Goal: Task Accomplishment & Management: Use online tool/utility

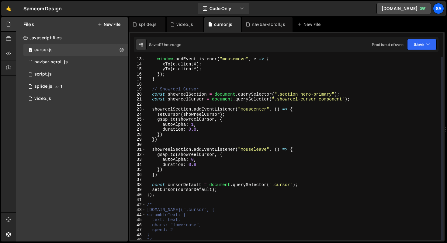
scroll to position [139, 0]
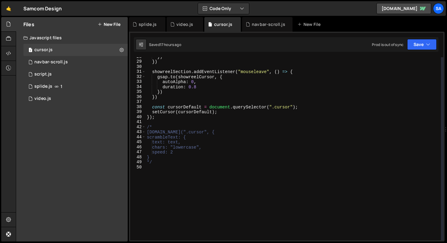
click at [210, 132] on div "}) }) showreelSection . addEventListener ( "mouseleave" , ( ) => { gsap . to ( …" at bounding box center [293, 150] width 295 height 193
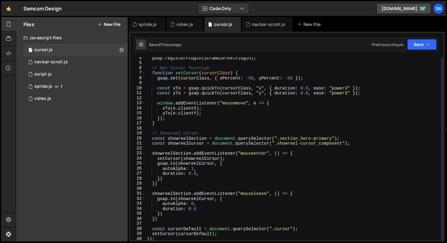
scroll to position [32, 0]
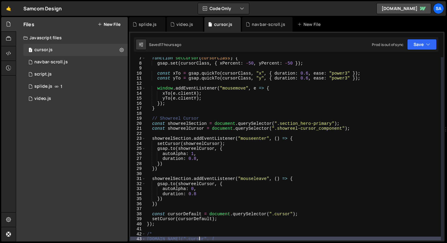
click at [237, 152] on div "function setCursor ( cursorClass ) { gsap . set ( cursorClass , { xPercent : - …" at bounding box center [293, 152] width 295 height 193
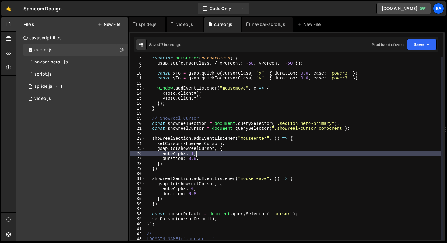
scroll to position [0, 3]
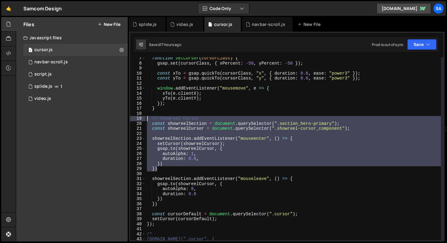
drag, startPoint x: 172, startPoint y: 170, endPoint x: 142, endPoint y: 119, distance: 58.9
click at [142, 119] on div "autoAlpha: 1, 7 8 9 10 11 12 13 14 15 16 17 18 19 20 21 22 23 24 25 26 27 28 29…" at bounding box center [286, 148] width 313 height 183
click at [165, 119] on div "function setCursor ( cursorClass ) { gsap . set ( cursorClass , { xPercent : - …" at bounding box center [293, 148] width 295 height 183
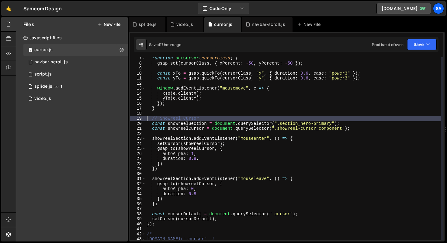
click at [146, 117] on div "function setCursor ( cursorClass ) { gsap . set ( cursorClass , { xPercent : - …" at bounding box center [293, 152] width 295 height 193
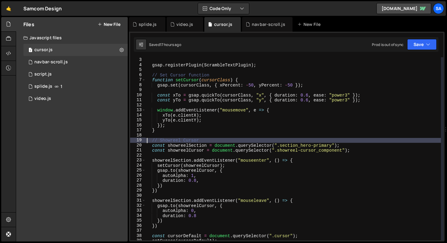
scroll to position [10, 0]
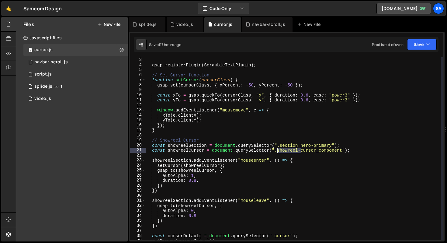
drag, startPoint x: 301, startPoint y: 152, endPoint x: 276, endPoint y: 152, distance: 24.6
click at [276, 152] on div "window . Webflow . push (( ) => { gsap . registerPlugin ( ScrambleTextPlugin ) …" at bounding box center [293, 148] width 295 height 193
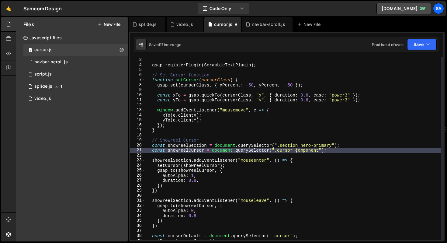
click at [297, 151] on div "window . Webflow . push (( ) => { gsap . registerPlugin ( ScrambleTextPlugin ) …" at bounding box center [293, 148] width 295 height 193
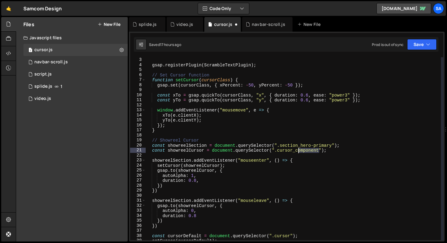
drag, startPoint x: 318, startPoint y: 150, endPoint x: 297, endPoint y: 150, distance: 21.3
click at [297, 150] on div "window . Webflow . push (( ) => { gsap . registerPlugin ( ScrambleTextPlugin ) …" at bounding box center [293, 148] width 295 height 193
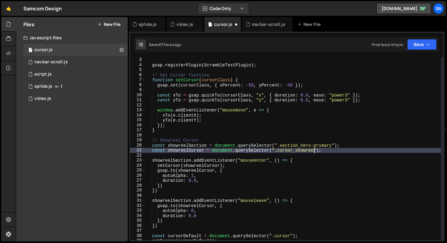
scroll to position [0, 12]
click at [274, 96] on div "window . Webflow . push (( ) => { gsap . registerPlugin ( ScrambleTextPlugin ) …" at bounding box center [293, 148] width 295 height 193
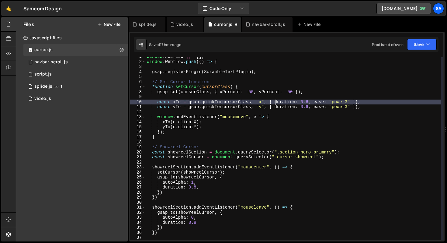
scroll to position [0, 0]
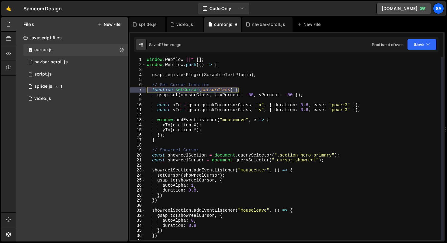
drag, startPoint x: 245, startPoint y: 89, endPoint x: 132, endPoint y: 91, distance: 113.7
click at [132, 91] on div "const xTo = gsap.quickTo(cursorClass, "x", { duration: 0.6, ease: "power3" }); …" at bounding box center [286, 148] width 313 height 183
type textarea "function setCursor(cursorClass) {"
click at [197, 89] on div "window . Webflow ||= [ ] ; window . Webflow . push (( ) => { gsap . registerPlu…" at bounding box center [293, 148] width 295 height 183
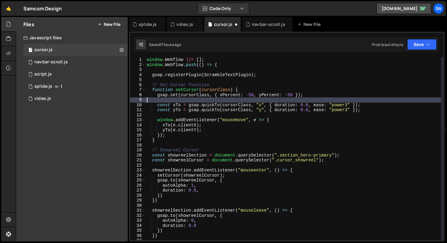
click at [180, 99] on div "window . Webflow ||= [ ] ; window . Webflow . push (( ) => { gsap . registerPlu…" at bounding box center [293, 153] width 295 height 193
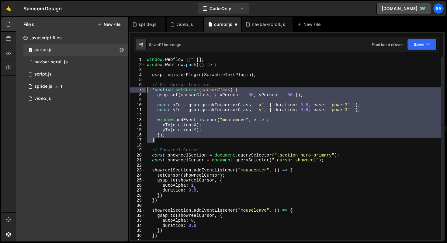
drag, startPoint x: 160, startPoint y: 141, endPoint x: 144, endPoint y: 88, distance: 55.5
click at [144, 88] on div "1 2 3 4 5 6 7 8 9 10 11 12 13 14 15 16 17 18 19 20 21 22 23 24 25 26 27 28 29 3…" at bounding box center [286, 148] width 313 height 183
type textarea "function setCursor(cursorClass) { gsap.set(cursorClass, { xPercent: -50, yPerce…"
paste textarea
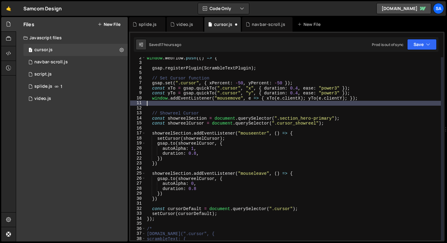
scroll to position [7, 0]
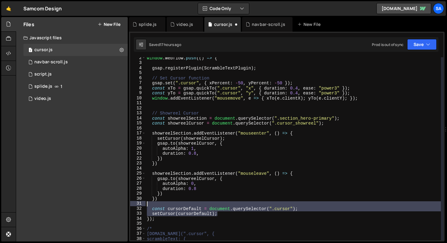
drag, startPoint x: 218, startPoint y: 215, endPoint x: 127, endPoint y: 205, distance: 90.9
click at [127, 205] on div "Files New File Javascript files 1 cursor.js 0 1 navbar-scroll.js 0 0 script.js …" at bounding box center [231, 129] width 431 height 224
type textarea "const cursorDefault = document.querySelector(".cursor");"
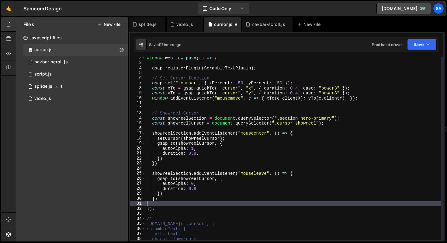
click at [196, 84] on div "window . Webflow . push (( ) => { gsap . registerPlugin ( ScrambleTextPlugin ) …" at bounding box center [293, 151] width 295 height 193
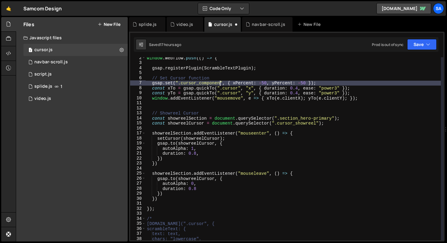
scroll to position [0, 5]
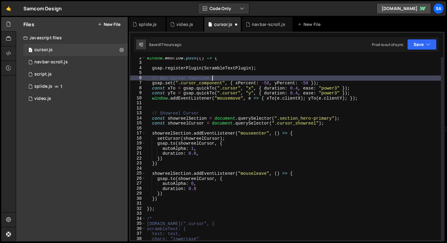
click at [215, 77] on div "window . Webflow . push (( ) => { gsap . registerPlugin ( ScrambleTextPlugin ) …" at bounding box center [293, 151] width 295 height 193
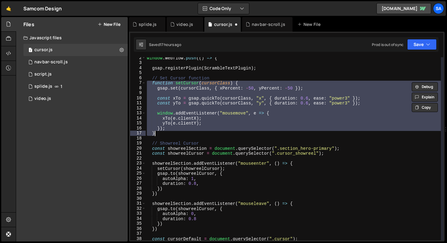
scroll to position [0, 1]
type textarea "}); }"
click at [207, 92] on div "window . Webflow . push (( ) => { gsap . registerPlugin ( ScrambleTextPlugin ) …" at bounding box center [293, 148] width 295 height 183
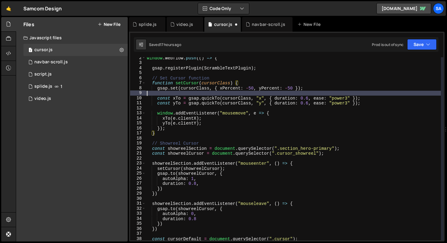
scroll to position [0, 0]
click at [220, 79] on div "window . Webflow . push (( ) => { gsap . registerPlugin ( ScrambleTextPlugin ) …" at bounding box center [293, 151] width 295 height 193
type textarea "// Set Cursor function"
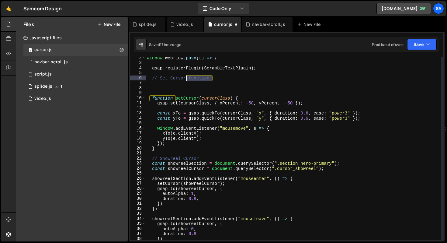
drag, startPoint x: 216, startPoint y: 80, endPoint x: 186, endPoint y: 79, distance: 30.4
click at [186, 79] on div "window . Webflow . push (( ) => { gsap . registerPlugin ( ScrambleTextPlugin ) …" at bounding box center [293, 151] width 295 height 193
drag, startPoint x: 168, startPoint y: 78, endPoint x: 160, endPoint y: 78, distance: 7.9
click at [160, 78] on div "window . Webflow . push (( ) => { gsap . registerPlugin ( ScrambleTextPlugin ) …" at bounding box center [293, 151] width 295 height 193
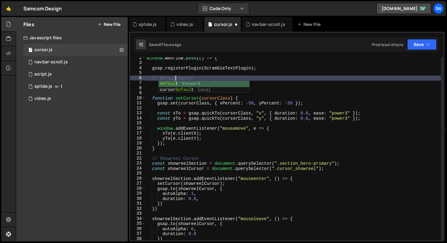
type textarea "// Default Cursor"
click at [212, 76] on div "window . Webflow . push (( ) => { gsap . registerPlugin ( ScrambleTextPlugin ) …" at bounding box center [293, 151] width 295 height 193
click at [178, 86] on div "window . Webflow . push (( ) => { gsap . registerPlugin ( ScrambleTextPlugin ) …" at bounding box center [293, 151] width 295 height 193
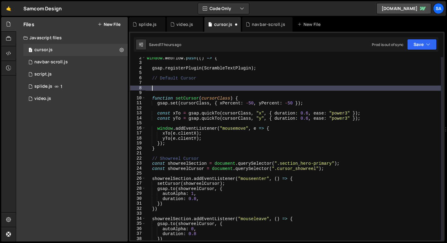
click at [177, 84] on div "window . Webflow . push (( ) => { gsap . registerPlugin ( ScrambleTextPlugin ) …" at bounding box center [293, 151] width 295 height 193
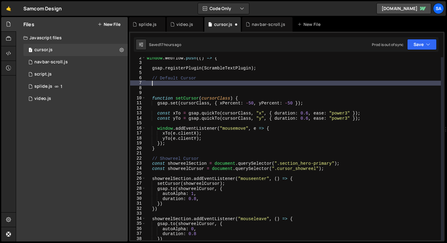
paste textarea
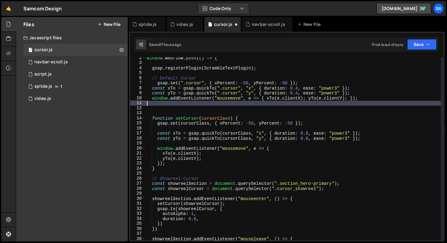
click at [157, 84] on div "window . Webflow . push (( ) => { gsap . registerPlugin ( ScrambleTextPlugin ) …" at bounding box center [293, 151] width 295 height 193
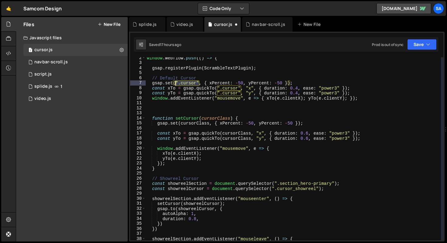
drag, startPoint x: 199, startPoint y: 83, endPoint x: 176, endPoint y: 84, distance: 23.7
click at [176, 84] on div "window . Webflow . push (( ) => { gsap . registerPlugin ( ScrambleTextPlugin ) …" at bounding box center [293, 151] width 295 height 193
click at [198, 83] on div "window . Webflow . push (( ) => { gsap . registerPlugin ( ScrambleTextPlugin ) …" at bounding box center [293, 148] width 295 height 183
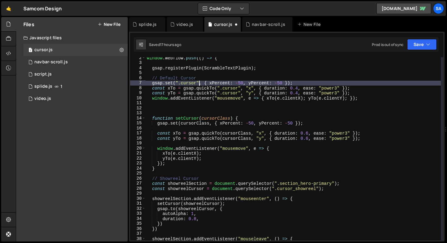
drag, startPoint x: 196, startPoint y: 83, endPoint x: 201, endPoint y: 80, distance: 5.7
click at [196, 83] on div "window . Webflow . push (( ) => { gsap . registerPlugin ( ScrambleTextPlugin ) …" at bounding box center [293, 151] width 295 height 193
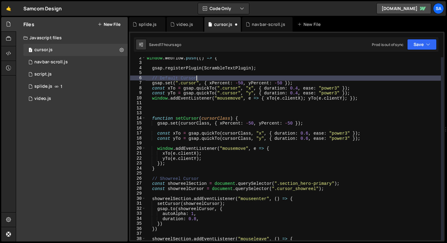
click at [202, 77] on div "window . Webflow . push (( ) => { gsap . registerPlugin ( ScrambleTextPlugin ) …" at bounding box center [293, 151] width 295 height 193
type textarea "// Default Cursor"
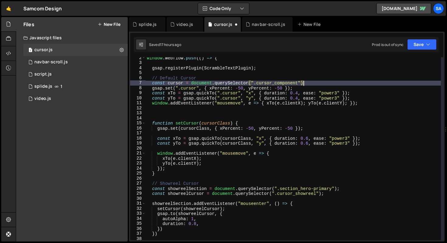
scroll to position [0, 11]
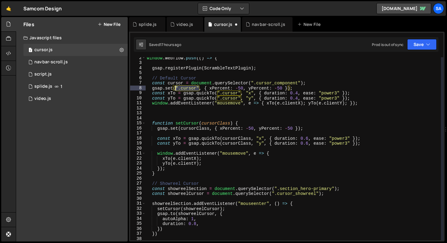
drag, startPoint x: 198, startPoint y: 88, endPoint x: 176, endPoint y: 85, distance: 22.7
click at [176, 85] on div "window . Webflow . push (( ) => { gsap . registerPlugin ( ScrambleTextPlugin ) …" at bounding box center [293, 151] width 295 height 193
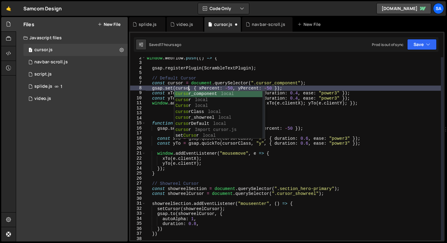
scroll to position [0, 3]
click at [335, 96] on div "window . Webflow . push (( ) => { gsap . registerPlugin ( ScrambleTextPlugin ) …" at bounding box center [293, 151] width 295 height 193
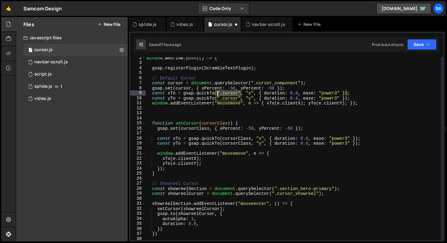
drag, startPoint x: 240, startPoint y: 92, endPoint x: 220, endPoint y: 92, distance: 20.1
click at [218, 92] on div "window . Webflow . push (( ) => { gsap . registerPlugin ( ScrambleTextPlugin ) …" at bounding box center [293, 151] width 295 height 193
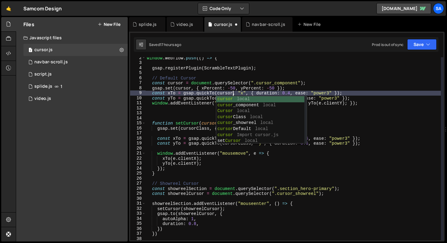
scroll to position [0, 6]
click at [239, 80] on div "window . Webflow . push (( ) => { gsap . registerPlugin ( ScrambleTextPlugin ) …" at bounding box center [293, 151] width 295 height 193
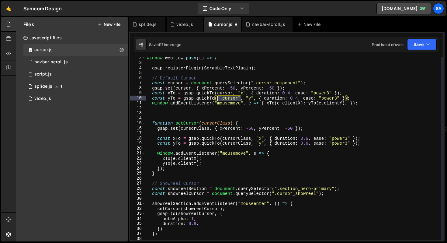
drag, startPoint x: 240, startPoint y: 99, endPoint x: 218, endPoint y: 99, distance: 22.8
click at [218, 99] on div "window . Webflow . push (( ) => { gsap . registerPlugin ( ScrambleTextPlugin ) …" at bounding box center [293, 151] width 295 height 193
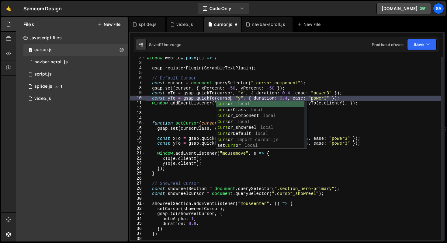
type textarea "const yTo = gsap.quickTo(cursor, "y", { duration: 0.4, ease: "power3" });"
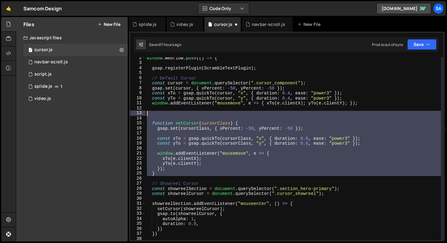
drag, startPoint x: 162, startPoint y: 176, endPoint x: 136, endPoint y: 115, distance: 67.0
click at [136, 115] on div "const yTo = gsap.quickTo(cursor, "y", { duration: 0.4, ease: "power3" }); 2 3 4…" at bounding box center [286, 148] width 313 height 183
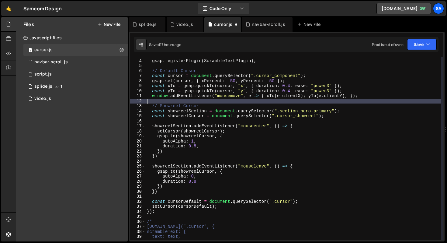
scroll to position [14, 0]
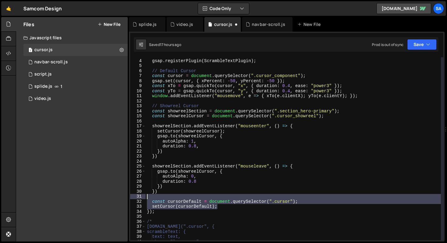
drag, startPoint x: 227, startPoint y: 208, endPoint x: 133, endPoint y: 197, distance: 94.3
click at [133, 197] on div "3 4 5 6 7 8 9 10 11 12 13 14 15 16 17 18 19 20 21 22 23 24 25 26 27 28 29 30 31…" at bounding box center [286, 148] width 313 height 183
type textarea "const cursorDefault = document.querySelector(".cursor");"
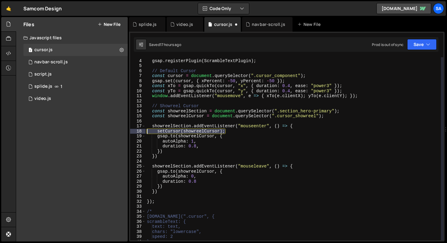
drag, startPoint x: 238, startPoint y: 132, endPoint x: 127, endPoint y: 131, distance: 111.3
click at [127, 131] on div "Files New File Javascript files 1 cursor.js 0 1 navbar-scroll.js 0 0 script.js …" at bounding box center [231, 129] width 431 height 224
type textarea "setCursor(showreelCursor);"
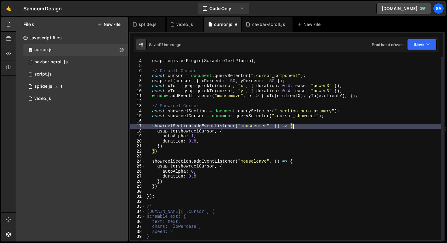
click at [248, 134] on div "gsap . registerPlugin ( ScrambleTextPlugin ) ; // Default Cursor const cursor =…" at bounding box center [293, 149] width 295 height 193
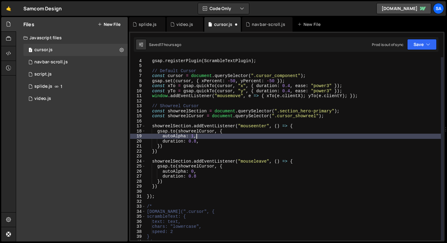
click at [246, 133] on div "gsap . registerPlugin ( ScrambleTextPlugin ) ; // Default Cursor const cursor =…" at bounding box center [293, 149] width 295 height 193
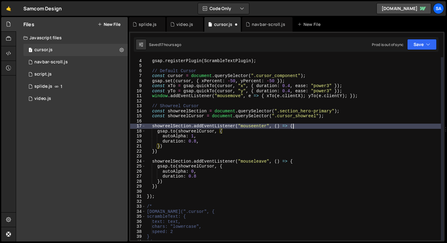
click at [302, 127] on div "gsap . registerPlugin ( ScrambleTextPlugin ) ; // Default Cursor const cursor =…" at bounding box center [293, 149] width 295 height 193
click at [302, 124] on div "gsap . registerPlugin ( ScrambleTextPlugin ) ; // Default Cursor const cursor =…" at bounding box center [293, 149] width 295 height 193
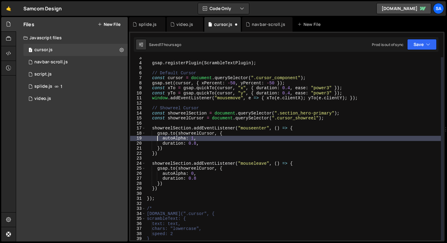
click at [154, 133] on div "gsap . registerPlugin ( ScrambleTextPlugin ) ; // Default Cursor const cursor =…" at bounding box center [293, 151] width 295 height 193
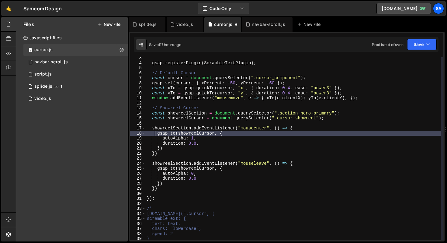
click at [156, 133] on div "gsap . registerPlugin ( ScrambleTextPlugin ) ; // Default Cursor const cursor =…" at bounding box center [293, 151] width 295 height 193
click at [157, 134] on div "gsap . registerPlugin ( ScrambleTextPlugin ) ; // Default Cursor const cursor =…" at bounding box center [293, 151] width 295 height 193
type textarea "[DOMAIN_NAME](showreelCursor, {"
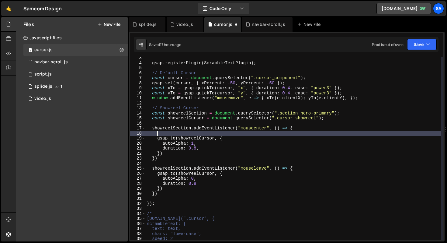
click at [159, 132] on div "gsap . registerPlugin ( ScrambleTextPlugin ) ; // Default Cursor const cursor =…" at bounding box center [293, 151] width 295 height 193
click at [314, 77] on div "gsap . registerPlugin ( ScrambleTextPlugin ) ; // Default Cursor const cursor =…" at bounding box center [293, 151] width 295 height 193
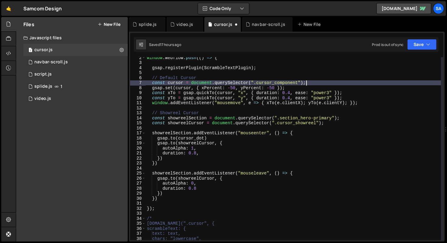
scroll to position [5, 0]
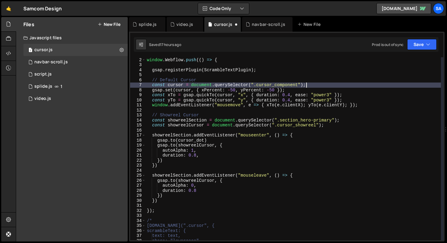
click at [210, 78] on div "window . Webflow ||= [ ] ; window . Webflow . push (( ) => { gsap . registerPlu…" at bounding box center [293, 148] width 295 height 193
type textarea "// Default Cursor"
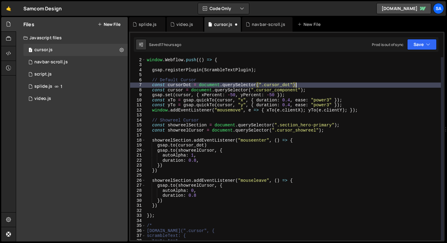
scroll to position [0, 10]
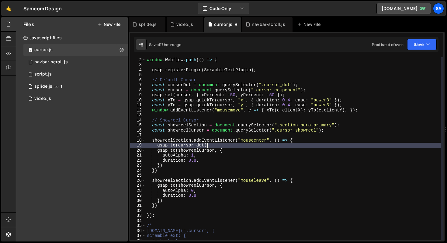
click at [219, 147] on div "window . Webflow ||= [ ] ; window . Webflow . push (( ) => { gsap . registerPlu…" at bounding box center [293, 148] width 295 height 193
type textarea "[DOMAIN_NAME](cursor_dot, {)"
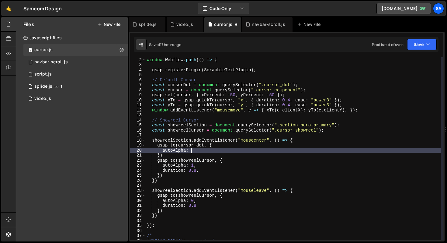
scroll to position [0, 3]
type textarea "autoAlpha: 0,"
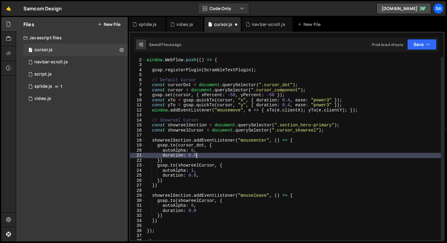
scroll to position [0, 3]
click at [196, 160] on div "window . Webflow ||= [ ] ; window . Webflow . push (( ) => { gsap . registerPlu…" at bounding box center [293, 148] width 295 height 193
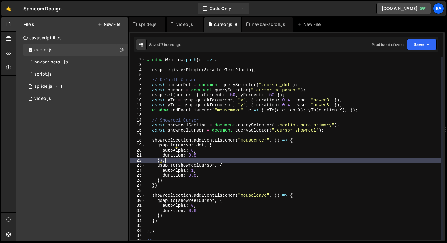
scroll to position [0, 1]
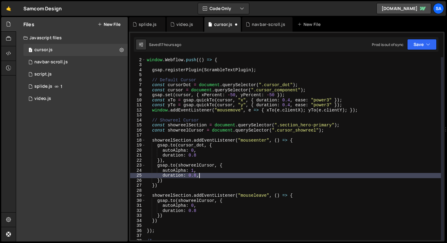
click at [220, 177] on div "window . Webflow ||= [ ] ; window . Webflow . push (( ) => { gsap . registerPlu…" at bounding box center [293, 148] width 295 height 193
click at [415, 45] on button "Save" at bounding box center [421, 44] width 29 height 11
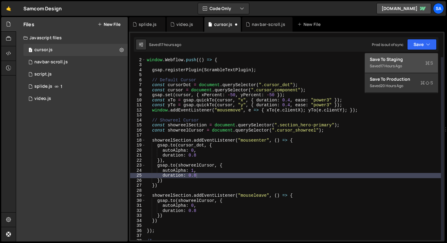
click at [396, 61] on div "Save to Staging S" at bounding box center [401, 59] width 63 height 6
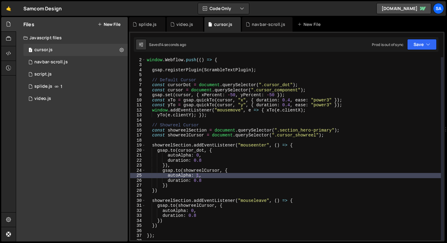
click at [341, 128] on div "window . Webflow ||= [ ] ; window . Webflow . push (( ) => { gsap . registerPlu…" at bounding box center [293, 148] width 295 height 193
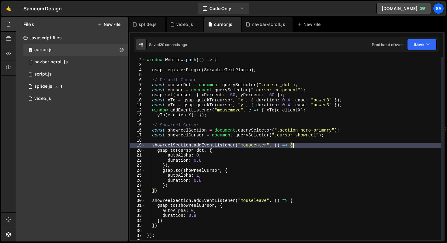
click at [301, 143] on div "window . Webflow ||= [ ] ; window . Webflow . push (( ) => { gsap . registerPlu…" at bounding box center [293, 148] width 295 height 193
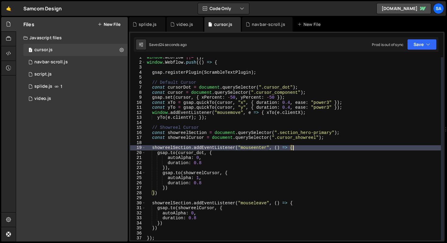
scroll to position [5, 0]
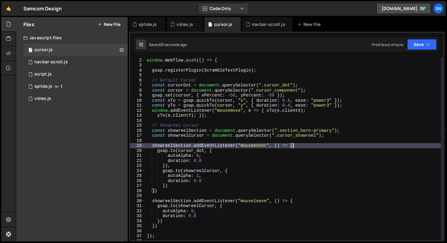
click at [152, 147] on div "window . Webflow ||= [ ] ; window . Webflow . push (( ) => { gsap . registerPlu…" at bounding box center [293, 149] width 295 height 193
click at [332, 146] on div "window . Webflow ||= [ ] ; window . Webflow . push (( ) => { gsap . registerPlu…" at bounding box center [293, 149] width 295 height 193
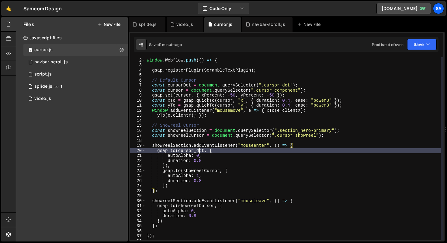
click at [198, 150] on div "window . Webflow ||= [ ] ; window . Webflow . push (( ) => { gsap . registerPlu…" at bounding box center [293, 149] width 295 height 193
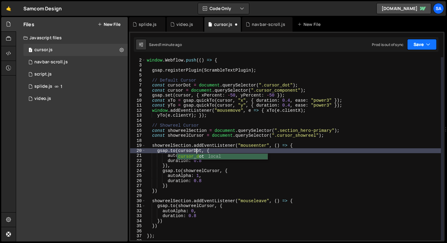
click at [433, 46] on button "Save" at bounding box center [421, 44] width 29 height 11
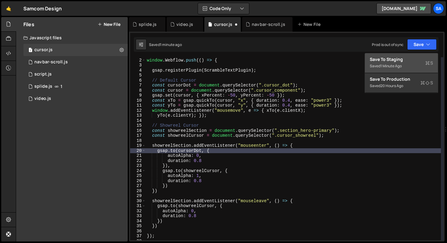
click at [408, 63] on div "Saved 1 minute ago" at bounding box center [401, 65] width 63 height 7
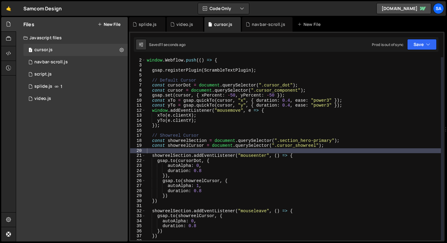
type textarea "const cursor = document.querySelector(".cursor_component");"
click at [311, 90] on div "window . Webflow ||= [ ] ; window . Webflow . push (( ) => { gsap . registerPlu…" at bounding box center [293, 149] width 295 height 193
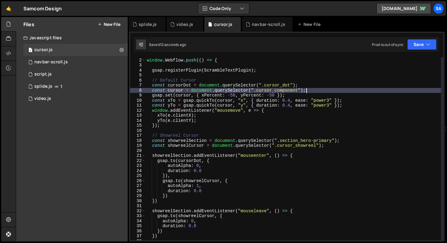
scroll to position [0, 0]
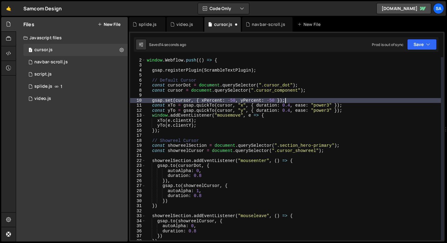
click at [294, 99] on div "window . Webflow ||= [ ] ; window . Webflow . push (( ) => { gsap . registerPlu…" at bounding box center [293, 149] width 295 height 193
click at [344, 107] on div "window . Webflow ||= [ ] ; window . Webflow . push (( ) => { gsap . registerPlu…" at bounding box center [293, 149] width 295 height 193
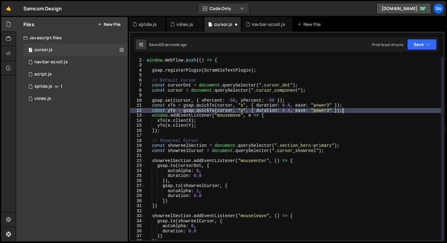
click at [345, 110] on div "window . Webflow ||= [ ] ; window . Webflow . push (( ) => { gsap . registerPlu…" at bounding box center [293, 149] width 295 height 193
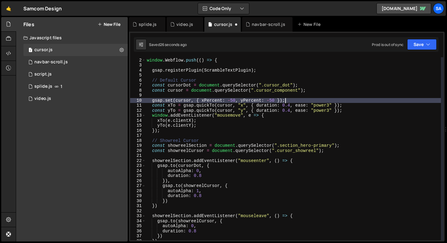
click at [301, 99] on div "window . Webflow ||= [ ] ; window . Webflow . push (( ) => { gsap . registerPlu…" at bounding box center [293, 149] width 295 height 193
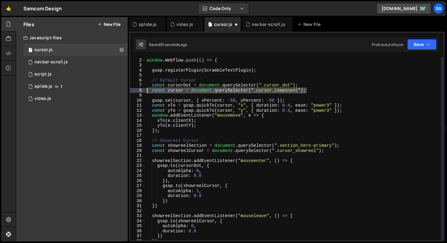
drag, startPoint x: 311, startPoint y: 90, endPoint x: 133, endPoint y: 89, distance: 178.2
click at [133, 89] on div "gsap.set(cursor, { xPercent: -50, yPercent: -50 }); 1 2 3 4 5 6 7 8 9 10 11 12 …" at bounding box center [286, 148] width 313 height 183
type textarea "const cursor = document.querySelector(".cursor_component");"
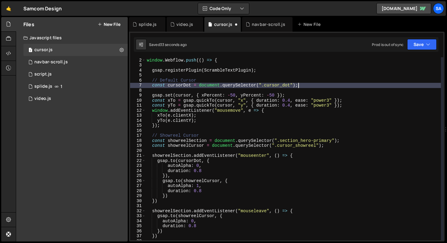
click at [240, 82] on div "window . Webflow ||= [ ] ; window . Webflow . push (( ) => { gsap . registerPlu…" at bounding box center [293, 149] width 295 height 193
type textarea "// Default Cursor"
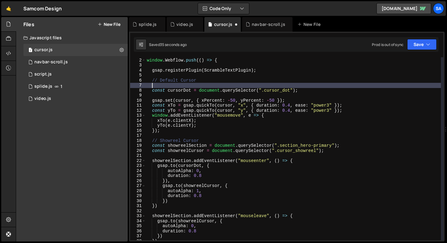
paste textarea "const cursor = document.querySelector(".cursor_component");"
click at [157, 85] on div "window . Webflow ||= [ ] ; window . Webflow . push (( ) => { gsap . registerPlu…" at bounding box center [293, 149] width 295 height 193
click at [315, 90] on div "window . Webflow ||= [ ] ; window . Webflow . push (( ) => { gsap . registerPlu…" at bounding box center [293, 149] width 295 height 193
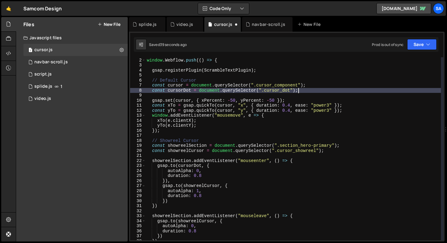
click at [314, 87] on div "window . Webflow ||= [ ] ; window . Webflow . push (( ) => { gsap . registerPlu…" at bounding box center [293, 149] width 295 height 193
click at [311, 90] on div "window . Webflow ||= [ ] ; window . Webflow . push (( ) => { gsap . registerPlu…" at bounding box center [293, 149] width 295 height 193
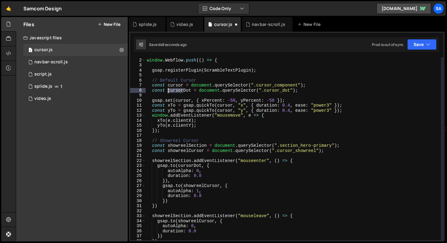
drag, startPoint x: 184, startPoint y: 91, endPoint x: 167, endPoint y: 92, distance: 16.7
click at [167, 92] on div "window . Webflow ||= [ ] ; window . Webflow . push (( ) => { gsap . registerPlu…" at bounding box center [293, 149] width 295 height 193
drag, startPoint x: 187, startPoint y: 90, endPoint x: 168, endPoint y: 90, distance: 18.5
click at [168, 90] on div "window . Webflow ||= [ ] ; window . Webflow . push (( ) => { gsap . registerPlu…" at bounding box center [293, 149] width 295 height 193
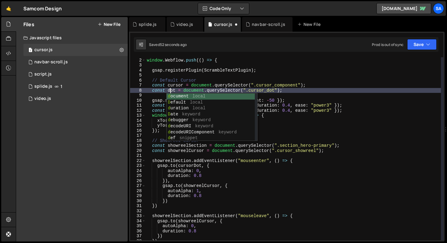
click at [175, 180] on div "window . Webflow ||= [ ] ; window . Webflow . push (( ) => { gsap . registerPlu…" at bounding box center [293, 149] width 295 height 193
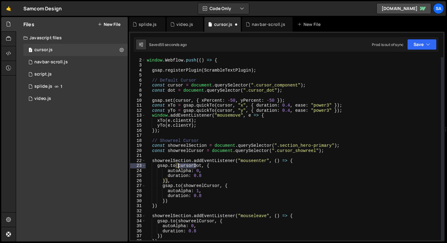
drag, startPoint x: 197, startPoint y: 165, endPoint x: 178, endPoint y: 166, distance: 18.6
click at [178, 166] on div "window . Webflow ||= [ ] ; window . Webflow . push (( ) => { gsap . registerPlu…" at bounding box center [293, 149] width 295 height 193
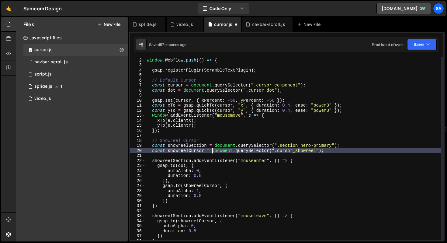
click at [213, 149] on div "window . Webflow ||= [ ] ; window . Webflow . push (( ) => { gsap . registerPlu…" at bounding box center [293, 149] width 295 height 193
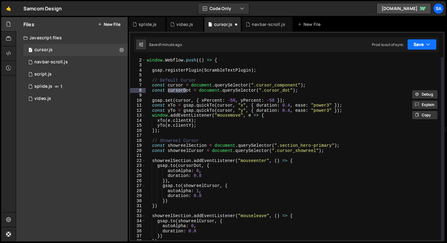
click at [418, 45] on button "Save" at bounding box center [421, 44] width 29 height 11
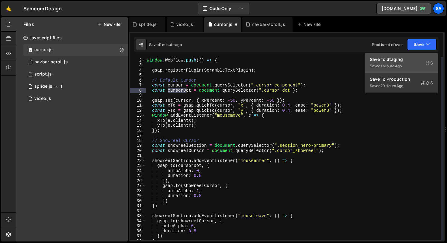
click at [406, 59] on div "Save to Staging S" at bounding box center [401, 59] width 63 height 6
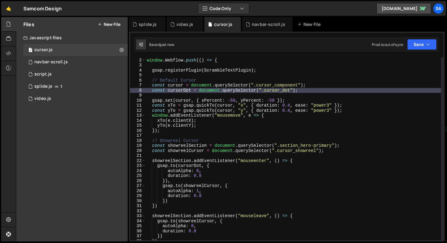
click at [206, 119] on div "window . Webflow ||= [ ] ; window . Webflow . push (( ) => { gsap . registerPlu…" at bounding box center [293, 149] width 295 height 193
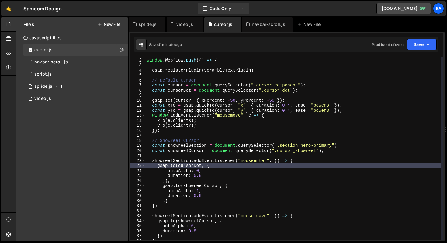
click at [223, 168] on div "window . Webflow ||= [ ] ; window . Webflow . push (( ) => { gsap . registerPlu…" at bounding box center [293, 149] width 295 height 193
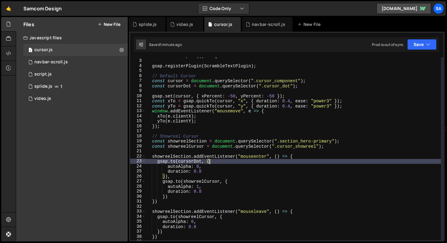
scroll to position [14, 0]
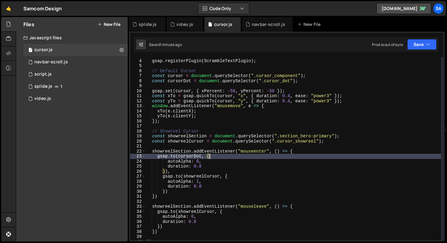
click at [217, 157] on div "gsap . registerPlugin ( ScrambleTextPlugin ) ; // Default Cursor const cursor =…" at bounding box center [293, 149] width 295 height 193
click at [214, 158] on div "gsap . registerPlugin ( ScrambleTextPlugin ) ; // Default Cursor const cursor =…" at bounding box center [293, 149] width 295 height 193
click at [213, 160] on div "gsap . registerPlugin ( ScrambleTextPlugin ) ; // Default Cursor const cursor =…" at bounding box center [293, 149] width 295 height 193
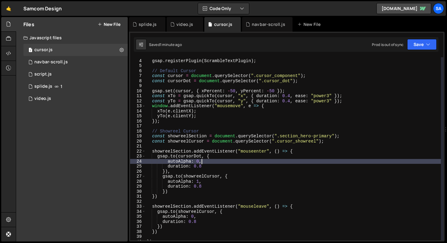
click at [199, 158] on div "gsap . registerPlugin ( ScrambleTextPlugin ) ; // Default Cursor const cursor =…" at bounding box center [293, 149] width 295 height 193
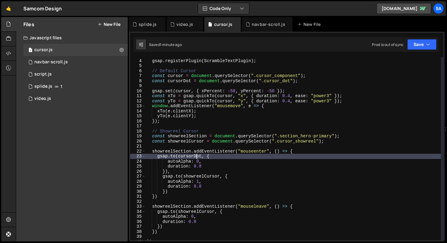
click at [197, 154] on div "gsap . registerPlugin ( ScrambleTextPlugin ) ; // Default Cursor const cursor =…" at bounding box center [293, 149] width 295 height 193
click at [225, 157] on div "gsap . registerPlugin ( ScrambleTextPlugin ) ; // Default Cursor const cursor =…" at bounding box center [293, 149] width 295 height 193
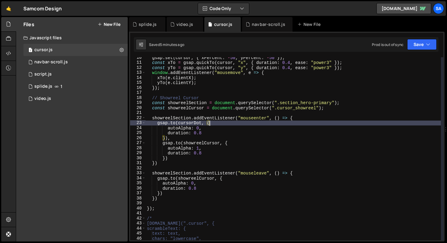
scroll to position [47, 0]
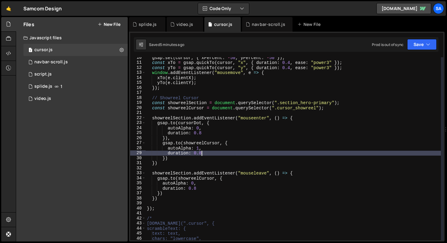
click at [206, 152] on div "gsap . set ( cursor , { xPercent : - 50 , yPercent : - 50 }) ; const xTo = gsap…" at bounding box center [293, 151] width 295 height 193
click at [212, 154] on div "gsap . set ( cursor , { xPercent : - 50 , yPercent : - 50 }) ; const xTo = gsap…" at bounding box center [293, 151] width 295 height 193
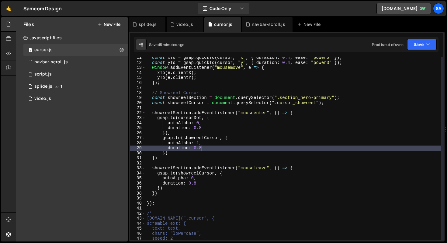
scroll to position [54, 0]
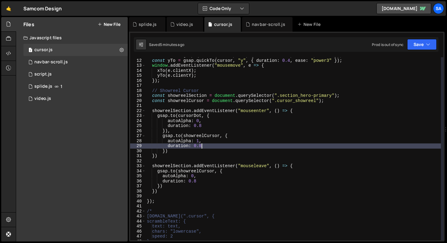
click at [194, 158] on div "const xTo = gsap . quickTo ( cursor , "x" , { duration : 0.4 , ease : "power3" …" at bounding box center [293, 149] width 295 height 193
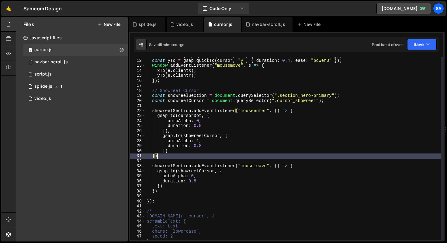
scroll to position [0, 0]
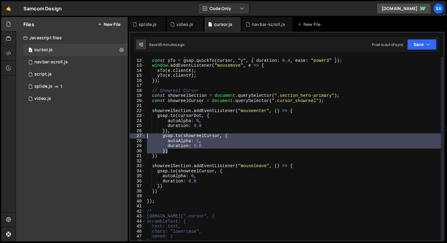
drag, startPoint x: 180, startPoint y: 150, endPoint x: 136, endPoint y: 137, distance: 46.1
click at [136, 137] on div "}) 11 12 13 14 15 16 17 18 19 20 21 22 23 24 25 26 27 28 29 30 31 32 33 34 35 3…" at bounding box center [286, 148] width 313 height 183
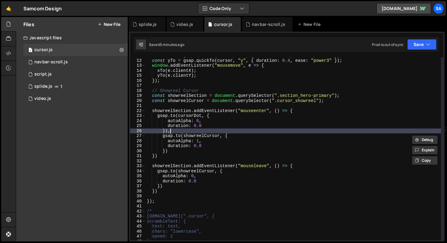
click at [174, 129] on div "const xTo = gsap . quickTo ( cursor , "x" , { duration : 0.4 , ease : "power3" …" at bounding box center [293, 149] width 295 height 193
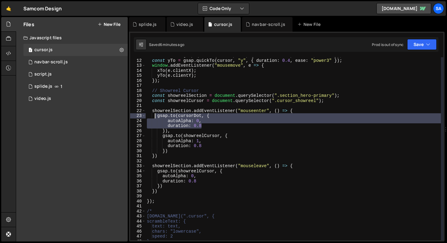
drag, startPoint x: 219, startPoint y: 125, endPoint x: 154, endPoint y: 117, distance: 65.6
click at [154, 117] on div "const xTo = gsap . quickTo ( cursor , "x" , { duration : 0.4 , ease : "power3" …" at bounding box center [293, 149] width 295 height 193
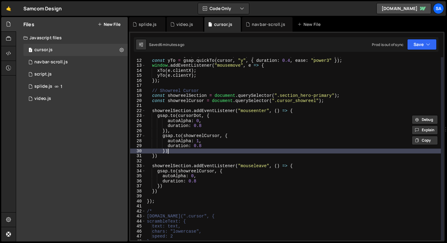
click at [205, 149] on div "const xTo = gsap . quickTo ( cursor , "x" , { duration : 0.4 , ease : "power3" …" at bounding box center [293, 149] width 295 height 193
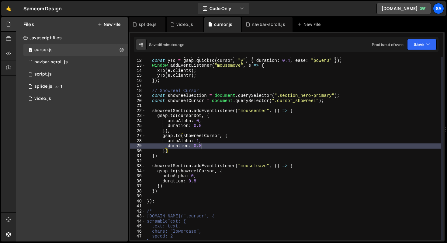
click at [207, 146] on div "const xTo = gsap . quickTo ( cursor , "x" , { duration : 0.4 , ease : "power3" …" at bounding box center [293, 149] width 295 height 193
click at [202, 126] on div "const xTo = gsap . quickTo ( cursor , "x" , { duration : 0.4 , ease : "power3" …" at bounding box center [293, 149] width 295 height 193
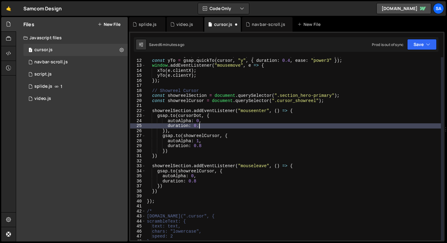
scroll to position [0, 3]
click at [202, 145] on div "const xTo = gsap . quickTo ( cursor , "x" , { duration : 0.4 , ease : "power3" …" at bounding box center [293, 149] width 295 height 193
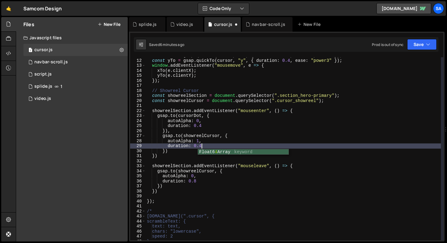
click at [201, 181] on div "const xTo = gsap . quickTo ( cursor , "x" , { duration : 0.4 , ease : "power3" …" at bounding box center [293, 149] width 295 height 193
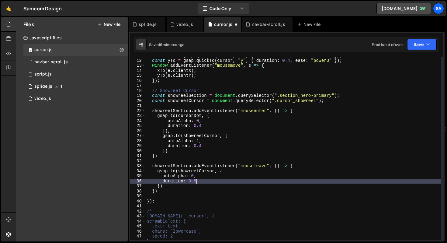
scroll to position [0, 3]
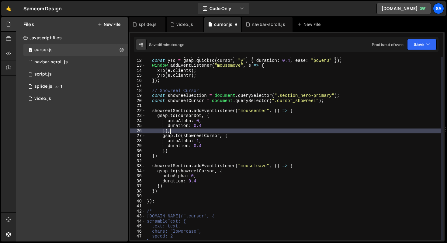
click at [211, 128] on div "const xTo = gsap . quickTo ( cursor , "x" , { duration : 0.4 , ease : "power3" …" at bounding box center [293, 149] width 295 height 193
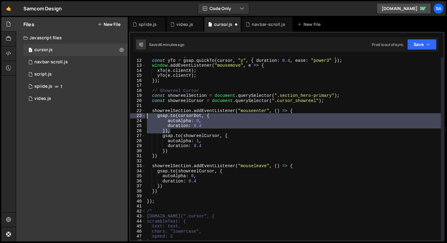
drag, startPoint x: 173, startPoint y: 131, endPoint x: 138, endPoint y: 117, distance: 37.2
click at [138, 117] on div "}), 11 12 13 14 15 16 17 18 19 20 21 22 23 24 25 26 27 28 29 30 31 32 33 34 35 …" at bounding box center [286, 148] width 313 height 183
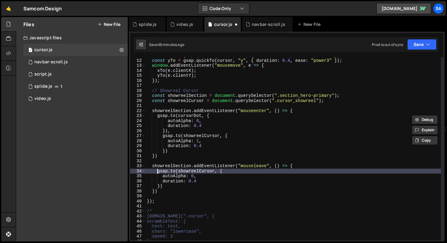
click at [156, 171] on div "const xTo = gsap . quickTo ( cursor , "x" , { duration : 0.4 , ease : "power3" …" at bounding box center [293, 149] width 295 height 193
click at [169, 185] on div "const xTo = gsap . quickTo ( cursor , "x" , { duration : 0.4 , ease : "power3" …" at bounding box center [293, 149] width 295 height 193
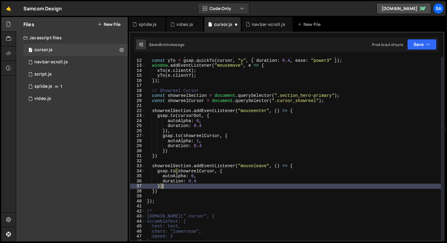
scroll to position [0, 1]
type textarea "}),"
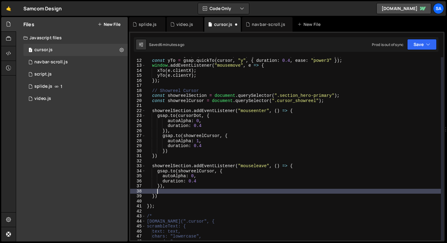
paste textarea "}),"
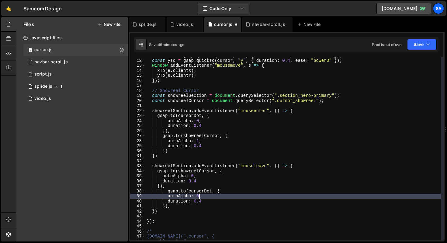
click at [200, 196] on div "const xTo = gsap . quickTo ( cursor , "x" , { duration : 0.4 , ease : "power3" …" at bounding box center [293, 149] width 295 height 193
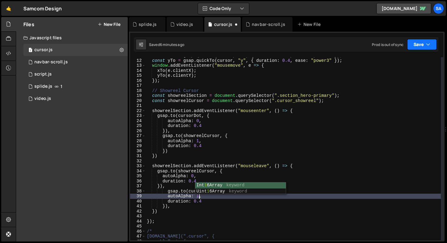
click at [424, 44] on button "Save" at bounding box center [421, 44] width 29 height 11
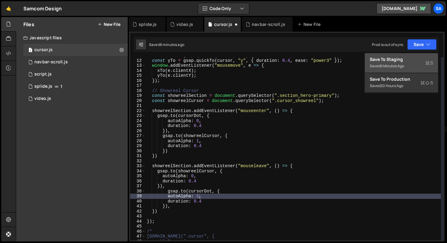
click at [409, 60] on div "Save to Staging S" at bounding box center [401, 59] width 63 height 6
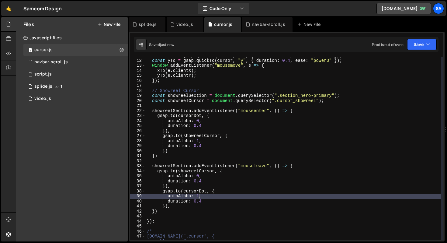
click at [182, 185] on div "const xTo = gsap . quickTo ( cursor , "x" , { duration : 0.4 , ease : "power3" …" at bounding box center [293, 149] width 295 height 193
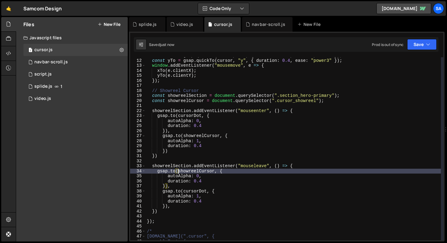
click at [178, 169] on div "const xTo = gsap . quickTo ( cursor , "x" , { duration : 0.4 , ease : "power3" …" at bounding box center [293, 149] width 295 height 193
click at [429, 43] on icon "button" at bounding box center [428, 44] width 4 height 6
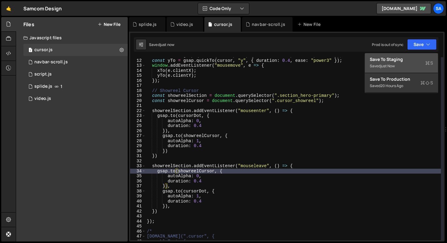
click at [393, 64] on div "just now" at bounding box center [387, 65] width 14 height 5
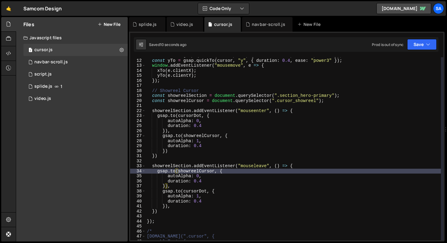
click at [176, 208] on div "const xTo = gsap . quickTo ( cursor , "x" , { duration : 0.4 , ease : "power3" …" at bounding box center [293, 149] width 295 height 193
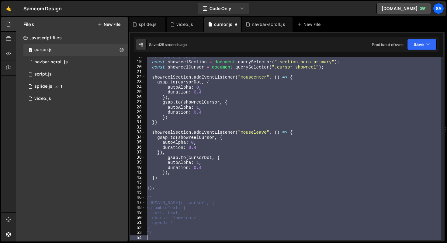
scroll to position [88, 0]
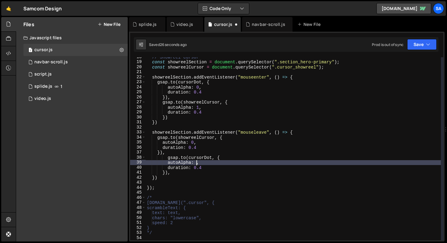
type textarea "autoAlpha: 0,"
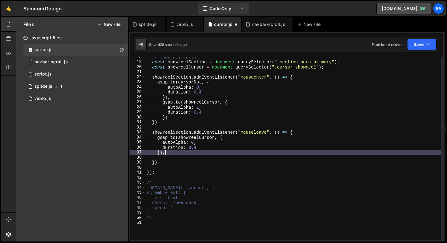
click at [167, 152] on div "// Showreel Cursor const showreelSection = document . querySelector ( ".section…" at bounding box center [293, 150] width 295 height 193
type textarea "}),"
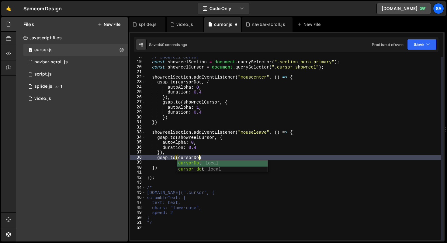
scroll to position [0, 4]
type textarea "[DOMAIN_NAME](cursorDot, {)"
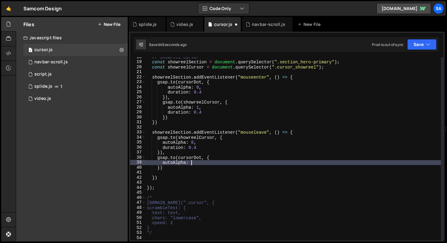
scroll to position [0, 3]
type textarea "autoAlpha: 1,"
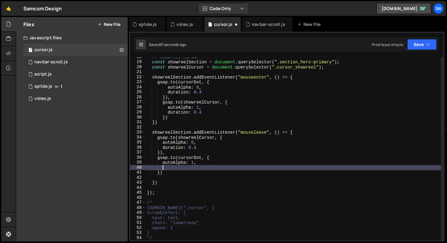
type textarea "c"
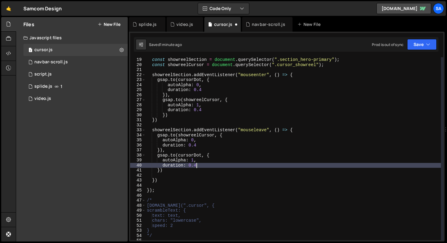
scroll to position [90, 0]
click at [216, 151] on div "const showreelSection = document . querySelector ( ".section_hero-primary" ) ; …" at bounding box center [293, 153] width 295 height 193
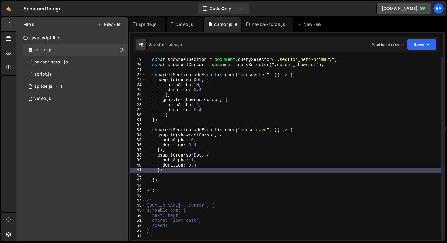
click at [181, 171] on div "const showreelSection = document . querySelector ( ".section_hero-primary" ) ; …" at bounding box center [293, 153] width 295 height 193
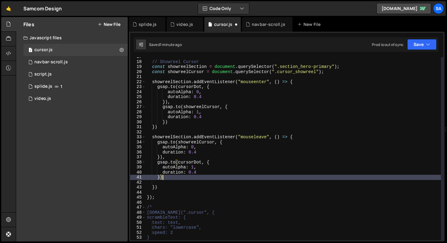
scroll to position [83, 0]
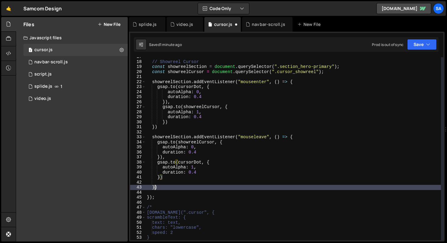
click at [155, 187] on div "// Showreel Cursor const showreelSection = document . querySelector ( ".section…" at bounding box center [293, 150] width 295 height 193
click at [159, 177] on div "// Showreel Cursor const showreelSection = document . querySelector ( ".section…" at bounding box center [293, 150] width 295 height 193
type textarea "})"
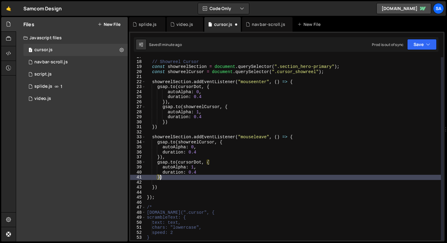
click at [181, 178] on div "// Showreel Cursor const showreelSection = document . querySelector ( ".section…" at bounding box center [293, 150] width 295 height 193
click at [171, 183] on div "// Showreel Cursor const showreelSection = document . querySelector ( ".section…" at bounding box center [293, 150] width 295 height 193
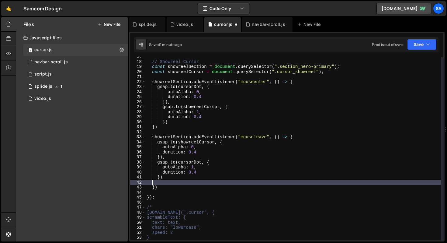
scroll to position [0, 0]
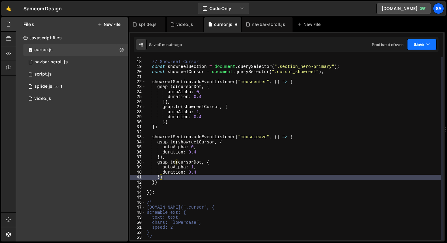
click at [423, 39] on button "Save" at bounding box center [421, 44] width 29 height 11
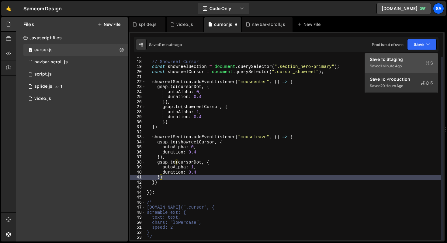
click at [409, 58] on div "Save to Staging S" at bounding box center [401, 59] width 63 height 6
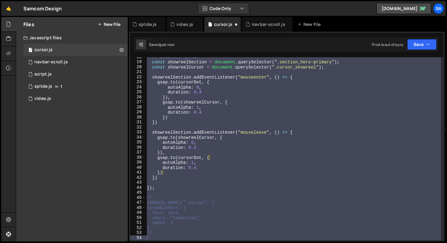
scroll to position [88, 0]
click at [162, 172] on div "// Showreel Cursor const showreelSection = document . querySelector ( ".section…" at bounding box center [293, 148] width 295 height 183
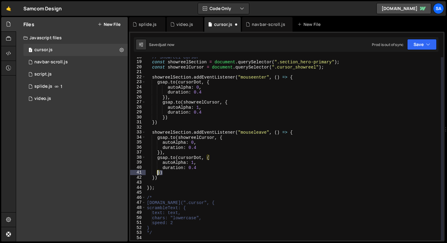
drag, startPoint x: 164, startPoint y: 173, endPoint x: 158, endPoint y: 173, distance: 6.7
click at [158, 173] on div "// Showreel Cursor const showreelSection = document . querySelector ( ".section…" at bounding box center [293, 150] width 295 height 193
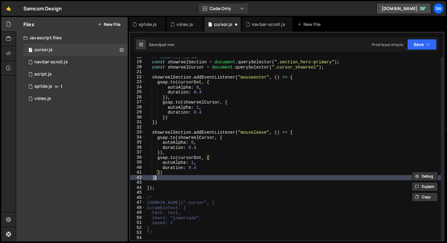
click at [155, 177] on div "// Showreel Cursor const showreelSection = document . querySelector ( ".section…" at bounding box center [293, 150] width 295 height 193
click at [161, 171] on div "// Showreel Cursor const showreelSection = document . querySelector ( ".section…" at bounding box center [293, 150] width 295 height 193
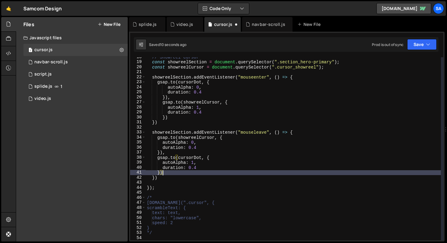
click at [162, 151] on div "// Showreel Cursor const showreelSection = document . querySelector ( ".section…" at bounding box center [293, 150] width 295 height 193
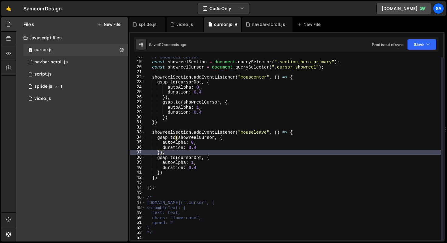
click at [161, 172] on div "// Showreel Cursor const showreelSection = document . querySelector ( ".section…" at bounding box center [293, 150] width 295 height 193
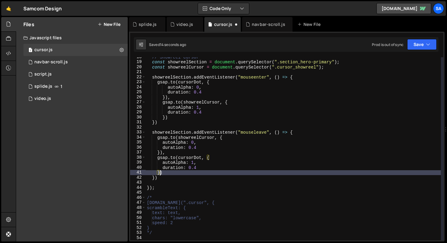
click at [163, 173] on div "// Showreel Cursor const showreelSection = document . querySelector ( ".section…" at bounding box center [293, 150] width 295 height 193
click at [162, 153] on div "// Showreel Cursor const showreelSection = document . querySelector ( ".section…" at bounding box center [293, 150] width 295 height 193
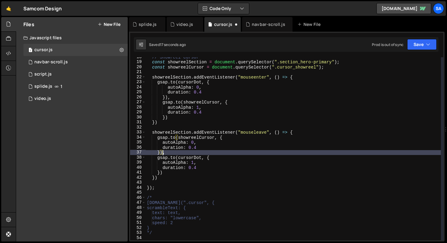
click at [296, 133] on div "// Showreel Cursor const showreelSection = document . querySelector ( ".section…" at bounding box center [293, 150] width 295 height 193
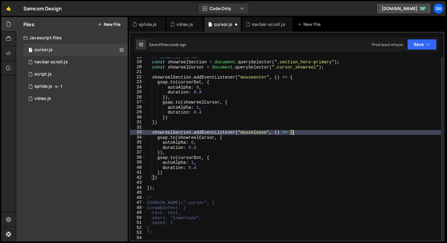
click at [161, 178] on div "// Showreel Cursor const showreelSection = document . querySelector ( ".section…" at bounding box center [293, 150] width 295 height 193
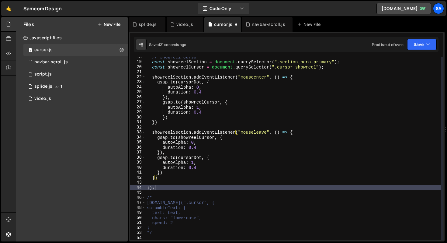
click at [158, 187] on div "// Showreel Cursor const showreelSection = document . querySelector ( ".section…" at bounding box center [293, 150] width 295 height 193
type textarea "});"
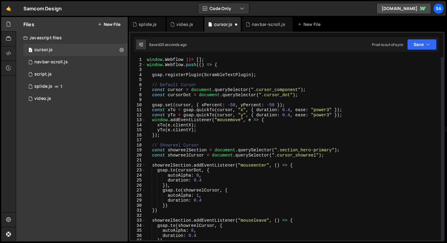
scroll to position [63, 0]
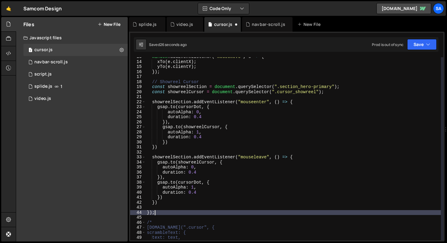
click at [150, 211] on div "window . addEventListener ( "mousemove" , e => { xTo ( e . clientX ) ; yTo ( e …" at bounding box center [293, 150] width 295 height 193
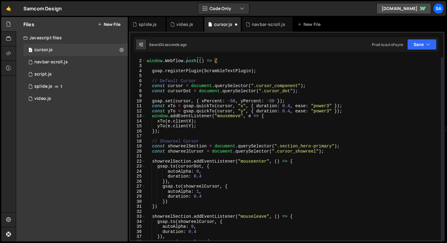
scroll to position [0, 0]
click at [423, 47] on button "Save" at bounding box center [421, 44] width 29 height 11
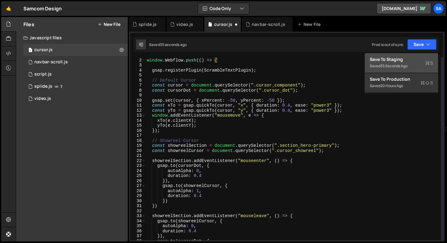
click at [386, 61] on div "Save to Staging S" at bounding box center [401, 59] width 63 height 6
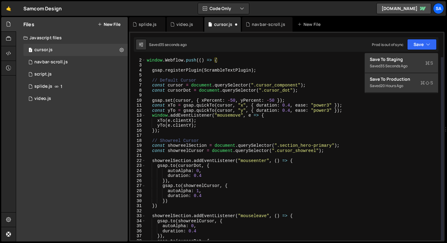
scroll to position [124, 0]
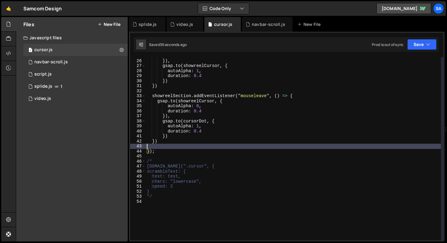
click at [168, 144] on div "duration : 0.4 }) , gsap . to ( showreelCursor , { autoAlpha : 1 , duration : 0…" at bounding box center [293, 149] width 295 height 193
click at [426, 43] on icon "button" at bounding box center [428, 44] width 4 height 6
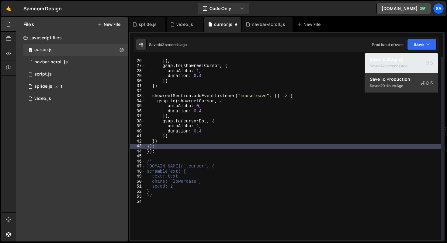
click at [384, 64] on div "42 seconds ago" at bounding box center [393, 65] width 27 height 5
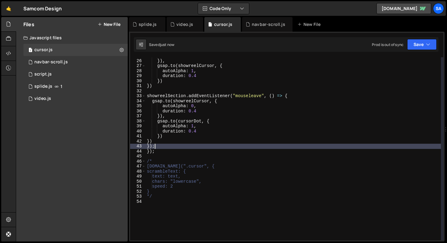
drag, startPoint x: 171, startPoint y: 146, endPoint x: 119, endPoint y: 149, distance: 52.4
click at [119, 149] on div "Files New File Javascript files 1 cursor.js 0 1 navbar-scroll.js 0 0 script.js …" at bounding box center [231, 129] width 431 height 224
click at [153, 146] on div "duration : 0.4 }) , gsap . to ( showreelCursor , { autoAlpha : 1 , duration : 0…" at bounding box center [293, 149] width 295 height 193
type textarea "});"
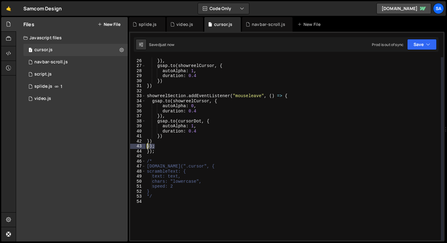
drag, startPoint x: 158, startPoint y: 147, endPoint x: 142, endPoint y: 147, distance: 16.4
click at [142, 147] on div "}); 25 26 27 28 29 30 31 32 33 34 35 36 37 38 39 40 41 42 43 44 45 46 47 48 49 …" at bounding box center [286, 148] width 313 height 183
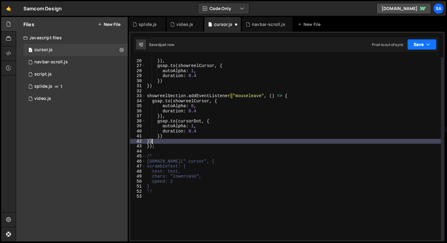
click at [421, 46] on button "Save" at bounding box center [421, 44] width 29 height 11
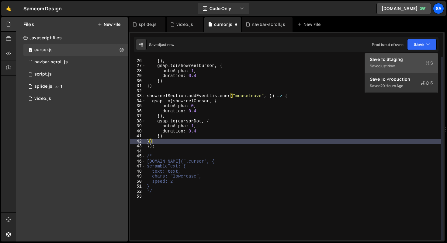
click at [404, 57] on div "Save to Staging S" at bounding box center [401, 59] width 63 height 6
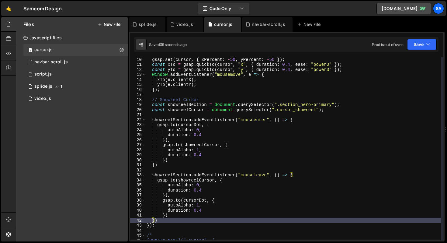
scroll to position [45, 0]
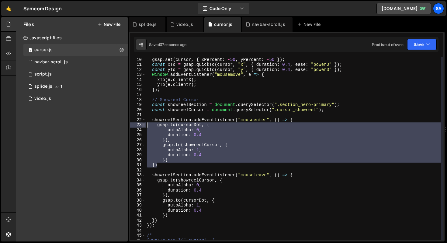
drag, startPoint x: 168, startPoint y: 166, endPoint x: 144, endPoint y: 123, distance: 49.1
click at [144, 123] on div "}) 10 11 12 13 14 15 16 17 18 19 20 21 22 23 24 25 26 27 28 29 30 31 32 33 34 3…" at bounding box center [286, 148] width 313 height 183
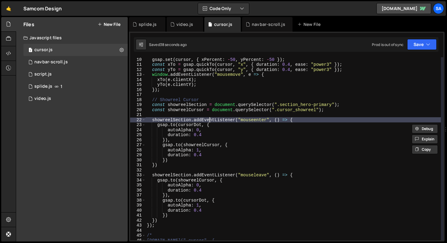
click at [209, 121] on div "gsap . set ( cursor , { xPercent : - 50 , yPercent : - 50 }) ; const xTo = gsap…" at bounding box center [293, 153] width 295 height 193
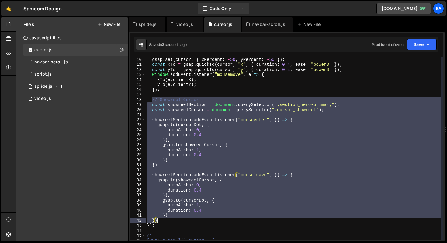
drag, startPoint x: 152, startPoint y: 99, endPoint x: 183, endPoint y: 218, distance: 123.7
click at [183, 218] on div "gsap . set ( cursor , { xPercent : - 50 , yPercent : - 50 }) ; const xTo = gsap…" at bounding box center [293, 153] width 295 height 193
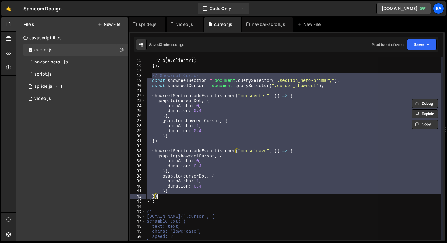
click at [235, 190] on div "xTo ( e . clientX ) ; yTo ( e . clientY ) ; }) ; // Showreel Cursor const showr…" at bounding box center [293, 148] width 295 height 183
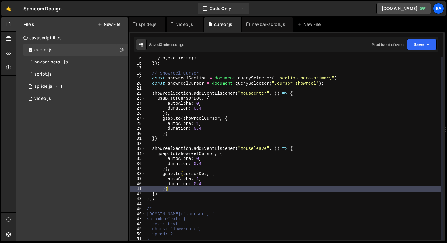
scroll to position [90, 0]
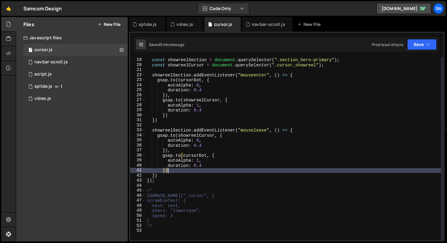
click at [159, 191] on div "// Showreel Cursor const showreelSection = document . querySelector ( ".section…" at bounding box center [293, 148] width 295 height 193
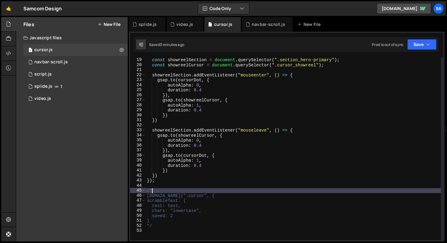
type textarea "/"
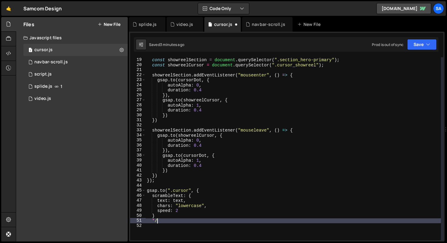
click at [168, 219] on div "// Showreel Cursor const showreelSection = document . querySelector ( ".section…" at bounding box center [293, 148] width 295 height 193
type textarea "*"
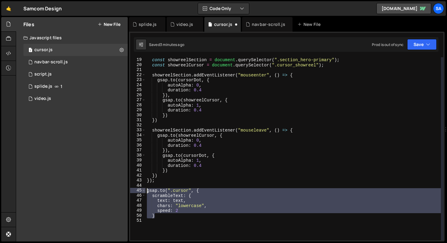
drag, startPoint x: 158, startPoint y: 216, endPoint x: 144, endPoint y: 192, distance: 28.5
click at [144, 192] on div "} 18 19 20 21 22 23 24 25 26 27 28 29 30 31 32 33 34 35 36 37 38 39 40 41 42 43…" at bounding box center [286, 148] width 313 height 183
click at [229, 137] on div "// Showreel Cursor const showreelSection = document . querySelector ( ".section…" at bounding box center [293, 148] width 295 height 193
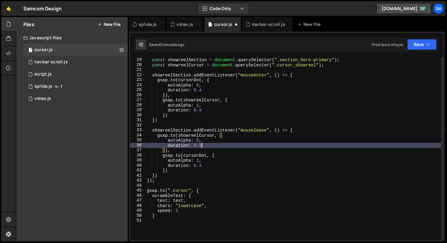
click at [213, 144] on div "// Showreel Cursor const showreelSection = document . querySelector ( ".section…" at bounding box center [293, 148] width 295 height 193
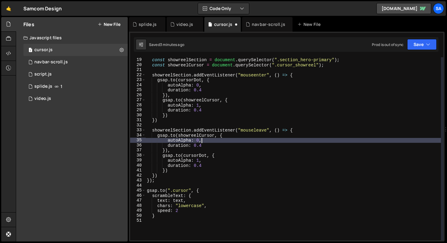
click at [211, 140] on div "// Showreel Cursor const showreelSection = document . querySelector ( ".section…" at bounding box center [293, 148] width 295 height 193
type textarea "autoAlpha: 0,"
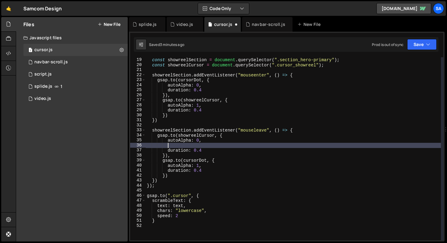
paste textarea "}"
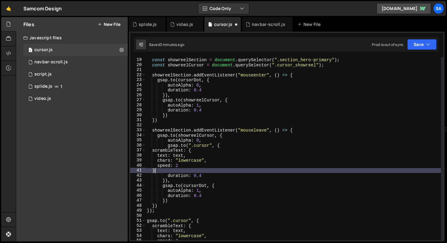
scroll to position [0, 0]
click at [415, 47] on button "Save" at bounding box center [421, 44] width 29 height 11
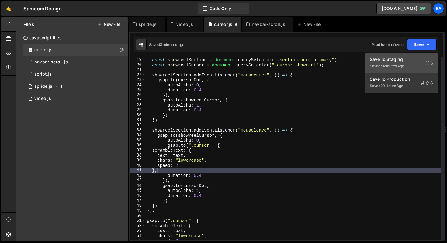
click at [401, 59] on div "Save to Staging S" at bounding box center [401, 59] width 63 height 6
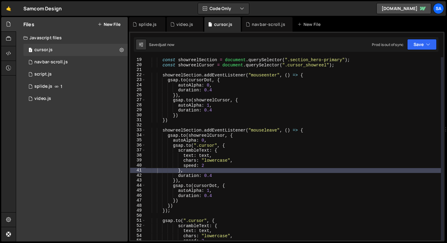
type textarea "}"
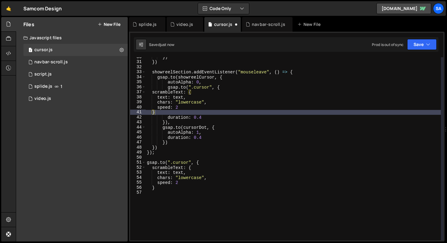
scroll to position [136, 0]
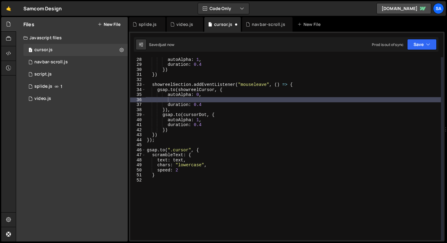
click at [187, 100] on div "autoAlpha : 1 , duration : 0.4 }) }) showreelSection . addEventListener ( "mous…" at bounding box center [293, 153] width 295 height 193
paste textarea "}"
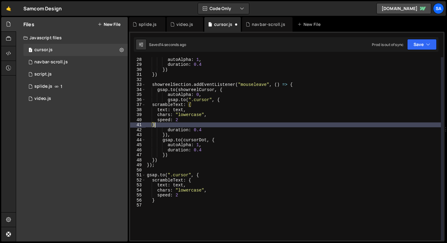
click at [152, 106] on div "autoAlpha : 1 , duration : 0.4 }) }) showreelSection . addEventListener ( "mous…" at bounding box center [293, 153] width 295 height 193
click at [162, 125] on div "autoAlpha : 1 , duration : 0.4 }) }) showreelSection . addEventListener ( "mous…" at bounding box center [293, 153] width 295 height 193
click at [421, 42] on button "Save" at bounding box center [421, 44] width 29 height 11
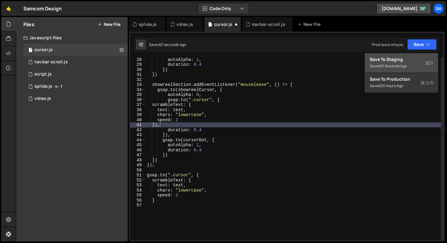
click at [408, 62] on div "Save to Staging S" at bounding box center [401, 59] width 63 height 6
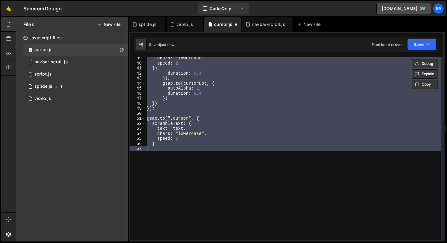
scroll to position [192, 0]
type textarea "}"
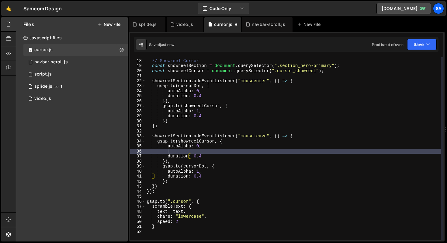
scroll to position [84, 0]
click at [197, 152] on div "// Showreel Cursor const showreelSection = document . querySelector ( ".section…" at bounding box center [293, 149] width 295 height 193
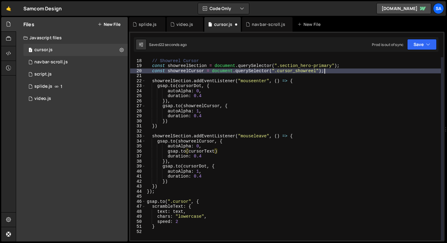
click at [334, 73] on div "// Showreel Cursor const showreelSection = document . querySelector ( ".section…" at bounding box center [293, 149] width 295 height 193
type textarea "const showreelCursor = document.querySelector(".cursor_showreel");"
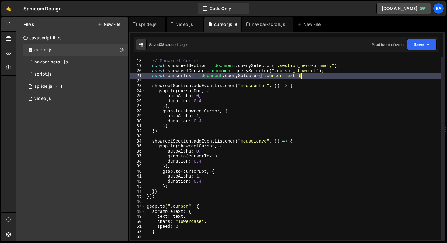
scroll to position [0, 11]
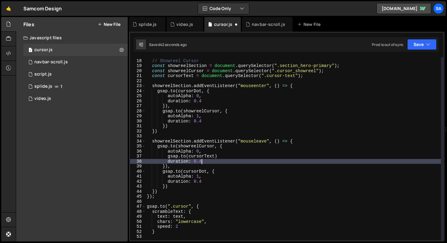
click at [206, 163] on div "// Showreel Cursor const showreelSection = document . querySelector ( ".section…" at bounding box center [293, 149] width 295 height 193
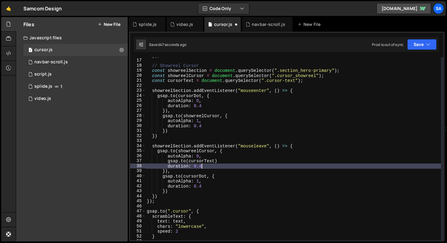
scroll to position [77, 0]
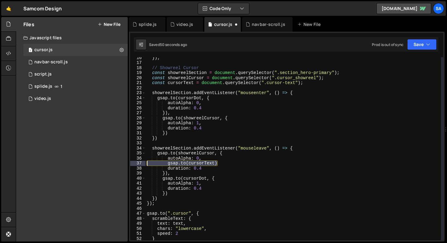
drag, startPoint x: 227, startPoint y: 164, endPoint x: 140, endPoint y: 164, distance: 86.3
click at [140, 164] on div "duration: 0.4 16 17 18 19 20 21 22 23 24 25 26 27 28 29 30 31 32 33 34 35 36 37…" at bounding box center [286, 148] width 313 height 183
type textarea "[DOMAIN_NAME](cursorText)"
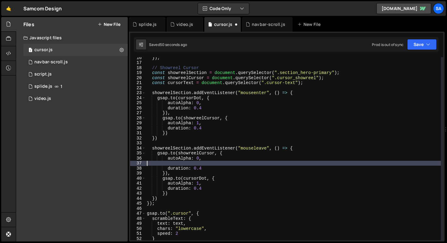
scroll to position [0, 0]
type textarea "autoAlpha: 0,"
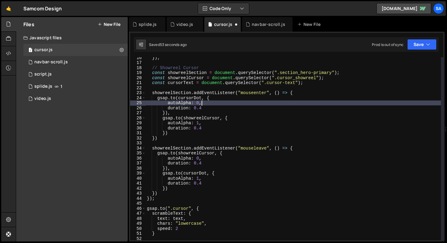
click at [210, 105] on div "}) ; // Showreel Cursor const showreelSection = document . querySelector ( ".se…" at bounding box center [293, 151] width 295 height 193
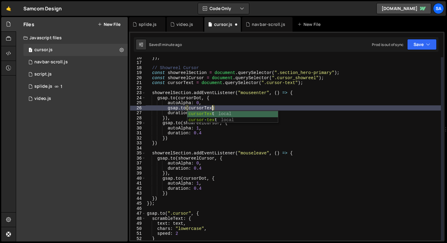
scroll to position [0, 4]
type textarea "[DOMAIN_NAME](cursorText, {"
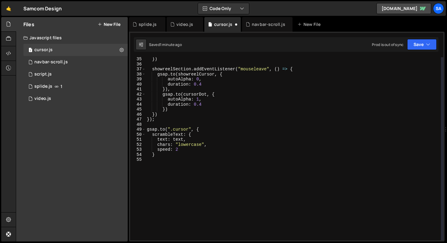
scroll to position [171, 0]
click at [184, 177] on div "}) showreelSection . addEventListener ( "mouseleave" , ( ) => { gsap . to ( sho…" at bounding box center [293, 153] width 295 height 193
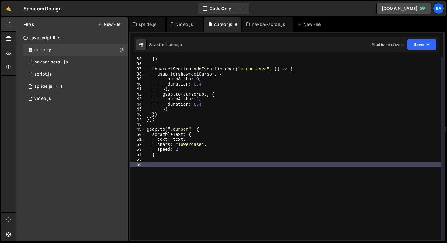
paste textarea "}"
type textarea "}"
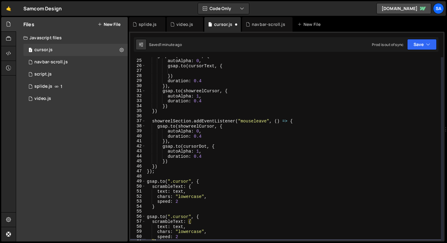
scroll to position [73, 0]
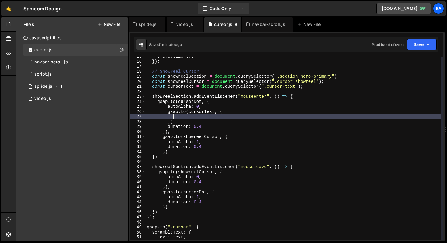
click at [187, 117] on div "yTo ( e . clientY ) ; }) ; // Showreel Cursor const showreelSection = document …" at bounding box center [293, 150] width 295 height 193
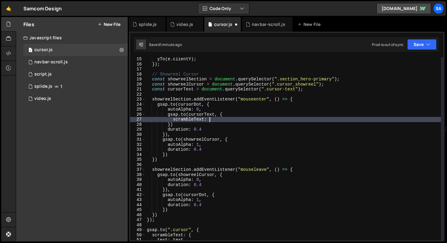
scroll to position [0, 4]
type textarea "scrambleText: {}"
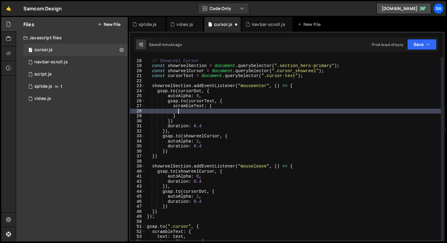
scroll to position [84, 0]
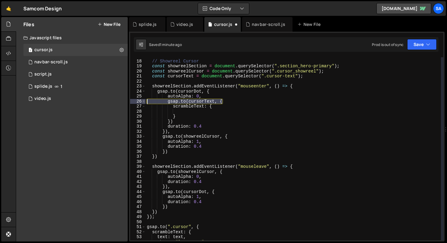
drag, startPoint x: 229, startPoint y: 101, endPoint x: 144, endPoint y: 102, distance: 84.8
click at [144, 102] on div "17 18 19 20 21 22 23 24 25 26 27 28 29 30 31 32 33 34 35 36 37 38 39 40 41 42 4…" at bounding box center [286, 148] width 313 height 183
type textarea "[DOMAIN_NAME](cursorText, {"
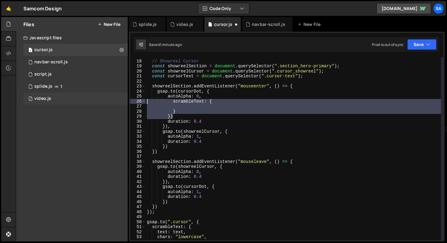
drag, startPoint x: 185, startPoint y: 117, endPoint x: 120, endPoint y: 101, distance: 66.9
click at [120, 101] on div "Files New File Javascript files 1 cursor.js 0 1 navbar-scroll.js 0 0 script.js …" at bounding box center [231, 129] width 431 height 224
type textarea "scrambleText: {"
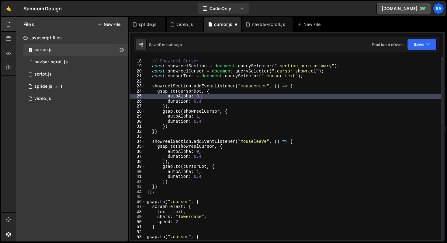
click at [174, 102] on div "// Showreel Cursor const showreelSection = document . querySelector ( ".section…" at bounding box center [293, 150] width 295 height 193
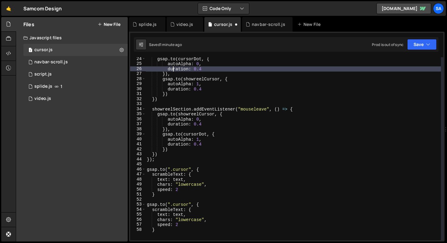
scroll to position [135, 0]
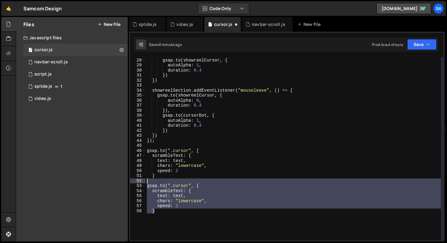
drag, startPoint x: 186, startPoint y: 212, endPoint x: 140, endPoint y: 180, distance: 56.8
click at [140, 180] on div "duration: 0.4 27 28 29 30 31 32 33 34 35 36 37 38 39 40 41 42 43 44 45 46 47 48…" at bounding box center [286, 148] width 313 height 183
type textarea "[DOMAIN_NAME](".cursor", {"
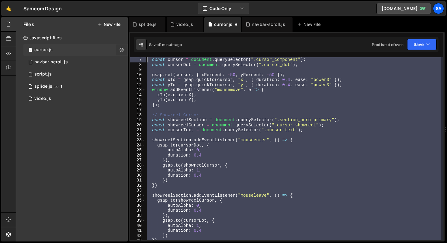
scroll to position [0, 0]
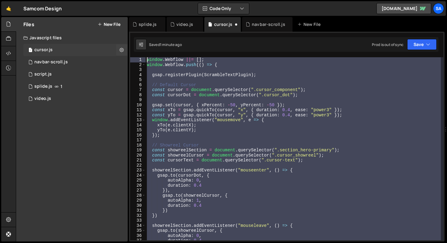
drag, startPoint x: 157, startPoint y: 149, endPoint x: 118, endPoint y: 56, distance: 101.1
click at [118, 56] on div "Files New File Javascript files 1 cursor.js 0 1 navbar-scroll.js 0 0 script.js …" at bounding box center [231, 129] width 431 height 224
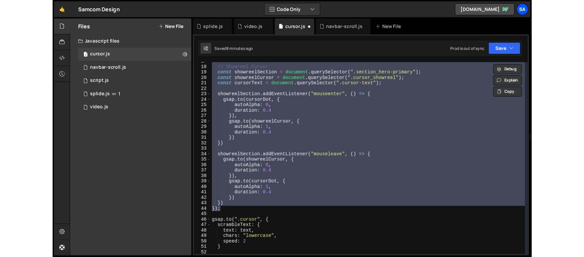
scroll to position [1951, 0]
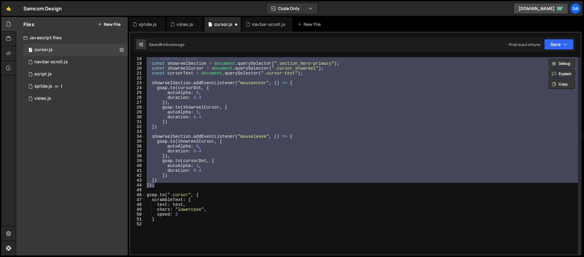
click at [217, 112] on div "// Showreel Cursor const showreelSection = document . querySelector ( ".section…" at bounding box center [361, 155] width 432 height 197
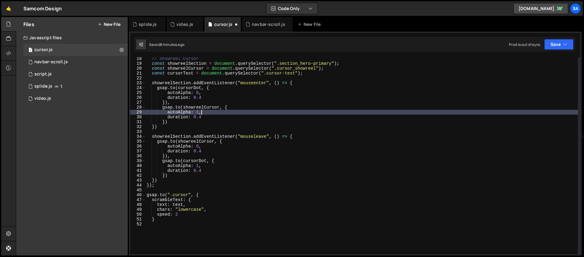
scroll to position [76, 0]
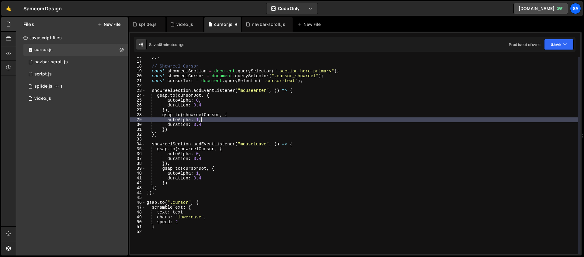
click at [308, 93] on div "}) ; // Showreel Cursor const showreelSection = document . querySelector ( ".se…" at bounding box center [361, 157] width 432 height 207
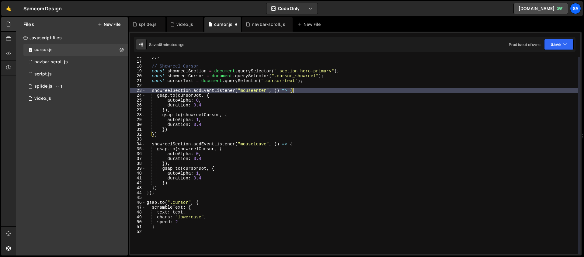
click at [356, 76] on div "}) ; // Showreel Cursor const showreelSection = document . querySelector ( ".se…" at bounding box center [361, 157] width 432 height 207
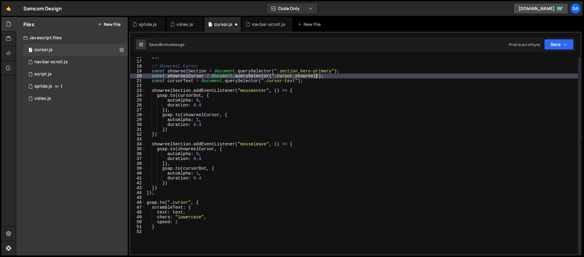
click at [316, 78] on div "}) ; // Showreel Cursor const showreelSection = document . querySelector ( ".se…" at bounding box center [361, 157] width 432 height 207
click at [314, 82] on div "}) ; // Showreel Cursor const showreelSection = document . querySelector ( ".se…" at bounding box center [361, 157] width 432 height 207
type textarea "const cursorText = document.querySelector(".cursor-text");"
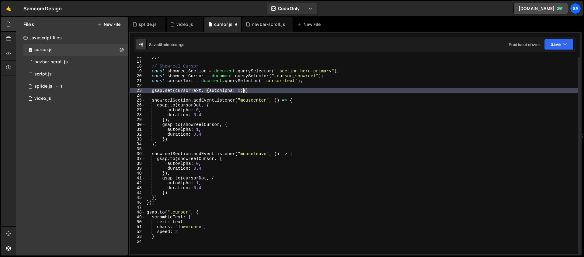
scroll to position [0, 6]
type textarea "gsap.set(cursorText, {autoAlpha: 0});"
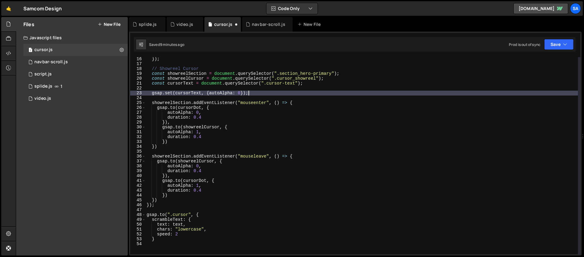
scroll to position [71, 0]
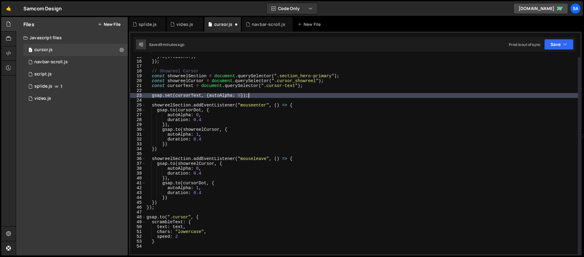
click at [154, 107] on div "yTo ( e . clientY ) ; }) ; // Showreel Cursor const showreelSection = document …" at bounding box center [361, 157] width 432 height 207
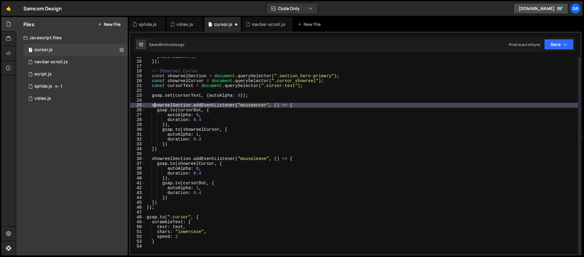
click at [274, 95] on div "yTo ( e . clientY ) ; }) ; // Showreel Cursor const showreelSection = document …" at bounding box center [361, 157] width 432 height 207
type textarea "gsap.set(cursorText, {autoAlpha: 0});"
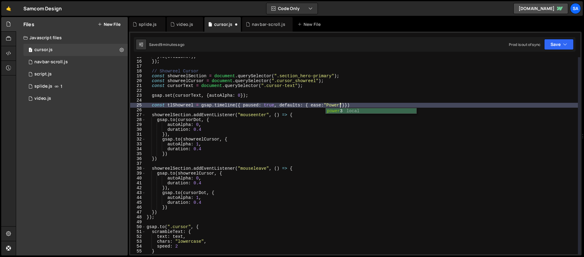
scroll to position [0, 13]
type textarea "const tlShowreel = gsap.timeline({ paused: true, defaults: { ease:"power3"}})"
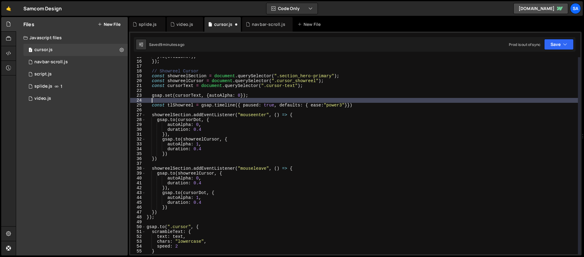
click at [367, 99] on div "yTo ( e . clientY ) ; }) ; // Showreel Cursor const showreelSection = document …" at bounding box center [361, 157] width 432 height 207
click at [365, 101] on div "yTo ( e . clientY ) ; }) ; // Showreel Cursor const showreelSection = document …" at bounding box center [361, 157] width 432 height 207
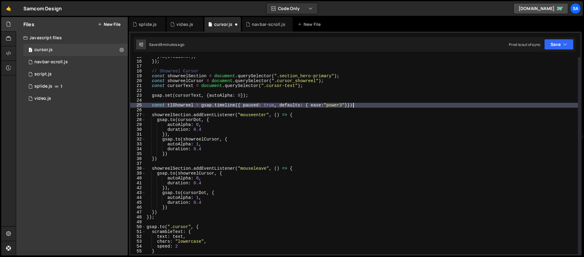
click at [365, 103] on div "yTo ( e . clientY ) ; }) ; // Showreel Cursor const showreelSection = document …" at bounding box center [361, 157] width 432 height 207
type textarea "const tlShowreel = gsap.timeline({ paused: true, defaults: { ease:"power3"}})"
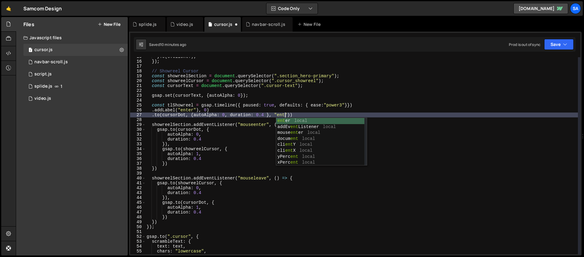
scroll to position [0, 10]
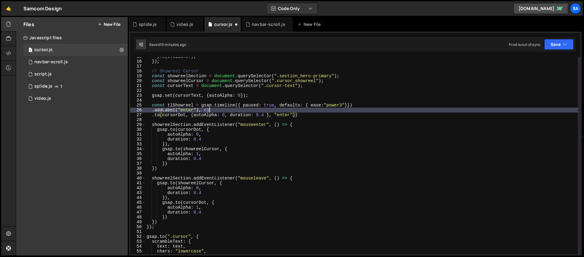
click at [299, 108] on div "yTo ( e . clientY ) ; }) ; // Showreel Cursor const showreelSection = document …" at bounding box center [361, 157] width 432 height 207
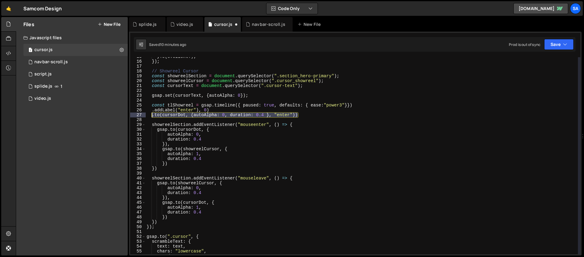
drag, startPoint x: 300, startPoint y: 113, endPoint x: 152, endPoint y: 117, distance: 148.1
click at [152, 117] on div "yTo ( e . clientY ) ; }) ; // Showreel Cursor const showreelSection = document …" at bounding box center [361, 157] width 432 height 207
type textarea ".to(cursorDot, {autoAlpha: 0, duration: 0.4 }, "enter"))"
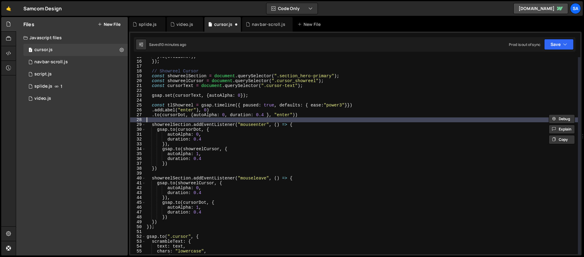
click at [163, 119] on div "yTo ( e . clientY ) ; }) ; // Showreel Cursor const showreelSection = document …" at bounding box center [361, 157] width 432 height 207
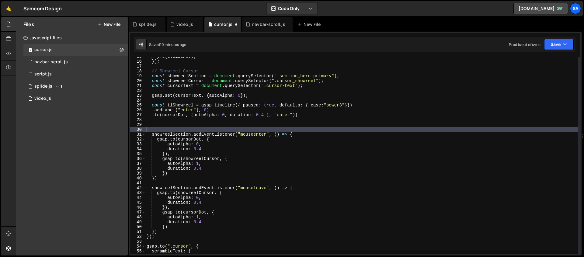
click at [304, 114] on div "yTo ( e . clientY ) ; }) ; // Showreel Cursor const showreelSection = document …" at bounding box center [361, 157] width 432 height 207
type textarea ".to(cursorDot, {autoAlpha: 0, duration: 0.4 }, "enter"))"
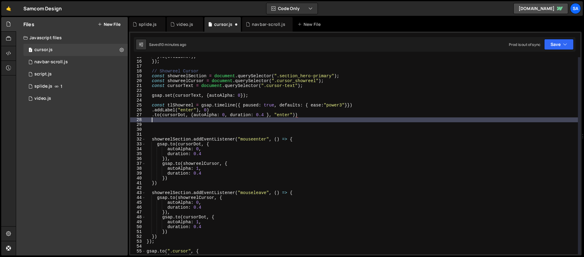
paste textarea ".to(cursorDot, {autoAlpha: 0, duration: 0.4 }, "enter"))"
type textarea ".to(cursorDot, {autoAlpha: 0, duration: 0.4 }, "enter"))"
paste textarea ".to(cursorDot, {autoAlpha: 0, duration: 0.4 }, "enter"))"
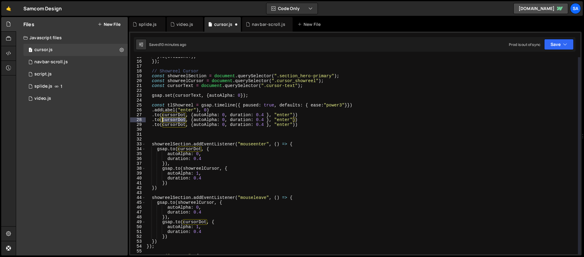
drag, startPoint x: 186, startPoint y: 120, endPoint x: 164, endPoint y: 119, distance: 21.3
click at [163, 120] on div "yTo ( e . clientY ) ; }) ; // Showreel Cursor const showreelSection = document …" at bounding box center [361, 157] width 432 height 207
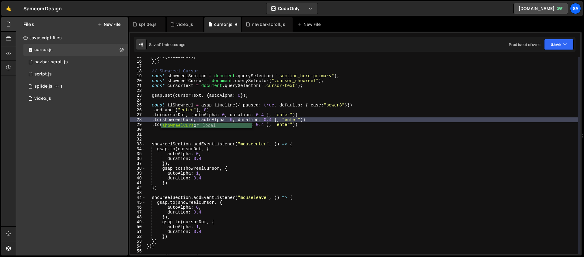
scroll to position [0, 4]
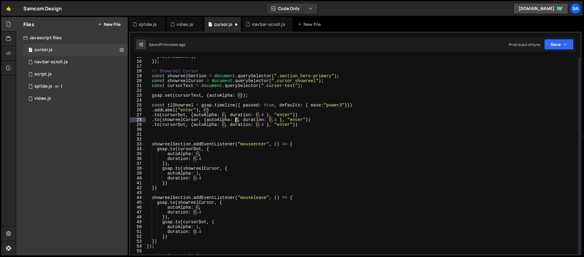
click at [236, 120] on div "yTo ( e . clientY ) ; }) ; // Showreel Cursor const showreelSection = document …" at bounding box center [361, 157] width 432 height 207
drag, startPoint x: 185, startPoint y: 125, endPoint x: 178, endPoint y: 125, distance: 7.0
click at [178, 125] on div "yTo ( e . clientY ) ; }) ; // Showreel Cursor const showreelSection = document …" at bounding box center [361, 157] width 432 height 207
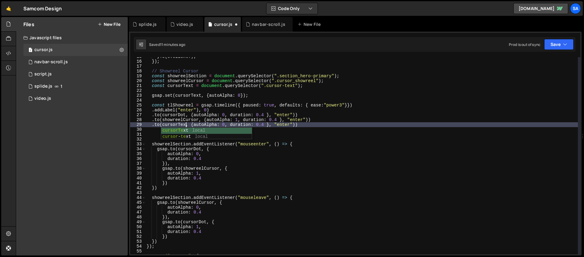
scroll to position [0, 3]
click at [227, 125] on div "yTo ( e . clientY ) ; }) ; // Showreel Cursor const showreelSection = document …" at bounding box center [361, 157] width 432 height 207
type textarea ".to(cursorText, {autoAlpha: 1, duration: 0.2 }, "enter"))"
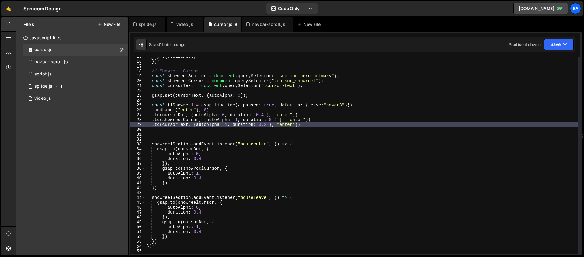
click at [324, 125] on div "yTo ( e . clientY ) ; }) ; // Showreel Cursor const showreelSection = document …" at bounding box center [361, 157] width 432 height 207
click at [330, 140] on div "yTo ( e . clientY ) ; }) ; // Showreel Cursor const showreelSection = document …" at bounding box center [361, 157] width 432 height 207
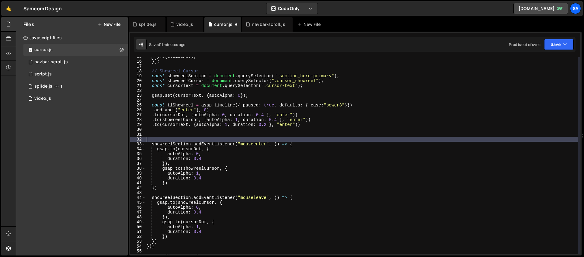
scroll to position [0, 0]
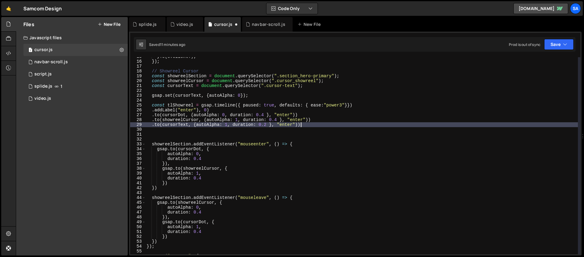
click at [315, 126] on div "yTo ( e . clientY ) ; }) ; // Showreel Cursor const showreelSection = document …" at bounding box center [361, 157] width 432 height 207
type textarea ".to(cursorText, {autoAlpha: 1, duration: 0.2 }, "enter"))"
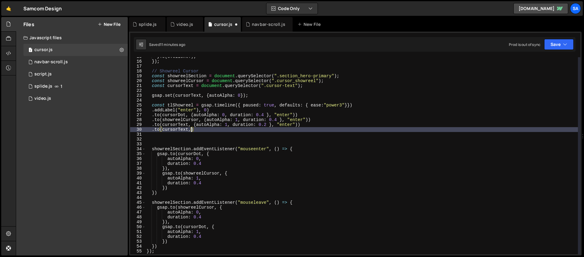
scroll to position [0, 3]
type textarea ".to(cursorText, {)"
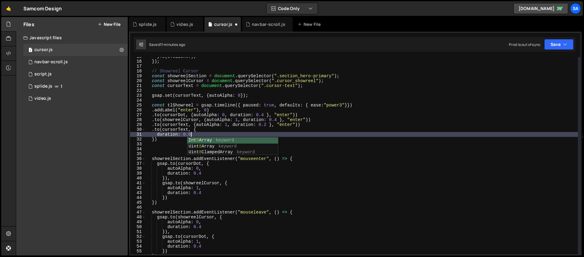
type textarea "duration: 0.8,"
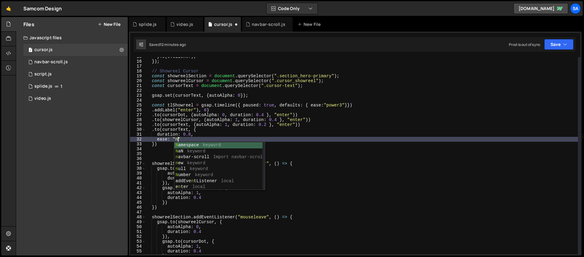
scroll to position [0, 2]
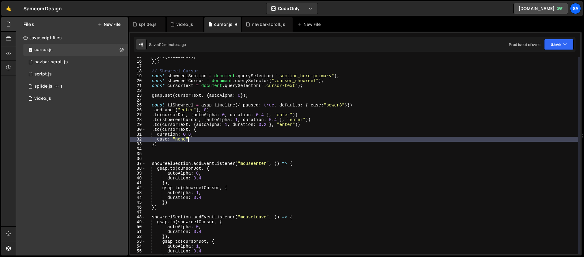
type textarea "ease: "none","
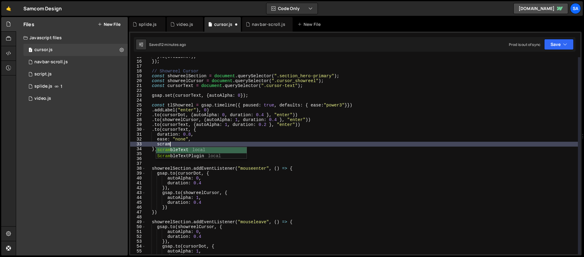
scroll to position [0, 2]
type textarea "scrambleText: {"
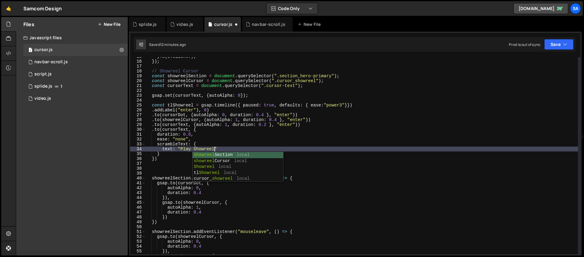
scroll to position [0, 5]
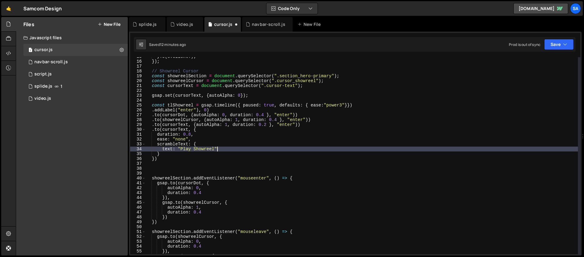
type textarea "text: "Play Showreel","
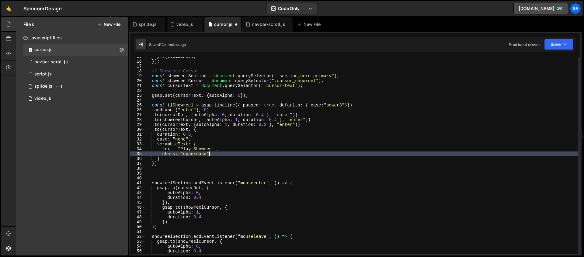
scroll to position [0, 4]
type textarea "chars: "uppercase","
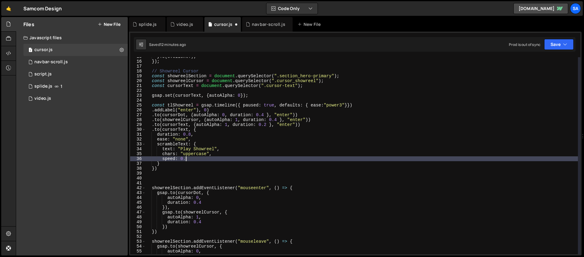
scroll to position [0, 2]
type textarea "speed: 0.6,"
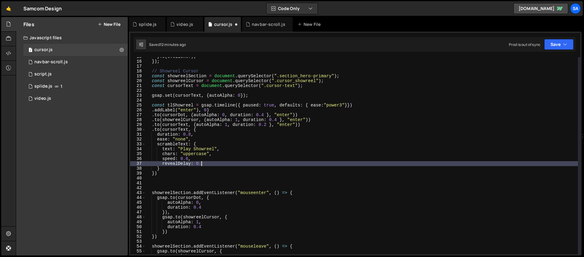
scroll to position [0, 4]
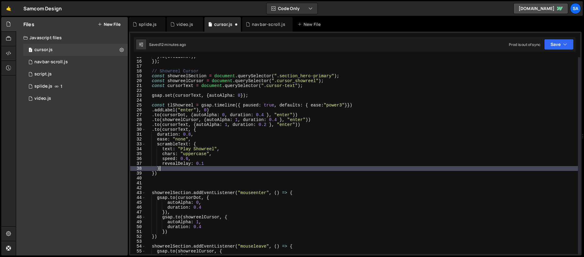
click at [163, 168] on div "yTo ( e . clientY ) ; }) ; // Showreel Cursor const showreelSection = document …" at bounding box center [361, 157] width 432 height 207
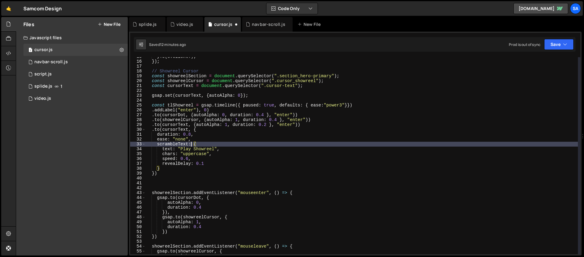
click at [192, 143] on div "yTo ( e . clientY ) ; }) ; // Showreel Cursor const showreelSection = document …" at bounding box center [361, 157] width 432 height 207
click at [195, 130] on div "yTo ( e . clientY ) ; }) ; // Showreel Cursor const showreelSection = document …" at bounding box center [361, 157] width 432 height 207
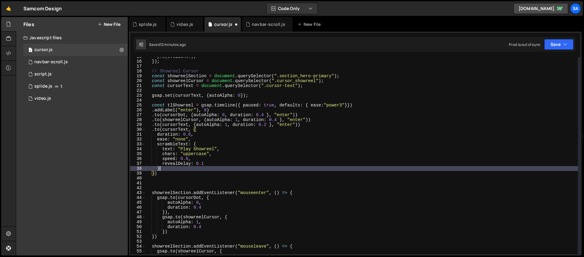
click at [170, 168] on div "yTo ( e . clientY ) ; }) ; // Showreel Cursor const showreelSection = document …" at bounding box center [361, 157] width 432 height 207
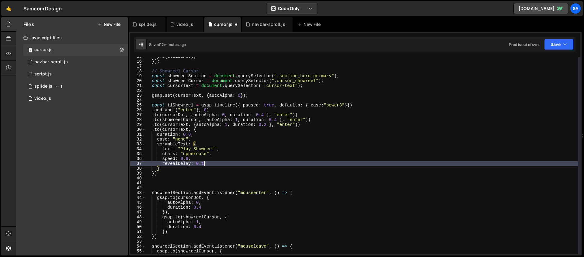
click at [222, 162] on div "yTo ( e . clientY ) ; }) ; // Showreel Cursor const showreelSection = document …" at bounding box center [361, 157] width 432 height 207
type textarea "revealDelay: 0.1"
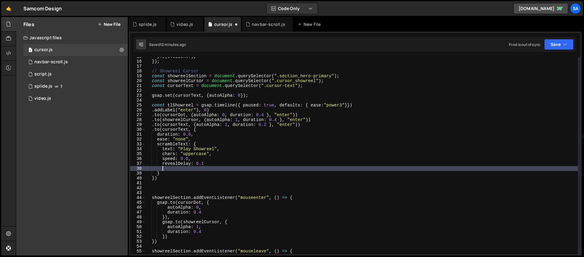
scroll to position [0, 1]
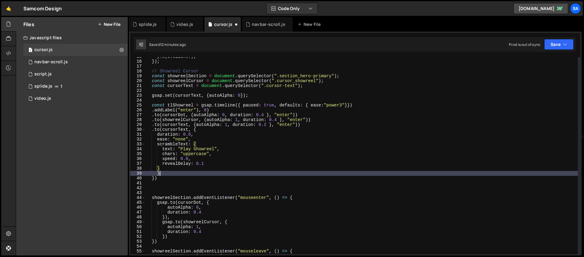
click at [173, 174] on div "yTo ( e . clientY ) ; }) ; // Showreel Cursor const showreelSection = document …" at bounding box center [361, 157] width 432 height 207
click at [247, 172] on div "yTo ( e . clientY ) ; }) ; // Showreel Cursor const showreelSection = document …" at bounding box center [361, 157] width 432 height 207
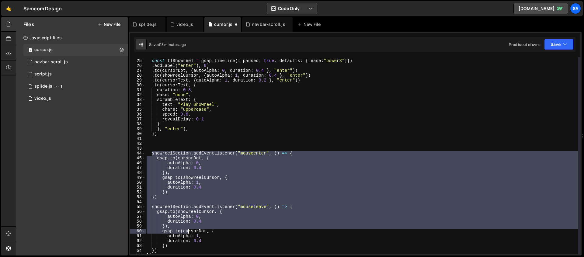
scroll to position [158, 0]
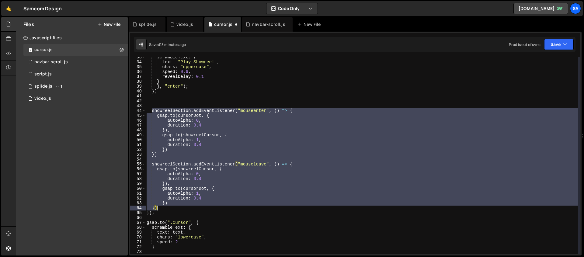
drag, startPoint x: 152, startPoint y: 152, endPoint x: 220, endPoint y: 206, distance: 85.7
click at [220, 206] on div "scrambleText : { text : "Play Showreel" , chars : "uppercase" , speed : 0.6 , r…" at bounding box center [361, 158] width 432 height 207
type textarea "}) })"
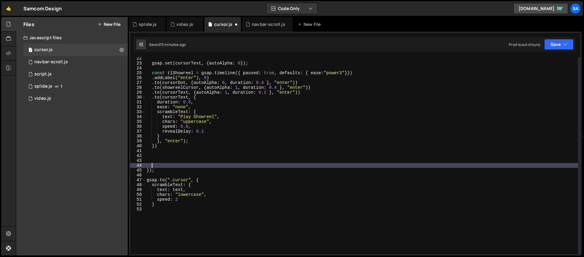
scroll to position [103, 0]
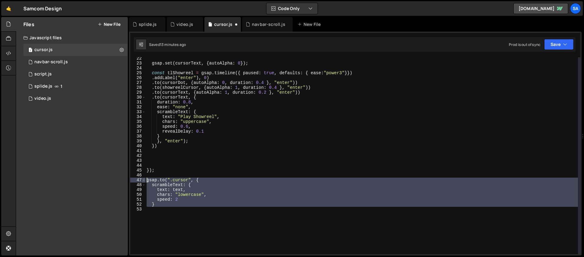
drag, startPoint x: 188, startPoint y: 209, endPoint x: 142, endPoint y: 178, distance: 55.5
click at [142, 178] on div "22 23 24 25 26 27 28 29 30 31 32 33 34 35 36 37 38 39 40 41 42 43 44 45 46 47 4…" at bounding box center [355, 155] width 450 height 197
type textarea "[DOMAIN_NAME](".cursor", { scrambleText: {"
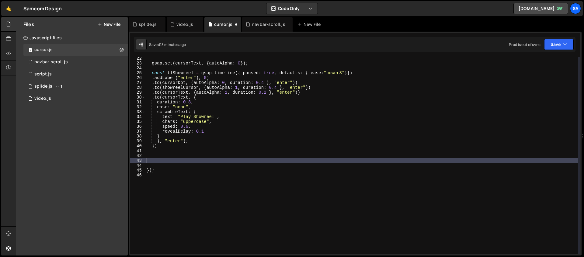
click at [163, 161] on div "gsap . set ( cursorText , { autoAlpha : 0 }) ; const tlShowreel = gsap . timeli…" at bounding box center [361, 159] width 432 height 207
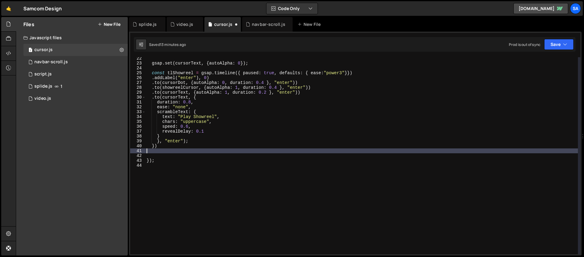
scroll to position [42, 0]
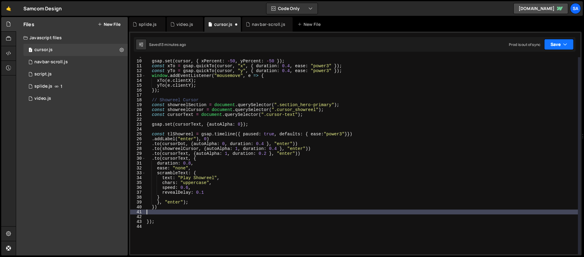
click at [447, 43] on button "Save" at bounding box center [558, 44] width 29 height 11
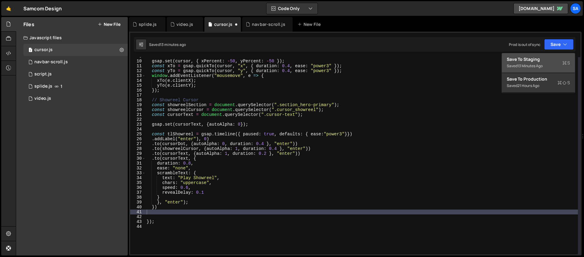
click at [447, 62] on div "Save to Staging S" at bounding box center [538, 59] width 63 height 6
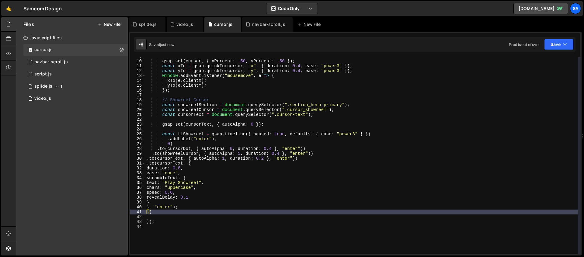
type textarea "}"
click at [161, 200] on div "gsap . set ( cursor , { xPercent : - 50 , yPercent : - 50 }) ; const xTo = gsap…" at bounding box center [361, 157] width 432 height 207
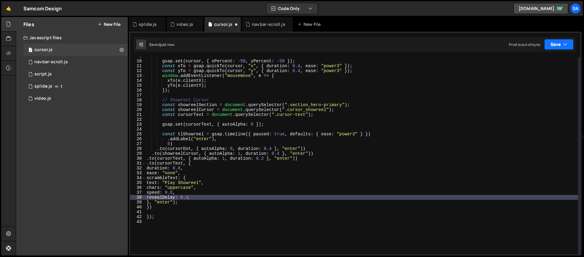
click at [447, 47] on button "Save" at bounding box center [558, 44] width 29 height 11
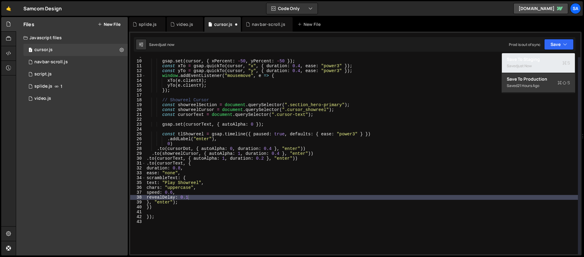
click at [447, 64] on div "just now" at bounding box center [524, 65] width 14 height 5
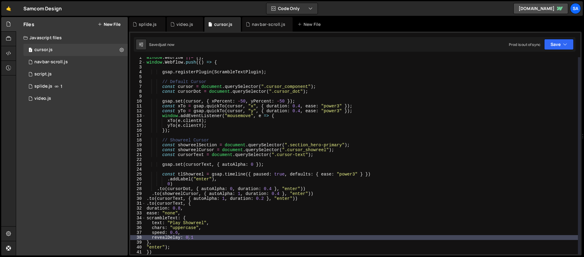
scroll to position [20, 0]
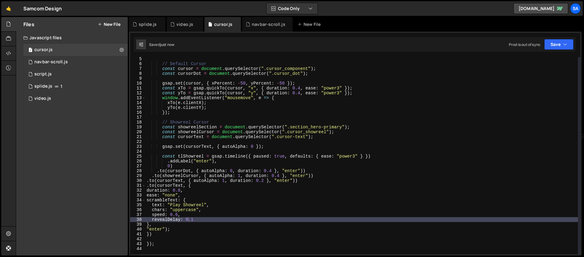
click at [158, 170] on div "// Default Cursor const cursor = document . querySelector ( ".cursor_component"…" at bounding box center [361, 160] width 432 height 207
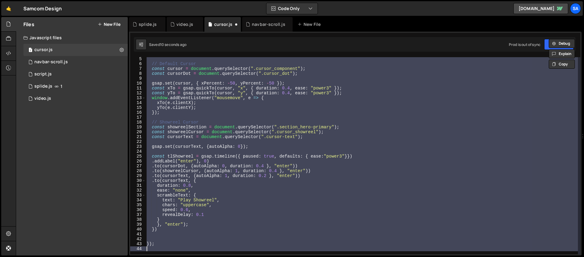
click at [195, 168] on div "// Default Cursor const cursor = document . querySelector ( ".cursor_component"…" at bounding box center [361, 155] width 432 height 197
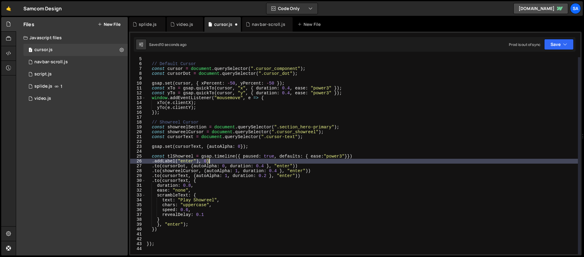
click at [229, 161] on div "// Default Cursor const cursor = document . querySelector ( ".cursor_component"…" at bounding box center [361, 160] width 432 height 207
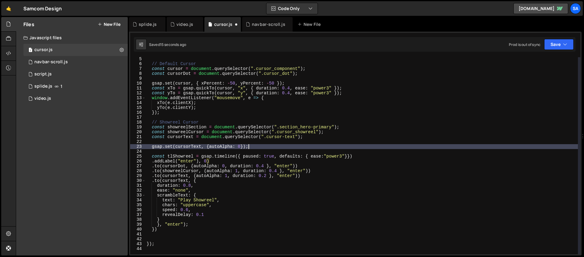
click at [258, 148] on div "// Default Cursor const cursor = document . querySelector ( ".cursor_component"…" at bounding box center [361, 160] width 432 height 207
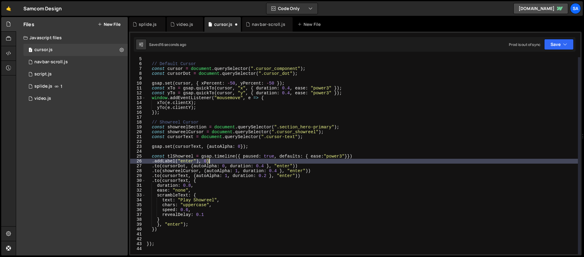
click at [391, 159] on div "// Default Cursor const cursor = document . querySelector ( ".cursor_component"…" at bounding box center [361, 160] width 432 height 207
click at [376, 157] on div "// Default Cursor const cursor = document . querySelector ( ".cursor_component"…" at bounding box center [361, 160] width 432 height 207
type textarea "const tlShowreel = gsap.timeline({ paused: true, defaults: { ease:"power3"}})"
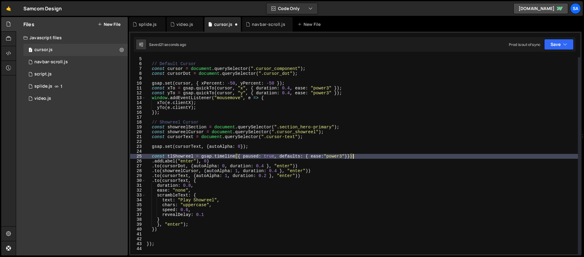
click at [359, 153] on div "// Default Cursor const cursor = document . querySelector ( ".cursor_component"…" at bounding box center [361, 160] width 432 height 207
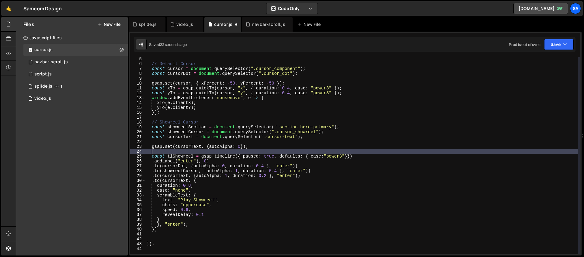
click at [361, 155] on div "// Default Cursor const cursor = document . querySelector ( ".cursor_component"…" at bounding box center [361, 160] width 432 height 207
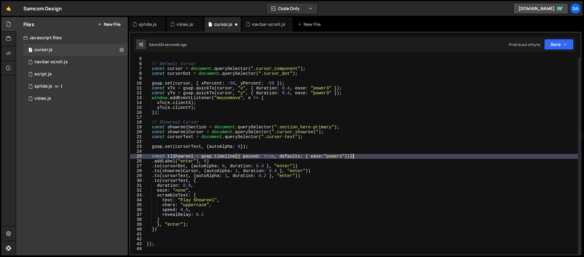
click at [347, 157] on div "// Default Cursor const cursor = document . querySelector ( ".cursor_component"…" at bounding box center [361, 160] width 432 height 207
click at [349, 157] on div "// Default Cursor const cursor = document . querySelector ( ".cursor_component"…" at bounding box center [361, 160] width 432 height 207
click at [358, 155] on div "// Default Cursor const cursor = document . querySelector ( ".cursor_component"…" at bounding box center [361, 160] width 432 height 207
click at [228, 160] on div "// Default Cursor const cursor = document . querySelector ( ".cursor_component"…" at bounding box center [361, 160] width 432 height 207
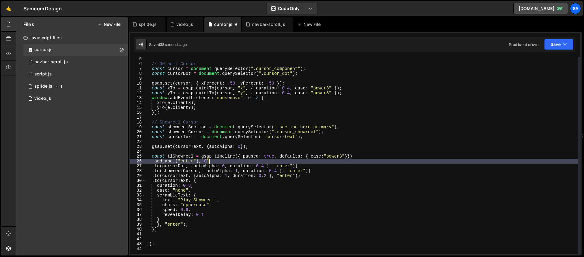
click at [193, 167] on div "// Default Cursor const cursor = document . querySelector ( ".cursor_component"…" at bounding box center [361, 160] width 432 height 207
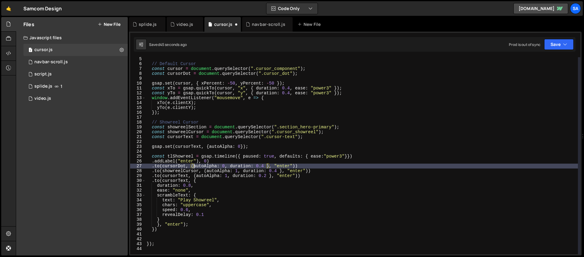
click at [209, 178] on div "// Default Cursor const cursor = document . querySelector ( ".cursor_component"…" at bounding box center [361, 160] width 432 height 207
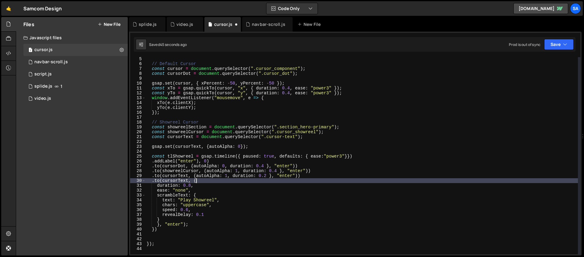
click at [208, 180] on div "// Default Cursor const cursor = document . querySelector ( ".cursor_component"…" at bounding box center [361, 160] width 432 height 207
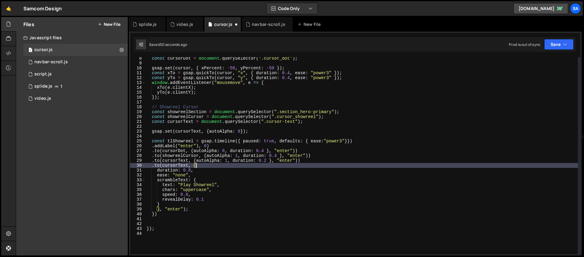
scroll to position [35, 0]
click at [219, 200] on div "const cursorDot = document . querySelector ( ".cursor_dot" ) ; gsap . set ( cur…" at bounding box center [361, 159] width 432 height 207
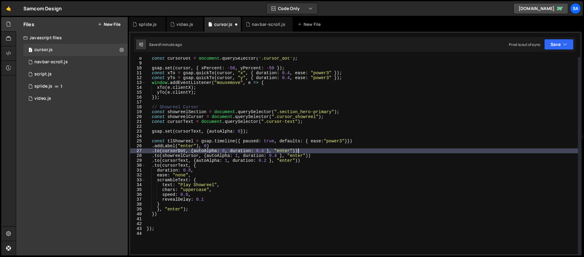
click at [317, 151] on div "const cursorDot = document . querySelector ( ".cursor_dot" ) ; gsap . set ( cur…" at bounding box center [361, 159] width 432 height 207
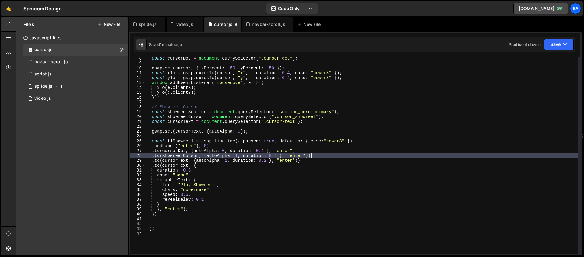
click at [318, 155] on div "const cursorDot = document . querySelector ( ".cursor_dot" ) ; gsap . set ( cur…" at bounding box center [361, 159] width 432 height 207
click at [316, 158] on div "const cursorDot = document . querySelector ( ".cursor_dot" ) ; gsap . set ( cur…" at bounding box center [361, 159] width 432 height 207
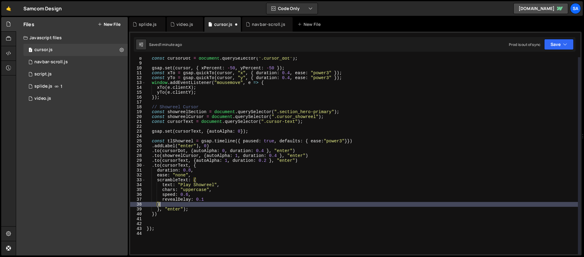
click at [161, 205] on div "const cursorDot = document . querySelector ( ".cursor_dot" ) ; gsap . set ( cur…" at bounding box center [361, 159] width 432 height 207
click at [185, 209] on div "const cursorDot = document . querySelector ( ".cursor_dot" ) ; gsap . set ( cur…" at bounding box center [361, 159] width 432 height 207
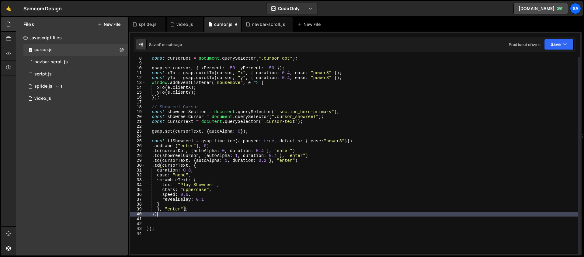
click at [165, 215] on div "const cursorDot = document . querySelector ( ".cursor_dot" ) ; gsap . set ( cur…" at bounding box center [361, 159] width 432 height 207
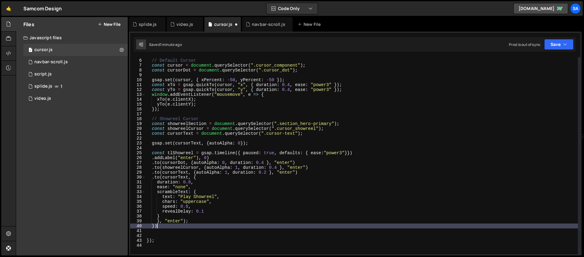
scroll to position [28, 0]
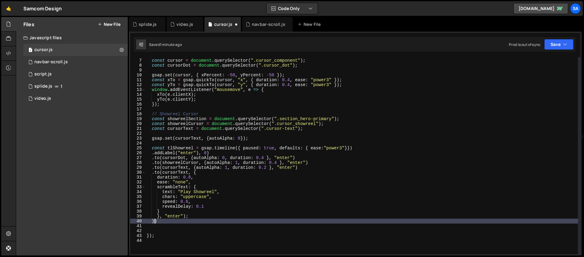
click at [154, 221] on div "// Default Cursor const cursor = document . querySelector ( ".cursor_component"…" at bounding box center [361, 156] width 432 height 207
click at [153, 221] on div "// Default Cursor const cursor = document . querySelector ( ".cursor_component"…" at bounding box center [361, 156] width 432 height 207
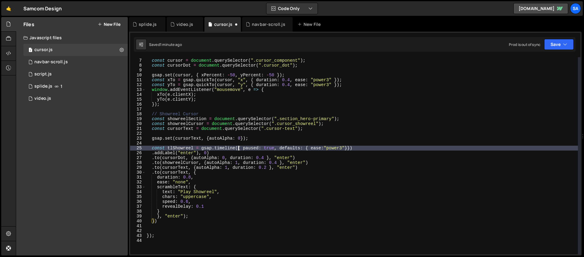
click at [238, 149] on div "// Default Cursor const cursor = document . querySelector ( ".cursor_component"…" at bounding box center [361, 156] width 432 height 207
click at [240, 149] on div "// Default Cursor const cursor = document . querySelector ( ".cursor_component"…" at bounding box center [361, 156] width 432 height 207
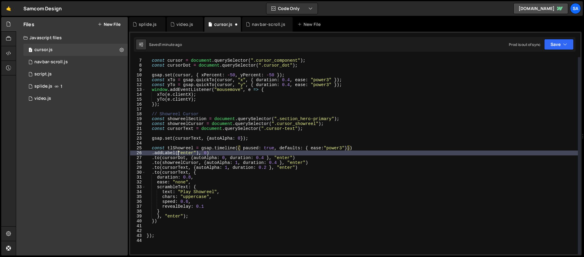
click at [177, 153] on div "// Default Cursor const cursor = document . querySelector ( ".cursor_component"…" at bounding box center [361, 156] width 432 height 207
click at [208, 153] on div "// Default Cursor const cursor = document . querySelector ( ".cursor_component"…" at bounding box center [361, 156] width 432 height 207
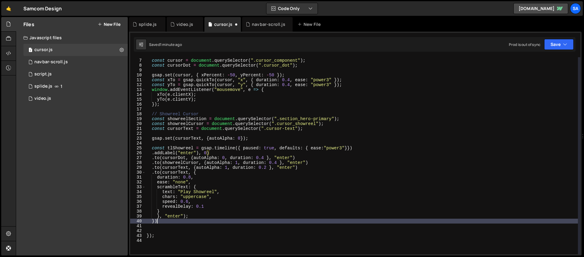
click at [183, 223] on div "// Default Cursor const cursor = document . querySelector ( ".cursor_component"…" at bounding box center [361, 156] width 432 height 207
click at [447, 40] on button "Save" at bounding box center [558, 44] width 29 height 11
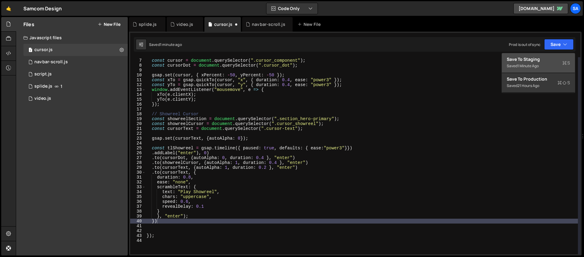
click at [447, 60] on div "Save to Staging S" at bounding box center [538, 59] width 63 height 6
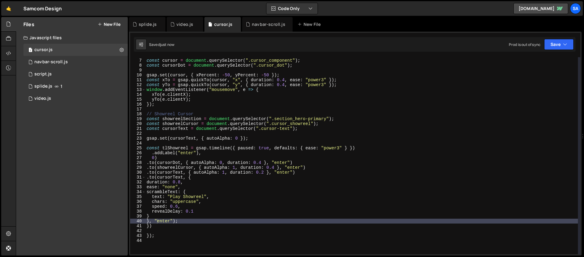
click at [155, 227] on div "// Default Cursor const cursor = document . querySelector ( ".cursor_component"…" at bounding box center [361, 156] width 432 height 207
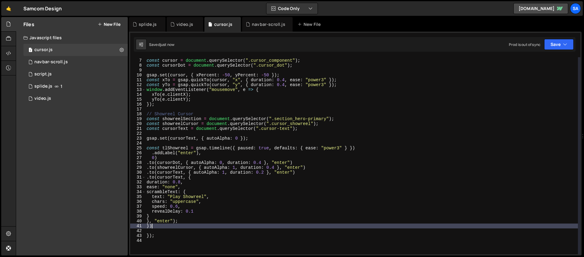
type textarea "}"
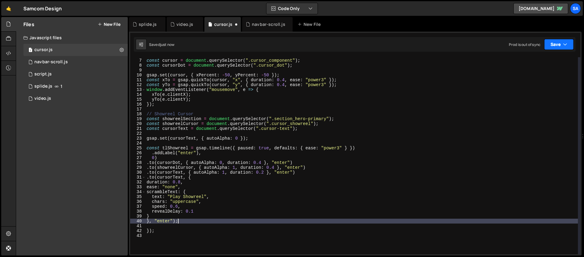
click at [447, 40] on button "Save" at bounding box center [558, 44] width 29 height 11
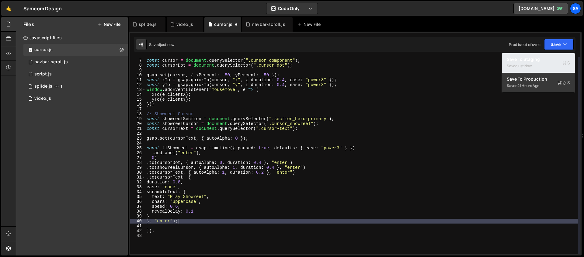
click at [447, 63] on div "Saved just now" at bounding box center [538, 65] width 63 height 7
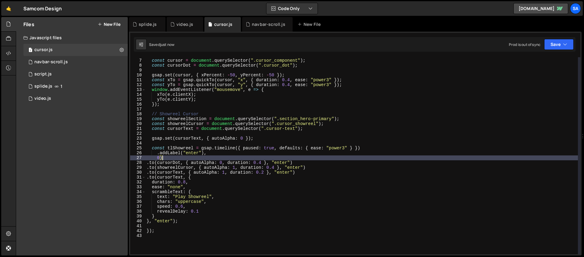
click at [164, 159] on div "// Default Cursor const cursor = document . querySelector ( ".cursor_component"…" at bounding box center [361, 156] width 432 height 207
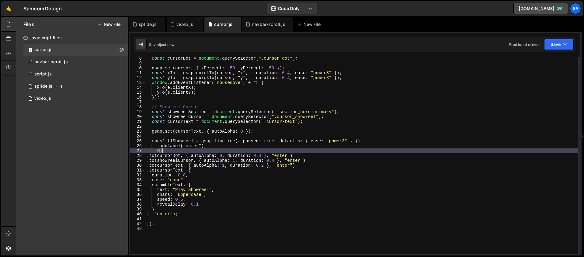
scroll to position [30, 0]
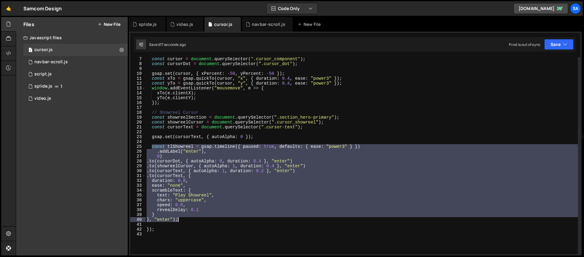
drag, startPoint x: 152, startPoint y: 147, endPoint x: 179, endPoint y: 219, distance: 77.0
click at [179, 219] on div "const cursor = document . querySelector ( ".cursor_component" ) ; const cursorD…" at bounding box center [361, 160] width 432 height 207
paste textarea
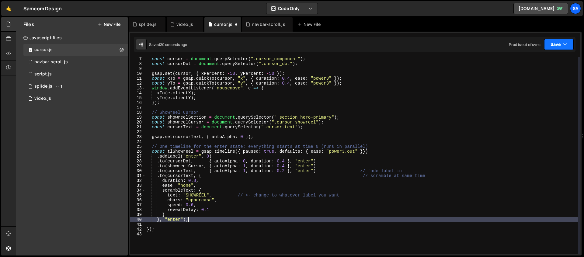
click at [447, 48] on button "Save" at bounding box center [558, 44] width 29 height 11
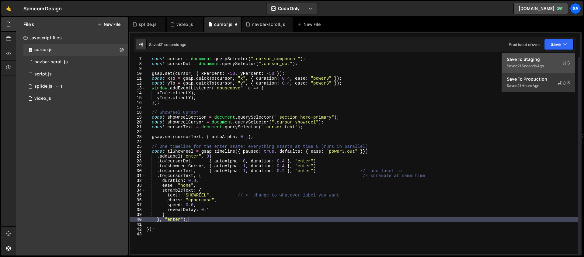
click at [447, 59] on div "Save to Staging S" at bounding box center [538, 59] width 63 height 6
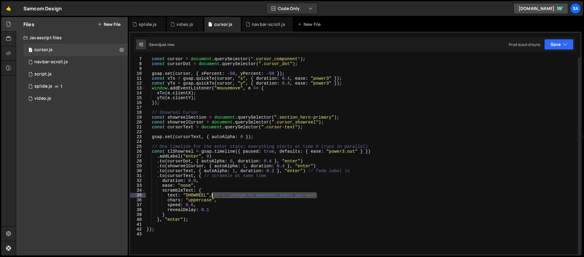
drag, startPoint x: 327, startPoint y: 195, endPoint x: 212, endPoint y: 197, distance: 114.9
click at [213, 197] on div "const cursor = document . querySelector ( ".cursor_component" ) ; const cursorD…" at bounding box center [361, 160] width 432 height 207
drag, startPoint x: 206, startPoint y: 196, endPoint x: 185, endPoint y: 196, distance: 21.0
click at [185, 196] on div "const cursor = document . querySelector ( ".cursor_component" ) ; const cursorD…" at bounding box center [361, 160] width 432 height 207
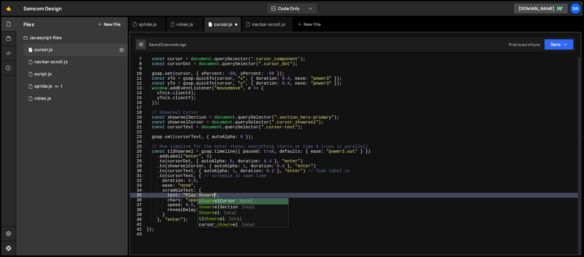
scroll to position [0, 5]
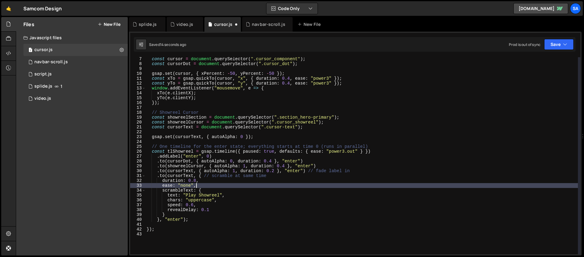
click at [239, 186] on div "const cursor = document . querySelector ( ".cursor_component" ) ; const cursorD…" at bounding box center [361, 160] width 432 height 207
click at [237, 195] on div "const cursor = document . querySelector ( ".cursor_component" ) ; const cursorD…" at bounding box center [361, 160] width 432 height 207
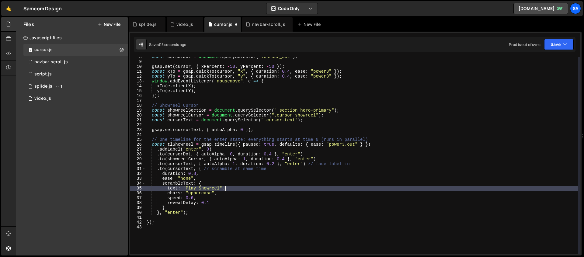
scroll to position [37, 0]
click at [224, 197] on div "const cursorDot = document . querySelector ( ".cursor_dot" ) ; gsap . set ( cur…" at bounding box center [361, 157] width 432 height 207
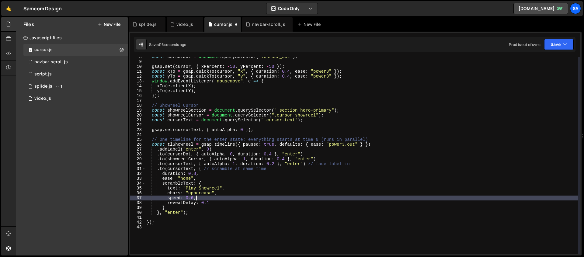
click at [222, 202] on div "const cursorDot = document . querySelector ( ".cursor_dot" ) ; gsap . set ( cur…" at bounding box center [361, 157] width 432 height 207
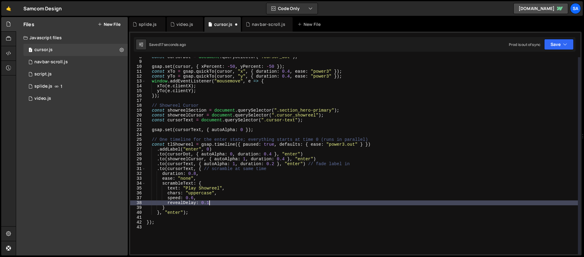
scroll to position [42, 0]
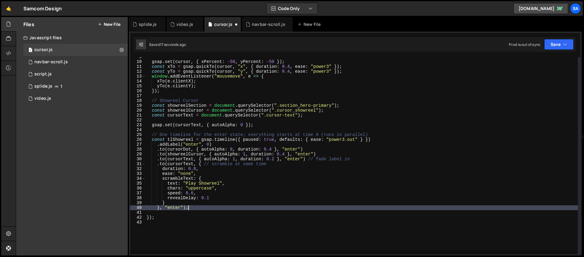
click at [216, 208] on div "gsap . set ( cursor , { xPercent : - 50 , yPercent : - 50 }) ; const xTo = gsap…" at bounding box center [361, 157] width 432 height 207
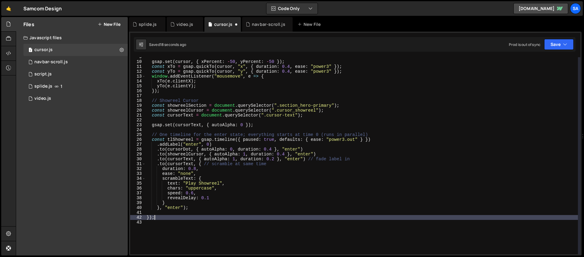
click at [186, 216] on div "gsap . set ( cursor , { xPercent : - 50 , yPercent : - 50 }) ; const xTo = gsap…" at bounding box center [361, 157] width 432 height 207
type textarea "});"
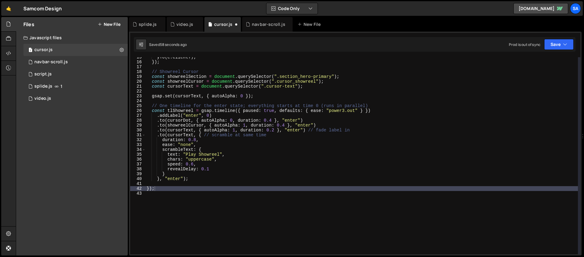
scroll to position [108, 0]
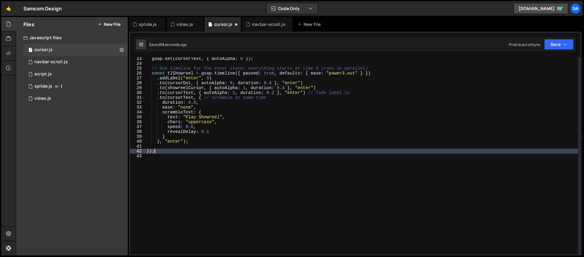
click at [167, 145] on div "gsap . set ( cursorText , { autoAlpha : 0 }) ; // One timeline for the enter st…" at bounding box center [361, 159] width 432 height 207
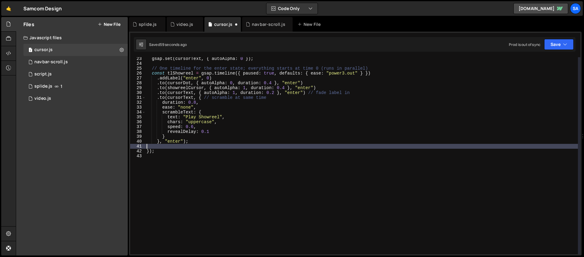
scroll to position [0, 0]
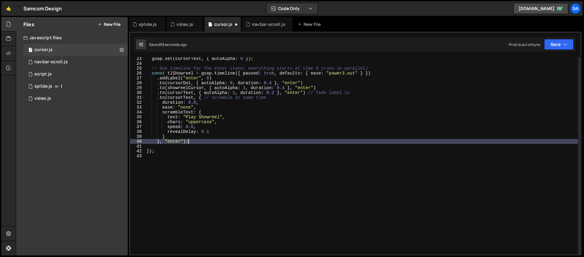
click at [204, 139] on div "gsap . set ( cursorText , { autoAlpha : 0 }) ; // One timeline for the enter st…" at bounding box center [361, 159] width 432 height 207
type textarea "}, "enter");"
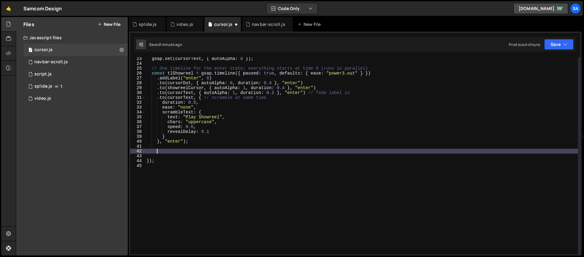
paste textarea "});"
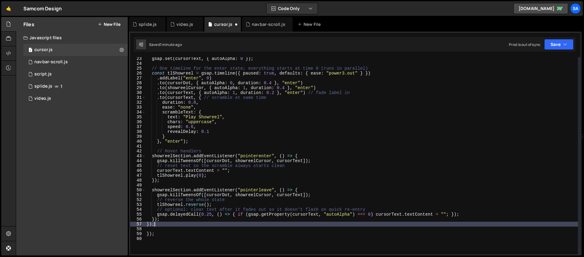
click at [447, 36] on div "1 Type cmd + s to save your Javascript file. הההההההההההההההההההההההההההההההההה…" at bounding box center [355, 144] width 452 height 224
click at [447, 47] on button "Save" at bounding box center [558, 44] width 29 height 11
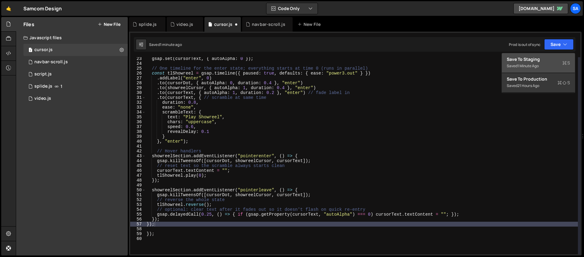
click at [447, 60] on div "Save to Staging S" at bounding box center [538, 59] width 63 height 6
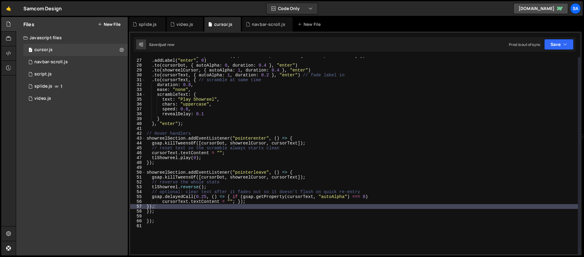
scroll to position [126, 0]
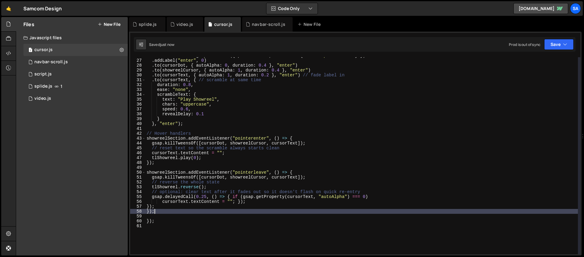
drag, startPoint x: 162, startPoint y: 212, endPoint x: 133, endPoint y: 216, distance: 29.5
click at [135, 216] on div "}); 26 27 28 29 30 31 32 33 34 35 36 37 38 39 40 41 42 43 44 45 46 47 48 49 50 …" at bounding box center [355, 155] width 450 height 197
type textarea "}"
click at [447, 49] on button "Save" at bounding box center [558, 44] width 29 height 11
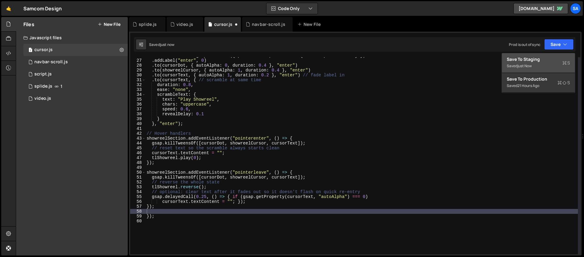
click at [447, 56] on div "Save to Staging S" at bounding box center [538, 59] width 63 height 6
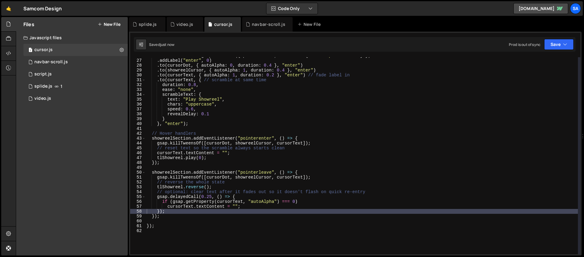
type textarea "});"
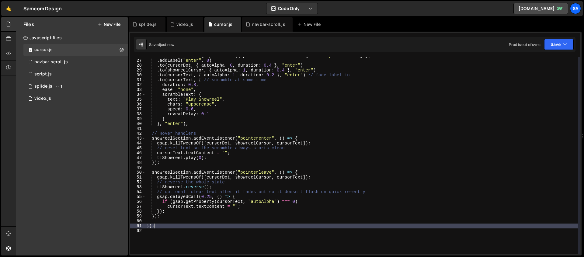
click at [160, 224] on div "const tlShowreel = gsap . timeline ({ paused : true , defaults : { ease : "powe…" at bounding box center [361, 156] width 432 height 207
click at [160, 222] on div "const tlShowreel = gsap . timeline ({ paused : true , defaults : { ease : "powe…" at bounding box center [361, 156] width 432 height 207
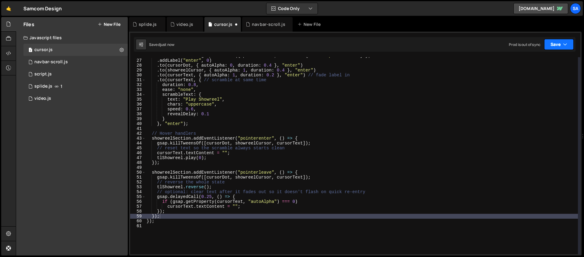
click at [447, 44] on button "Save" at bounding box center [558, 44] width 29 height 11
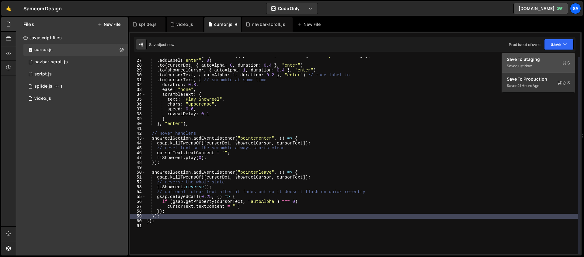
click at [447, 57] on div "Save to Staging S" at bounding box center [538, 59] width 63 height 6
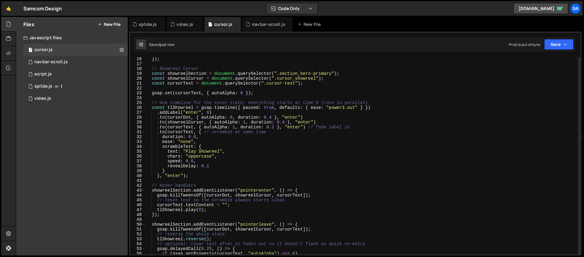
scroll to position [144, 0]
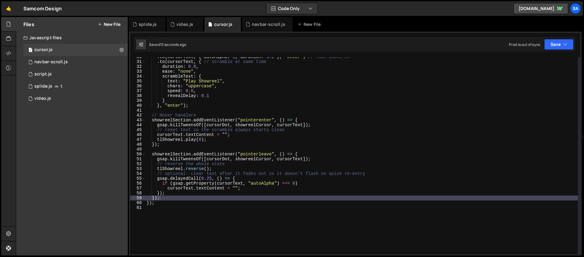
click at [284, 139] on div ". to ( cursorText , { autoAlpha : 1 , duration : 0.2 } , "enter" ) // fade labe…" at bounding box center [361, 157] width 432 height 207
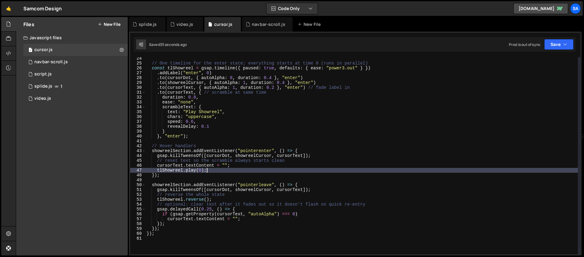
scroll to position [113, 0]
click at [213, 159] on div "// One timeline for the enter state; everything starts at time 0 (runs in paral…" at bounding box center [361, 159] width 432 height 207
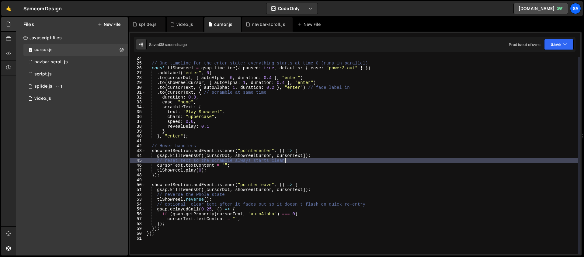
click at [309, 159] on div "// One timeline for the enter state; everything starts at time 0 (runs in paral…" at bounding box center [361, 159] width 432 height 207
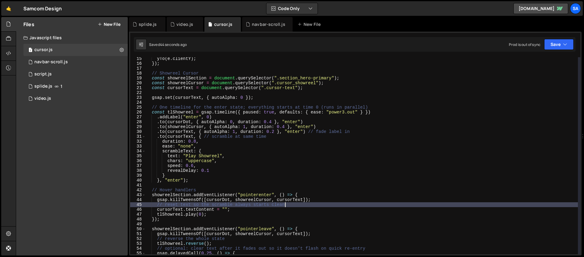
scroll to position [69, 0]
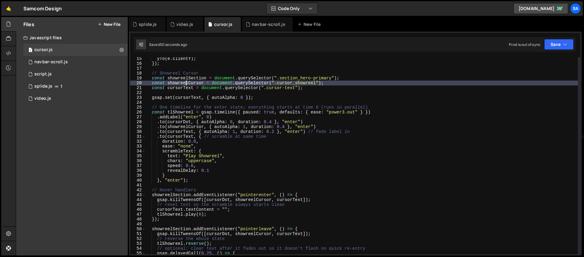
click at [185, 82] on div "yTo ( e . clientY ) ; }) ; // Showreel Cursor const showreelSection = document …" at bounding box center [361, 159] width 432 height 207
click at [179, 89] on div "yTo ( e . clientY ) ; }) ; // Showreel Cursor const showreelSection = document …" at bounding box center [361, 159] width 432 height 207
type textarea "const cursorText = document.querySelector(".cursor-text");"
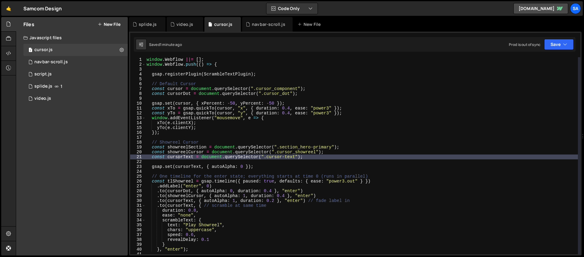
scroll to position [60, 0]
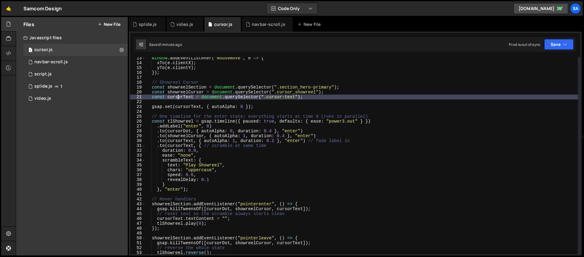
click at [316, 100] on div "window . addEventListener ( "mousemove" , e => { xTo ( e . clientX ) ; yTo ( e …" at bounding box center [361, 159] width 432 height 207
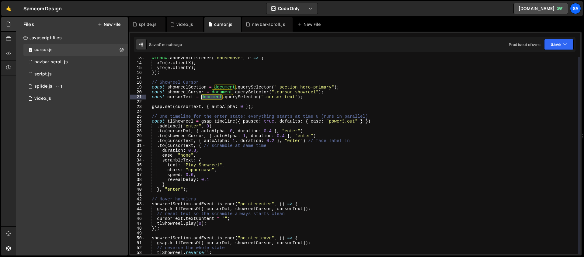
drag, startPoint x: 222, startPoint y: 96, endPoint x: 202, endPoint y: 97, distance: 20.4
click at [202, 97] on div "window . addEventListener ( "mousemove" , e => { xTo ( e . clientX ) ; yTo ( e …" at bounding box center [361, 159] width 432 height 207
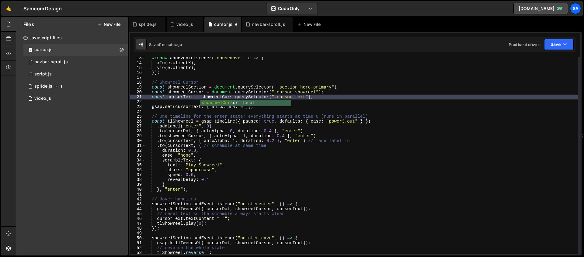
scroll to position [0, 6]
click at [413, 89] on div "window . addEventListener ( "mousemove" , e => { xTo ( e . clientX ) ; yTo ( e …" at bounding box center [361, 159] width 432 height 207
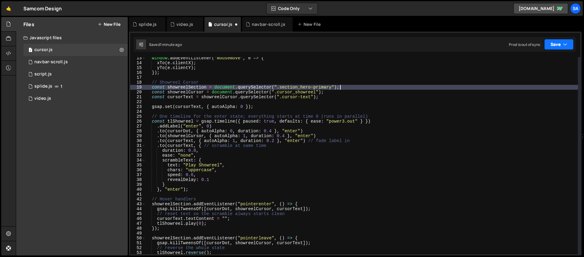
click at [447, 43] on button "Save" at bounding box center [558, 44] width 29 height 11
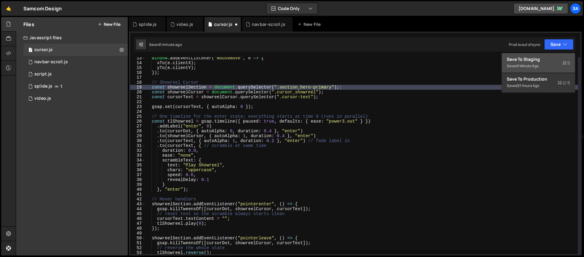
click at [447, 55] on button "Save to Staging S Saved 1 minute ago" at bounding box center [538, 63] width 73 height 20
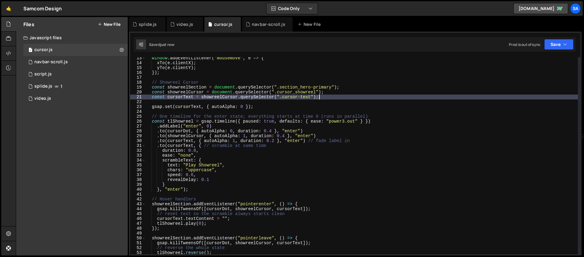
click at [339, 97] on div "window . addEventListener ( "mousemove" , e => { xTo ( e . clientX ) ; yTo ( e …" at bounding box center [361, 159] width 432 height 207
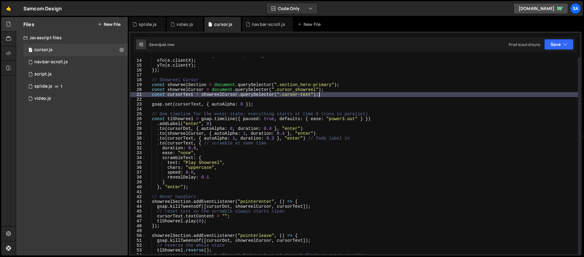
click at [265, 103] on div "window . addEventListener ( "mousemove" , e => { xTo ( e . clientX ) ; yTo ( e …" at bounding box center [361, 156] width 432 height 207
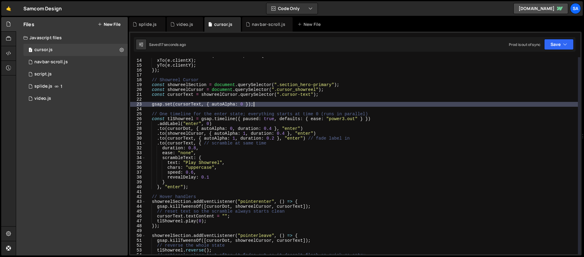
click at [272, 119] on div "window . addEventListener ( "mousemove" , e => { xTo ( e . clientX ) ; yTo ( e …" at bounding box center [361, 156] width 432 height 207
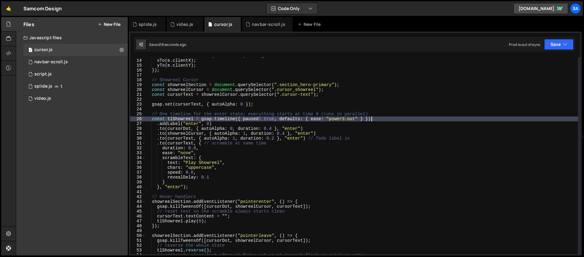
click at [378, 119] on div "window . addEventListener ( "mousemove" , e => { xTo ( e . clientX ) ; yTo ( e …" at bounding box center [361, 156] width 432 height 207
click at [217, 117] on div "window . addEventListener ( "mousemove" , e => { xTo ( e . clientX ) ; yTo ( e …" at bounding box center [361, 156] width 432 height 207
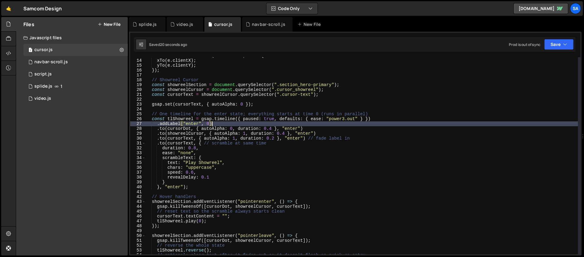
click at [220, 123] on div "window . addEventListener ( "mousemove" , e => { xTo ( e . clientX ) ; yTo ( e …" at bounding box center [361, 156] width 432 height 207
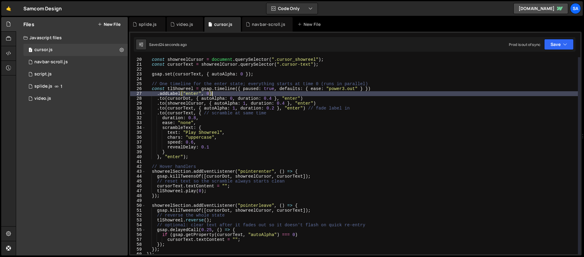
scroll to position [92, 0]
click at [266, 156] on div "const showreelCursor = document . querySelector ( ".cursor_showreel" ) ; const …" at bounding box center [361, 160] width 432 height 207
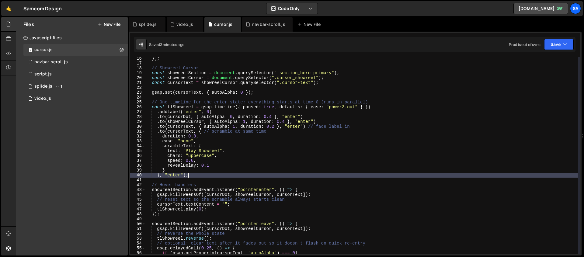
scroll to position [74, 0]
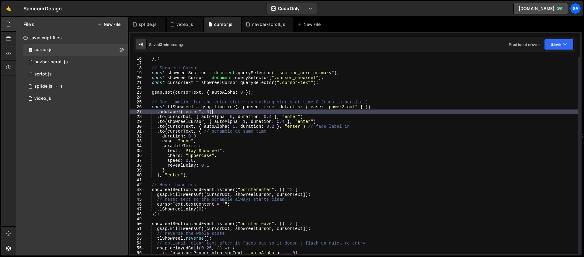
click at [228, 112] on div "}) ; // Showreel Cursor const showreelSection = document . querySelector ( ".se…" at bounding box center [361, 159] width 432 height 207
click at [221, 110] on div "}) ; // Showreel Cursor const showreelSection = document . querySelector ( ".se…" at bounding box center [361, 159] width 432 height 207
click at [220, 112] on div "}) ; // Showreel Cursor const showreelSection = document . querySelector ( ".se…" at bounding box center [361, 159] width 432 height 207
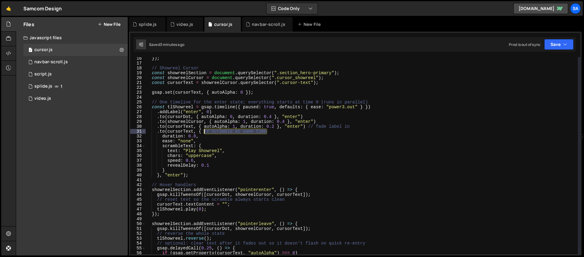
drag, startPoint x: 270, startPoint y: 131, endPoint x: 205, endPoint y: 133, distance: 65.4
click at [205, 133] on div "}) ; // Showreel Cursor const showreelSection = document . querySelector ( ".se…" at bounding box center [361, 159] width 432 height 207
click at [274, 128] on div "}) ; // Showreel Cursor const showreelSection = document . querySelector ( ".se…" at bounding box center [361, 159] width 432 height 207
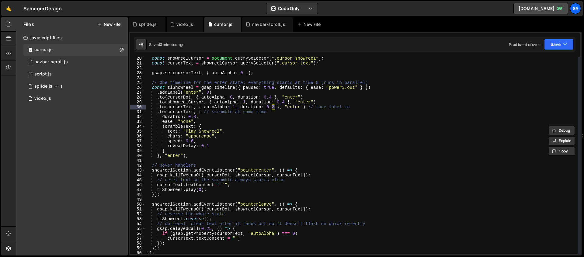
scroll to position [112, 0]
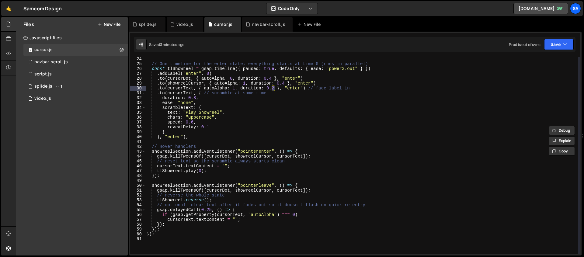
click at [204, 139] on div "// One timeline for the enter state; everything starts at time 0 (runs in paral…" at bounding box center [361, 160] width 432 height 207
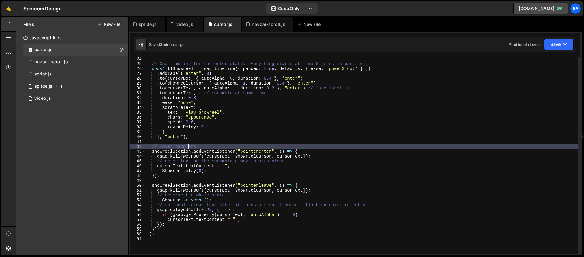
click at [189, 145] on div "// One timeline for the enter state; everything starts at time 0 (runs in paral…" at bounding box center [361, 160] width 432 height 207
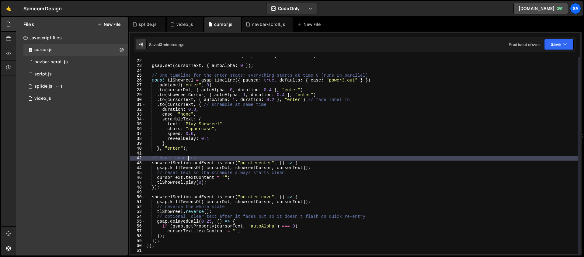
scroll to position [130, 0]
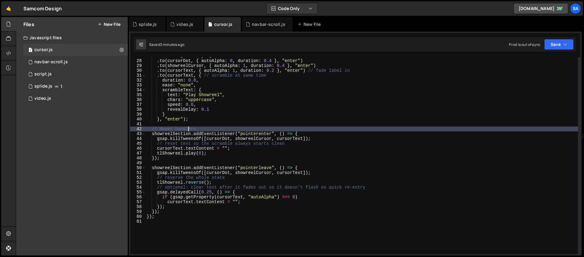
click at [214, 152] on div ". addLabel ( "enter" , 0 ) . to ( cursorDot , { autoAlpha : 0 , duration : 0.4 …" at bounding box center [361, 157] width 432 height 207
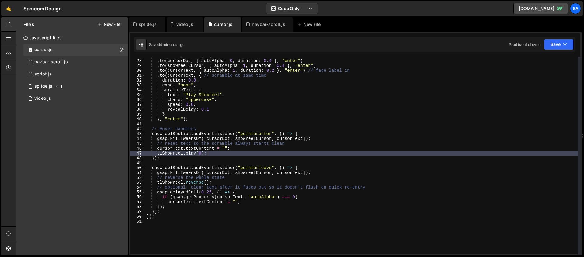
click at [270, 149] on div ". addLabel ( "enter" , 0 ) . to ( cursorDot , { autoAlpha : 0 , duration : 0.4 …" at bounding box center [361, 157] width 432 height 207
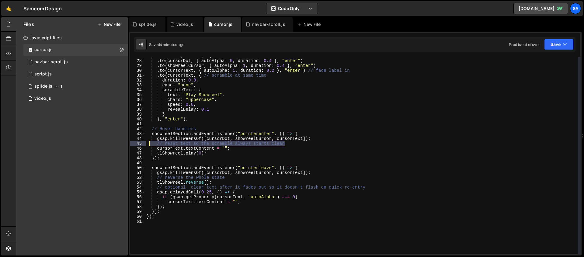
drag, startPoint x: 302, startPoint y: 144, endPoint x: 149, endPoint y: 145, distance: 152.6
click at [149, 145] on div ". addLabel ( "enter" , 0 ) . to ( cursorDot , { autoAlpha : 0 , duration : 0.4 …" at bounding box center [361, 157] width 432 height 207
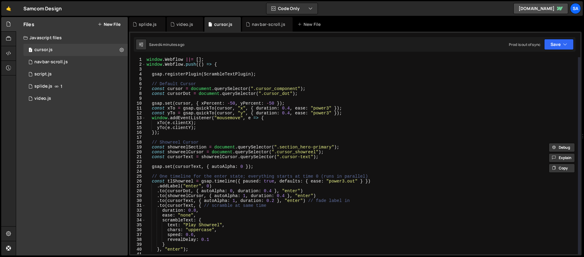
scroll to position [0, 0]
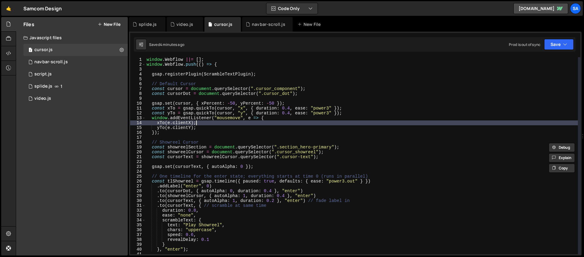
click at [210, 125] on div "window . Webflow ||= [ ] ; window . Webflow . push (( ) => { gsap . registerPlu…" at bounding box center [361, 160] width 432 height 207
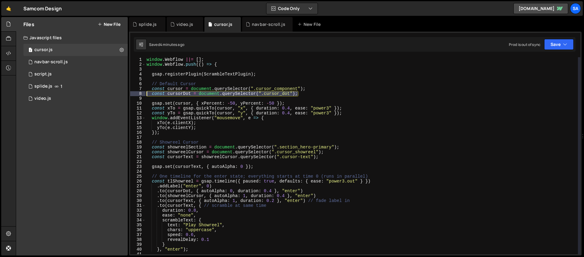
drag, startPoint x: 312, startPoint y: 92, endPoint x: 138, endPoint y: 94, distance: 173.9
click at [138, 94] on div "xTo(e.clientX); 1 2 3 4 5 6 7 8 9 10 11 12 13 14 15 16 17 18 19 20 21 22 23 24 …" at bounding box center [355, 155] width 450 height 197
type textarea "const cursorDot = document.querySelector(".cursor_dot");"
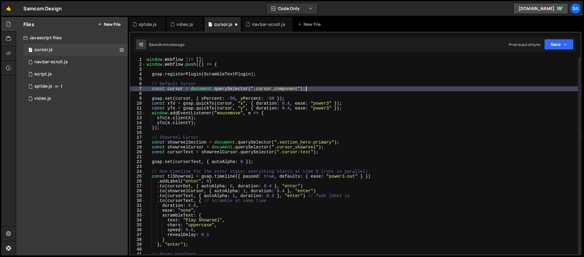
click at [206, 138] on div "window . Webflow ||= [ ] ; window . Webflow . push (( ) => { gsap . registerPlu…" at bounding box center [361, 160] width 432 height 207
type textarea "// Showreel Cursor"
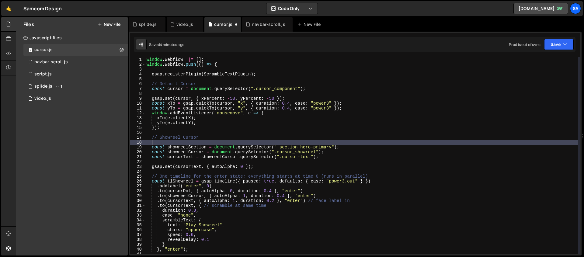
paste textarea "const cursorDot = document.querySelector(".cursor_dot");"
click at [156, 143] on div "window . Webflow ||= [ ] ; window . Webflow . push (( ) => { gsap . registerPlu…" at bounding box center [361, 160] width 432 height 207
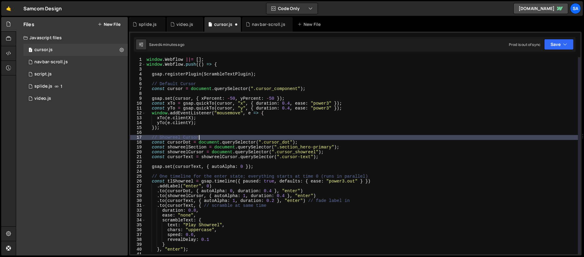
click at [206, 137] on div "window . Webflow ||= [ ] ; window . Webflow . push (( ) => { gsap . registerPlu…" at bounding box center [361, 160] width 432 height 207
click at [209, 139] on div "window . Webflow ||= [ ] ; window . Webflow . push (( ) => { gsap . registerPlu…" at bounding box center [361, 160] width 432 height 207
type textarea "const cursorDot = document.querySelector(".cursor_dot");"
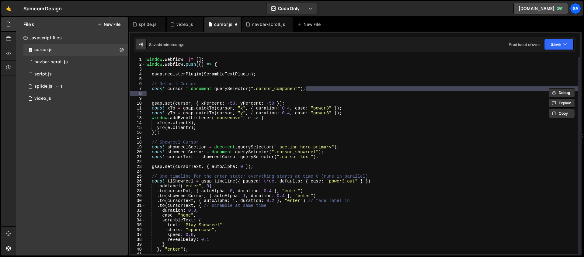
type textarea "const cursorDot = document.querySelector(".cursor_dot");"
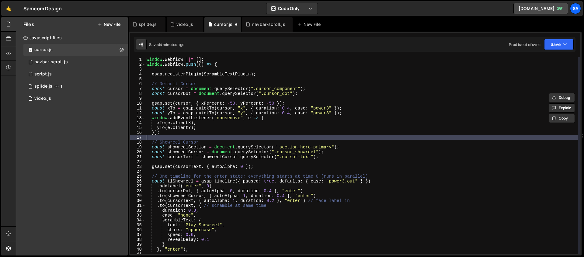
click at [320, 136] on div "window . Webflow ||= [ ] ; window . Webflow . push (( ) => { gsap . registerPlu…" at bounding box center [361, 160] width 432 height 207
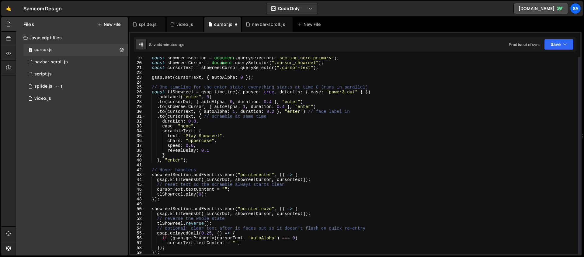
scroll to position [100, 0]
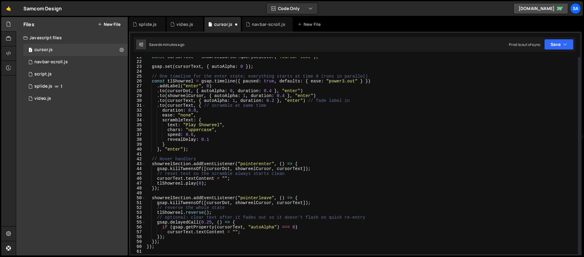
click at [234, 156] on div "const cursorText = showreelCursor . querySelector ( ".cursor-text" ) ; gsap . s…" at bounding box center [361, 157] width 432 height 207
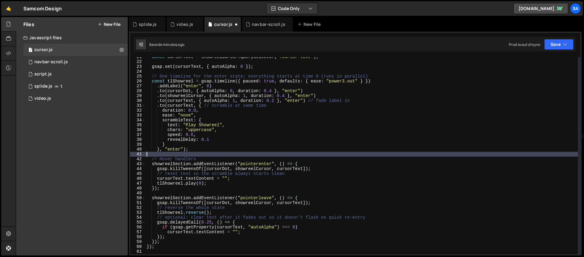
click at [325, 168] on div "const cursorText = showreelCursor . querySelector ( ".cursor-text" ) ; gsap . s…" at bounding box center [361, 157] width 432 height 207
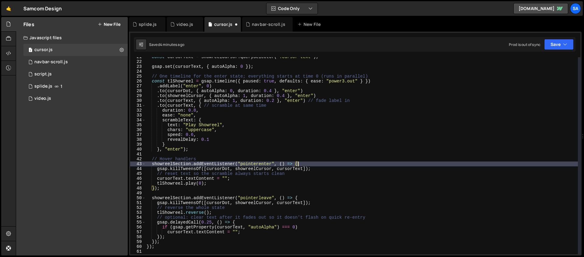
click at [323, 165] on div "const cursorText = showreelCursor . querySelector ( ".cursor-text" ) ; gsap . s…" at bounding box center [361, 157] width 432 height 207
click at [323, 169] on div "const cursorText = showreelCursor . querySelector ( ".cursor-text" ) ; gsap . s…" at bounding box center [361, 157] width 432 height 207
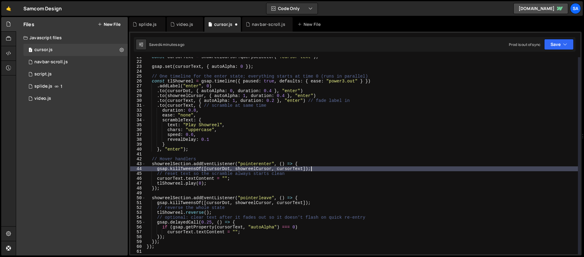
click at [246, 178] on div "const cursorText = showreelCursor . querySelector ( ".cursor-text" ) ; gsap . s…" at bounding box center [361, 157] width 432 height 207
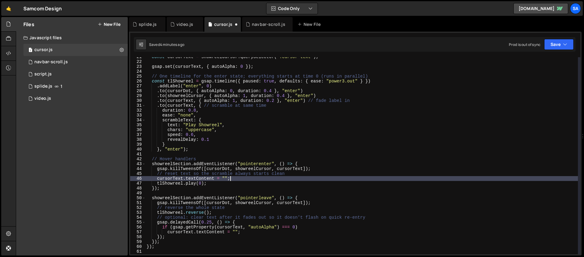
click at [238, 184] on div "const cursorText = showreelCursor . querySelector ( ".cursor-text" ) ; gsap . s…" at bounding box center [361, 157] width 432 height 207
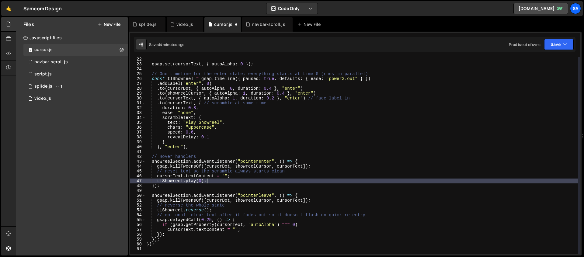
scroll to position [119, 0]
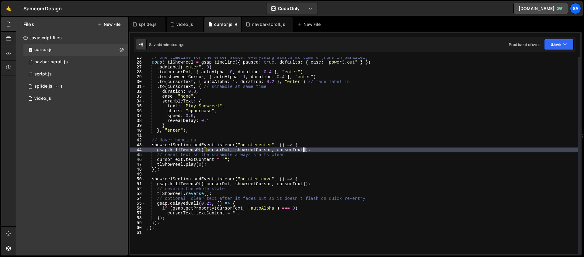
click at [304, 149] on div "// One timeline for the enter state; everything starts at time 0 (runs in paral…" at bounding box center [361, 158] width 432 height 207
click at [322, 149] on div "// One timeline for the enter state; everything starts at time 0 (runs in paral…" at bounding box center [361, 158] width 432 height 207
click at [251, 161] on div "// One timeline for the enter state; everything starts at time 0 (runs in paral…" at bounding box center [361, 158] width 432 height 207
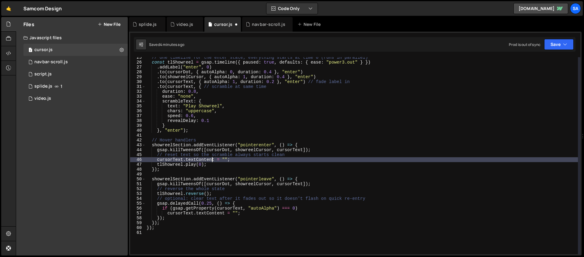
click at [212, 162] on div "// One timeline for the enter state; everything starts at time 0 (runs in paral…" at bounding box center [361, 158] width 432 height 207
click at [236, 163] on div "// One timeline for the enter state; everything starts at time 0 (runs in paral…" at bounding box center [361, 158] width 432 height 207
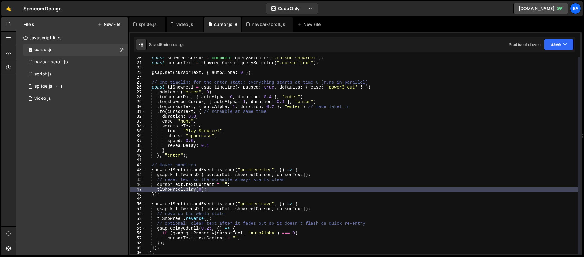
scroll to position [79, 0]
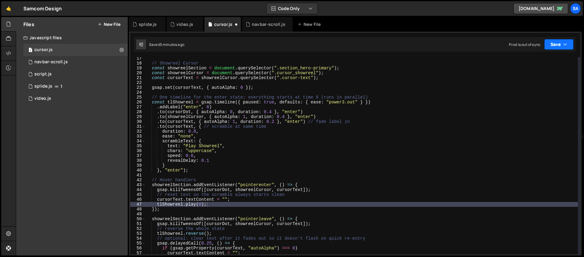
click at [447, 40] on button "Save" at bounding box center [558, 44] width 29 height 11
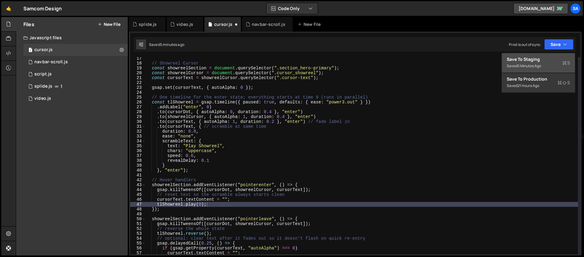
click at [447, 59] on div "Save to Staging S" at bounding box center [538, 59] width 63 height 6
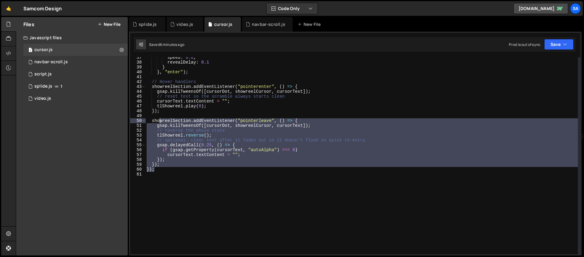
scroll to position [0, 0]
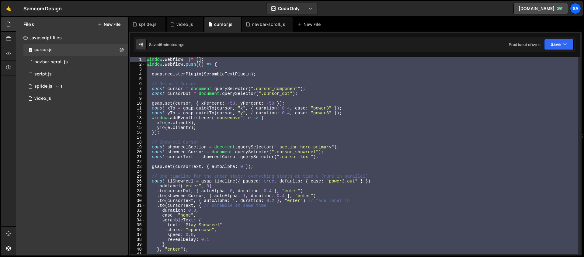
drag, startPoint x: 172, startPoint y: 171, endPoint x: 142, endPoint y: 4, distance: 170.3
click at [142, 4] on div "Hold on a sec... Are you certain you wish to leave this page? Any changes you'v…" at bounding box center [292, 128] width 584 height 257
drag, startPoint x: 203, startPoint y: 155, endPoint x: 202, endPoint y: 158, distance: 3.2
click at [203, 155] on div "window . Webflow ||= [ ] ; window . Webflow . push (( ) => { gsap . registerPlu…" at bounding box center [361, 155] width 432 height 197
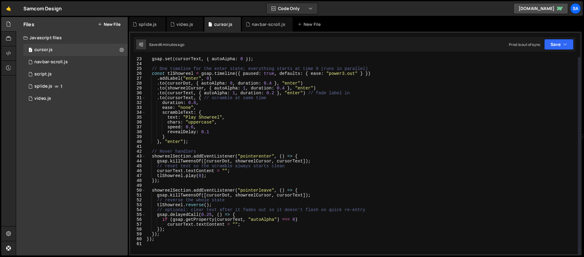
scroll to position [108, 0]
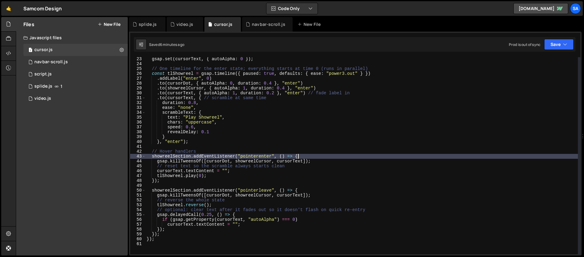
click at [331, 155] on div "gsap . set ( cursorText , { autoAlpha : 0 }) ; // One timeline for the enter st…" at bounding box center [361, 160] width 432 height 207
type textarea "showreelSection.addEventListener("pointerenter", () => {"
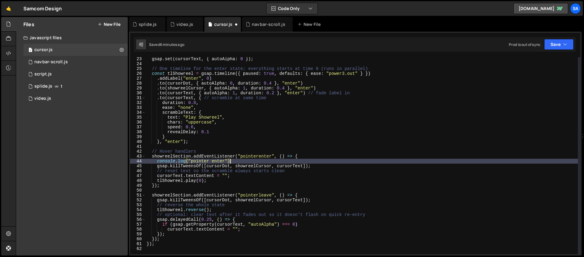
scroll to position [0, 6]
click at [447, 46] on button "Save" at bounding box center [558, 44] width 29 height 11
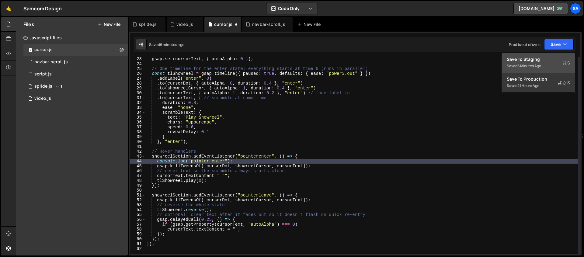
click at [447, 62] on div "Saved 6 minutes ago" at bounding box center [538, 65] width 63 height 7
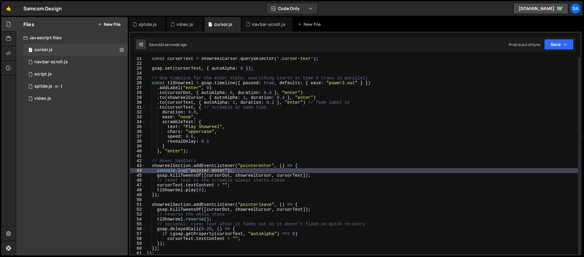
scroll to position [96, 0]
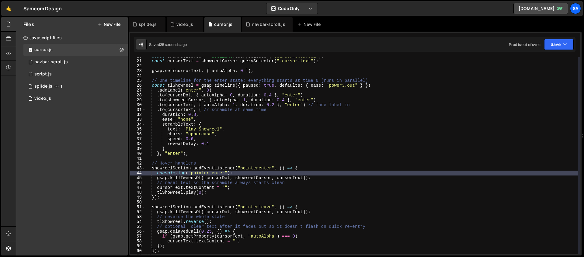
click at [182, 100] on div "const showreelCursor = document . querySelector ( ".cursor_showreel" ) ; const …" at bounding box center [361, 157] width 432 height 207
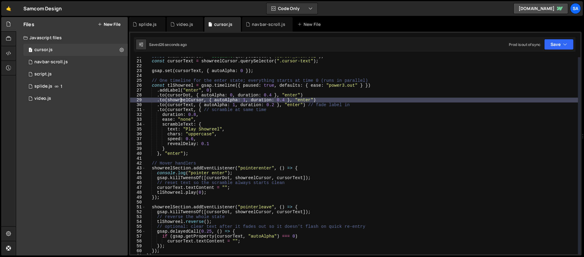
click at [245, 100] on div "const showreelCursor = document . querySelector ( ".cursor_showreel" ) ; const …" at bounding box center [361, 157] width 432 height 207
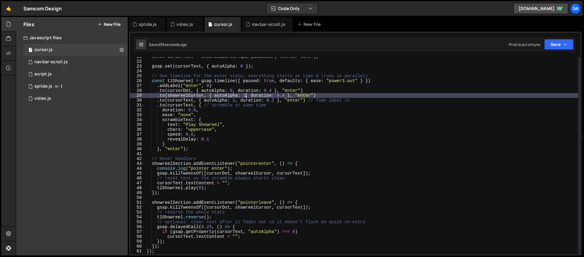
click at [236, 183] on div "const cursorText = showreelCursor . querySelector ( ".cursor-text" ) ; gsap . s…" at bounding box center [361, 157] width 432 height 207
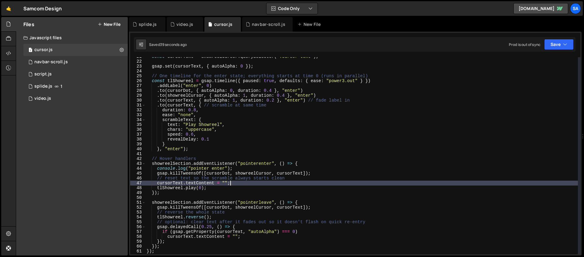
scroll to position [0, 5]
click at [218, 187] on div "const cursorText = showreelCursor . querySelector ( ".cursor-text" ) ; gsap . s…" at bounding box center [361, 157] width 432 height 207
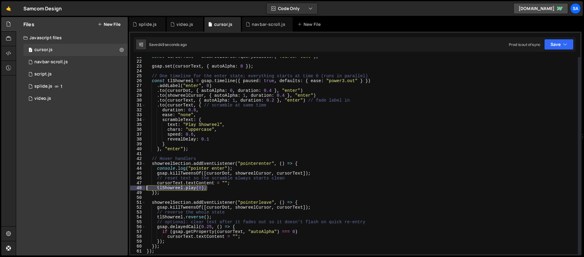
drag, startPoint x: 220, startPoint y: 189, endPoint x: 146, endPoint y: 188, distance: 74.5
click at [146, 188] on div "const cursorText = showreelCursor . querySelector ( ".cursor-text" ) ; gsap . s…" at bounding box center [361, 157] width 432 height 207
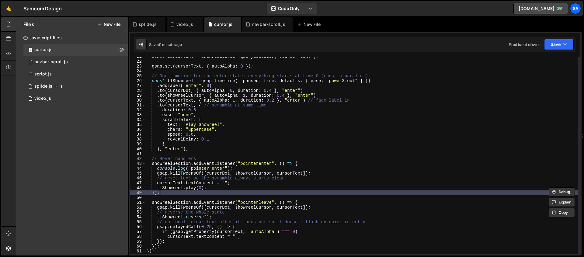
click at [206, 192] on div "const cursorText = showreelCursor . querySelector ( ".cursor-text" ) ; gsap . s…" at bounding box center [361, 157] width 432 height 207
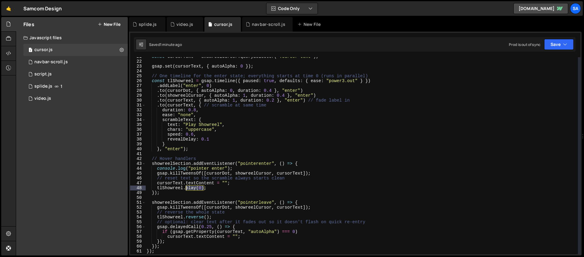
drag, startPoint x: 205, startPoint y: 189, endPoint x: 186, endPoint y: 188, distance: 18.6
click at [186, 188] on div "const cursorText = showreelCursor . querySelector ( ".cursor-text" ) ; gsap . s…" at bounding box center [361, 157] width 432 height 207
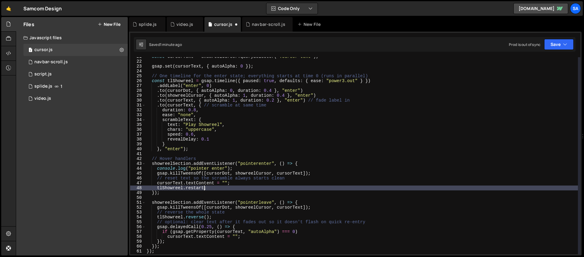
scroll to position [0, 4]
click at [447, 43] on button "Save" at bounding box center [558, 44] width 29 height 11
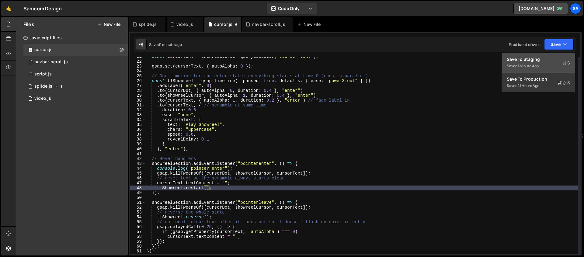
click at [447, 61] on div "Save to Staging S" at bounding box center [538, 59] width 63 height 6
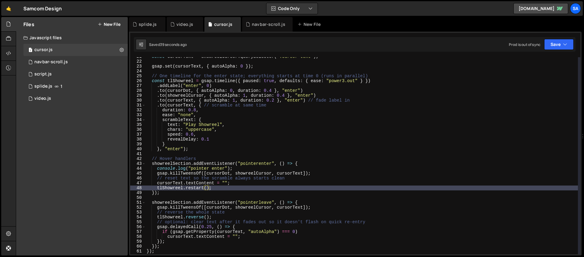
click at [154, 175] on div "const cursorText = showreelCursor . querySelector ( ".cursor-text" ) ; gsap . s…" at bounding box center [361, 157] width 432 height 207
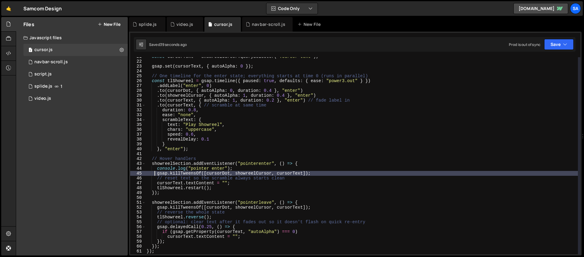
click at [157, 174] on div "const cursorText = showreelCursor . querySelector ( ".cursor-text" ) ; gsap . s…" at bounding box center [361, 157] width 432 height 207
click at [447, 43] on button "Save" at bounding box center [558, 44] width 29 height 11
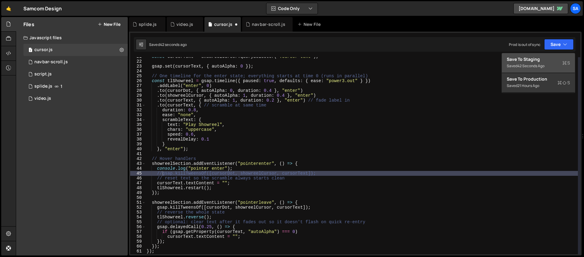
click at [447, 58] on div "Save to Staging S" at bounding box center [538, 59] width 63 height 6
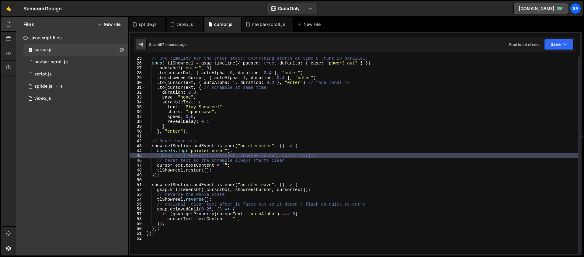
scroll to position [116, 0]
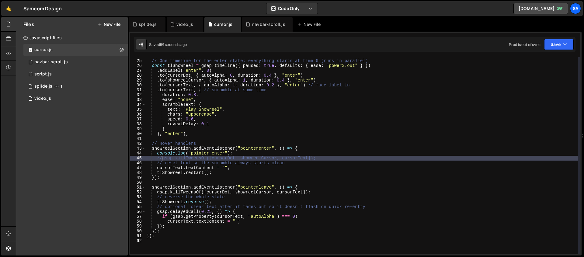
click at [203, 216] on div "// One timeline for the enter state; everything starts at time 0 (runs in paral…" at bounding box center [361, 157] width 432 height 207
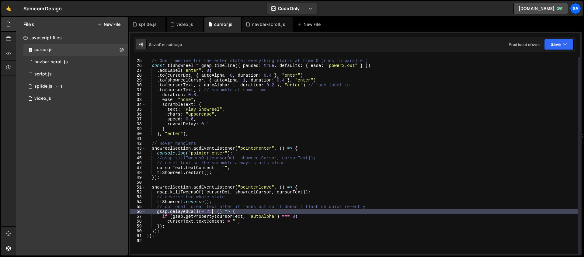
click at [211, 212] on div "// One timeline for the enter state; everything starts at time 0 (runs in paral…" at bounding box center [361, 157] width 432 height 207
click at [336, 215] on div "// One timeline for the enter state; everything starts at time 0 (runs in paral…" at bounding box center [361, 157] width 432 height 207
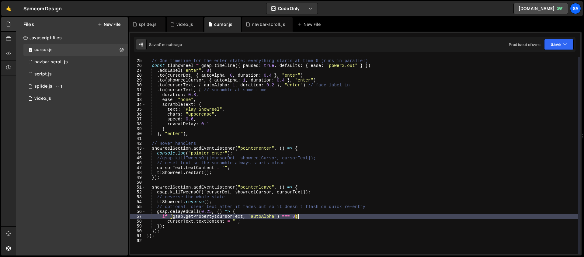
click at [270, 224] on div "// One timeline for the enter state; everything starts at time 0 (runs in paral…" at bounding box center [361, 157] width 432 height 207
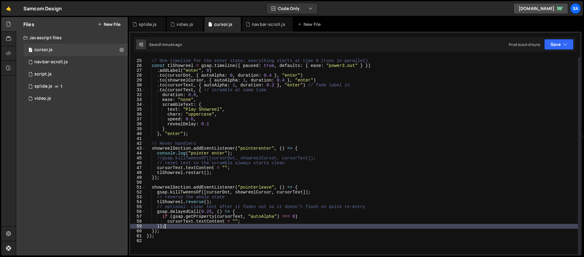
scroll to position [0, 1]
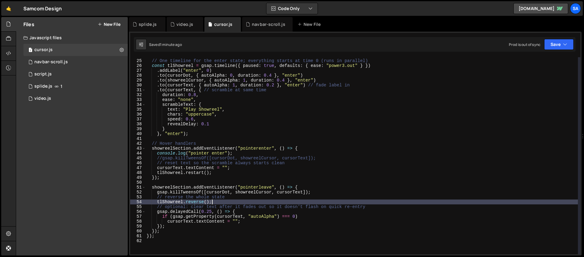
click at [245, 203] on div "// One timeline for the enter state; everything starts at time 0 (runs in paral…" at bounding box center [361, 157] width 432 height 207
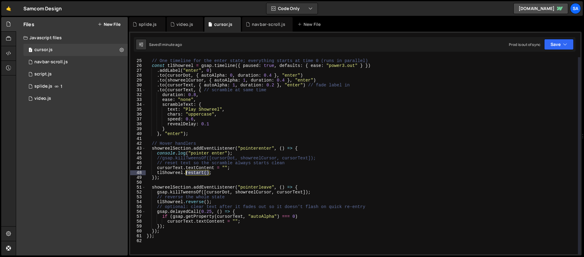
drag, startPoint x: 209, startPoint y: 172, endPoint x: 186, endPoint y: 172, distance: 23.1
click at [186, 172] on div "// One timeline for the enter state; everything starts at time 0 (runs in paral…" at bounding box center [361, 157] width 432 height 207
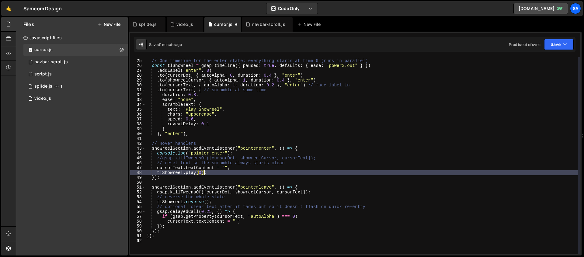
scroll to position [0, 4]
click at [227, 174] on div "// One timeline for the enter state; everything starts at time 0 (runs in paral…" at bounding box center [361, 157] width 432 height 207
click at [447, 44] on button "Save" at bounding box center [558, 44] width 29 height 11
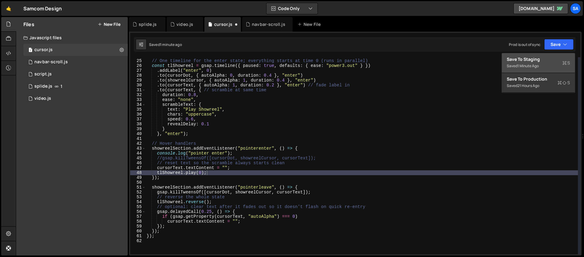
click at [447, 59] on div "Save to Staging S" at bounding box center [538, 59] width 63 height 6
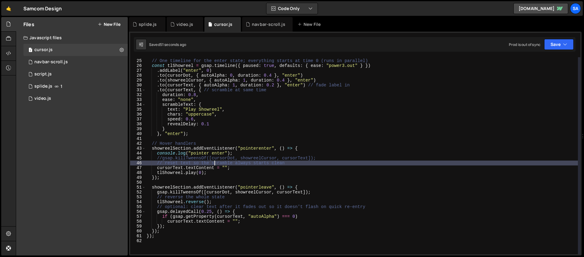
click at [215, 162] on div "// One timeline for the enter state; everything starts at time 0 (runs in paral…" at bounding box center [361, 157] width 432 height 207
click at [161, 158] on div "// One timeline for the enter state; everything starts at time 0 (runs in paral…" at bounding box center [361, 157] width 432 height 207
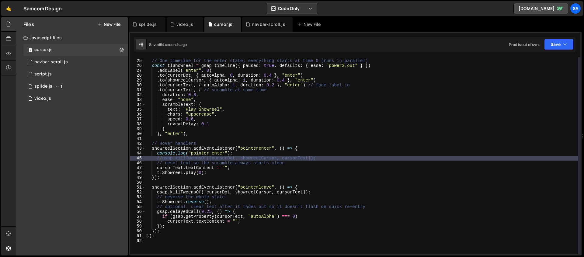
click at [163, 157] on div "// One timeline for the enter state; everything starts at time 0 (runs in paral…" at bounding box center [361, 157] width 432 height 207
click at [447, 47] on button "Save" at bounding box center [558, 44] width 29 height 11
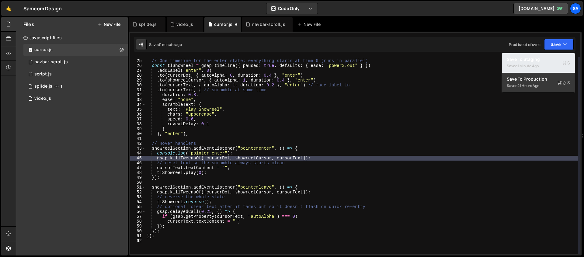
click at [447, 65] on div "1 minute ago" at bounding box center [527, 65] width 21 height 5
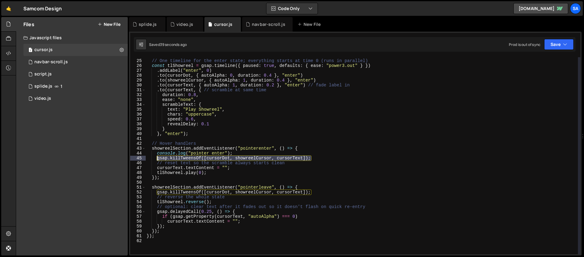
drag, startPoint x: 314, startPoint y: 157, endPoint x: 158, endPoint y: 158, distance: 156.3
click at [158, 158] on div "// One timeline for the enter state; everything starts at time 0 (runs in paral…" at bounding box center [361, 157] width 432 height 207
click at [370, 155] on div "// One timeline for the enter state; everything starts at time 0 (runs in paral…" at bounding box center [361, 157] width 432 height 207
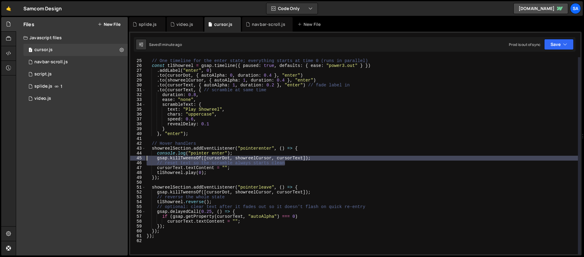
drag, startPoint x: 301, startPoint y: 165, endPoint x: 142, endPoint y: 157, distance: 158.9
click at [142, 157] on div "console.log("pointer enter"); 24 25 26 27 28 29 30 31 32 33 34 35 36 37 38 39 4…" at bounding box center [355, 155] width 450 height 197
type textarea "gsap.killTweensOf([cursorDot, showreelCursor, cursorText]); // reset text so th…"
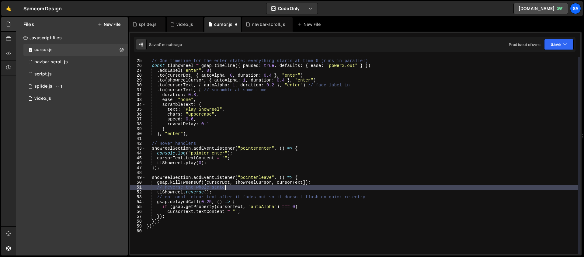
drag, startPoint x: 237, startPoint y: 189, endPoint x: 229, endPoint y: 187, distance: 8.2
click at [229, 187] on div "// One timeline for the enter state; everything starts at time 0 (runs in paral…" at bounding box center [361, 157] width 432 height 207
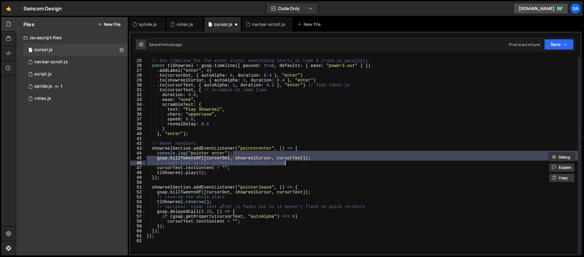
click at [241, 160] on div "// One timeline for the enter state; everything starts at time 0 (runs in paral…" at bounding box center [361, 155] width 432 height 197
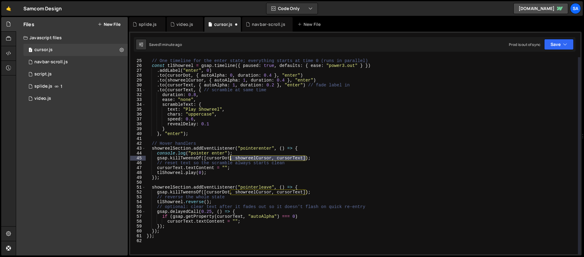
drag, startPoint x: 306, startPoint y: 158, endPoint x: 231, endPoint y: 160, distance: 75.1
click at [231, 160] on div "// One timeline for the enter state; everything starts at time 0 (runs in paral…" at bounding box center [361, 157] width 432 height 207
click at [237, 158] on div "// One timeline for the enter state; everything starts at time 0 (runs in paral…" at bounding box center [361, 155] width 432 height 197
drag, startPoint x: 231, startPoint y: 159, endPoint x: 302, endPoint y: 159, distance: 71.1
click at [302, 159] on div "// One timeline for the enter state; everything starts at time 0 (runs in paral…" at bounding box center [361, 157] width 432 height 207
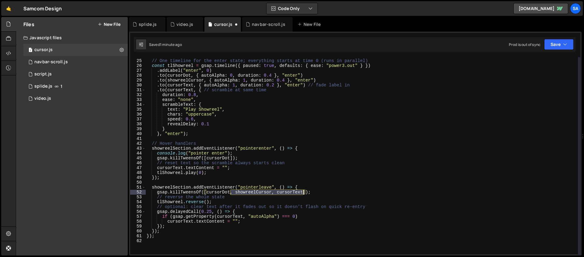
drag, startPoint x: 230, startPoint y: 193, endPoint x: 302, endPoint y: 190, distance: 72.4
click at [303, 192] on div "// One timeline for the enter state; everything starts at time 0 (runs in paral…" at bounding box center [361, 157] width 432 height 207
type textarea "gsap.killTweensOf([cursorDot]);"
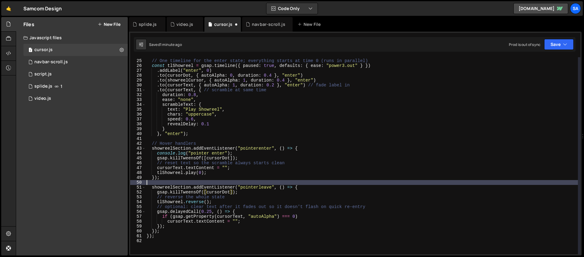
click at [303, 183] on div "// One timeline for the enter state; everything starts at time 0 (runs in paral…" at bounding box center [361, 157] width 432 height 207
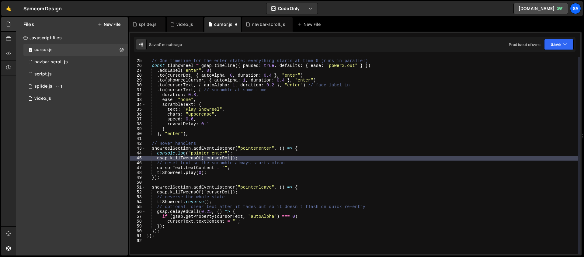
click at [232, 158] on div "// One timeline for the enter state; everything starts at time 0 (runs in paral…" at bounding box center [361, 157] width 432 height 207
click at [207, 159] on div "// One timeline for the enter state; everything starts at time 0 (runs in paral…" at bounding box center [361, 157] width 432 height 207
click at [207, 193] on div "// One timeline for the enter state; everything starts at time 0 (runs in paral…" at bounding box center [361, 157] width 432 height 207
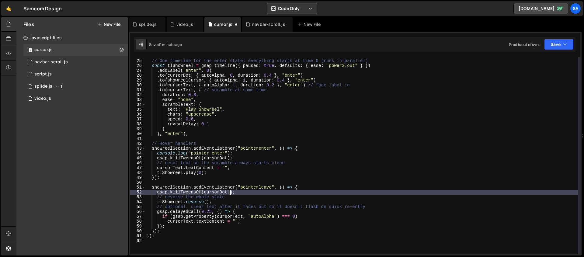
click at [230, 193] on div "// One timeline for the enter state; everything starts at time 0 (runs in paral…" at bounding box center [361, 157] width 432 height 207
click at [261, 192] on div "// One timeline for the enter state; everything starts at time 0 (runs in paral…" at bounding box center [361, 157] width 432 height 207
click at [447, 45] on button "Save" at bounding box center [558, 44] width 29 height 11
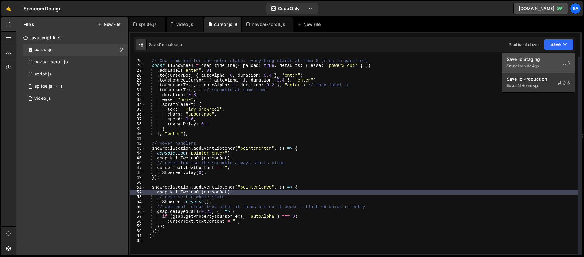
click at [447, 65] on div "1 minute ago" at bounding box center [527, 65] width 21 height 5
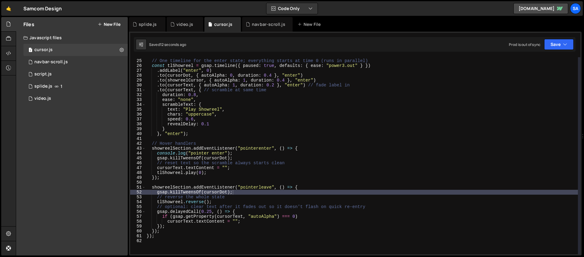
click at [234, 161] on div "// One timeline for the enter state; everything starts at time 0 (runs in paral…" at bounding box center [361, 157] width 432 height 207
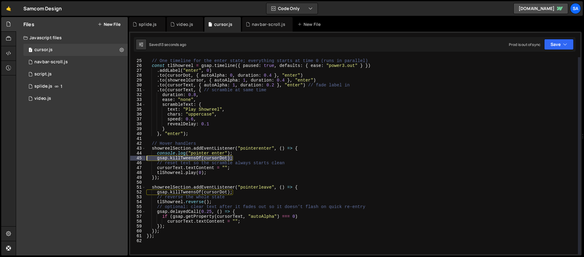
drag, startPoint x: 236, startPoint y: 159, endPoint x: 133, endPoint y: 159, distance: 103.1
click at [133, 159] on div "// reset text so the scramble always starts clean 24 25 26 27 28 29 30 31 32 33…" at bounding box center [355, 155] width 450 height 197
type textarea "gsap.killTweensOf(cursorDot);"
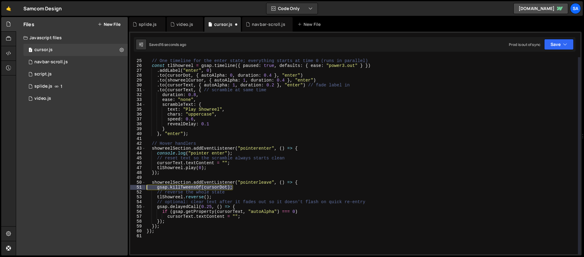
drag, startPoint x: 239, startPoint y: 189, endPoint x: 134, endPoint y: 186, distance: 104.6
click at [134, 186] on div "console.log("pointer enter"); 24 25 26 27 28 29 30 31 32 33 34 35 36 37 38 39 4…" at bounding box center [355, 155] width 450 height 197
type textarea "gsap.killTweensOf(cursorDot);"
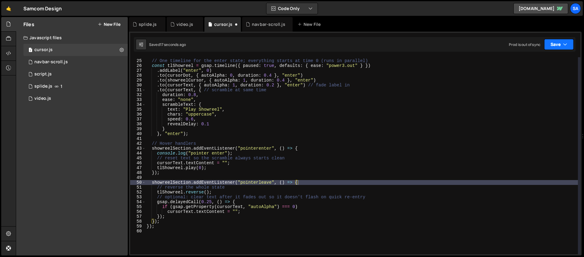
click at [447, 42] on button "Save" at bounding box center [558, 44] width 29 height 11
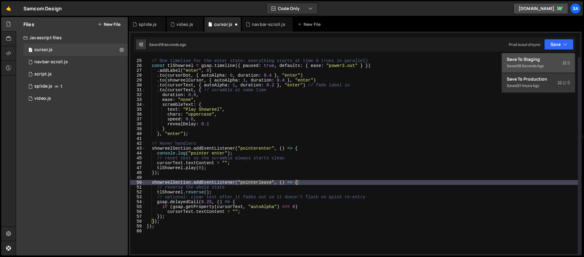
click at [447, 60] on div "Save to Staging S" at bounding box center [538, 59] width 63 height 6
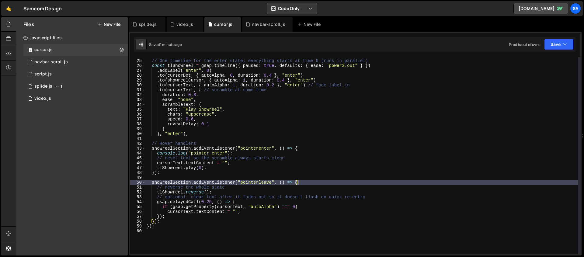
click at [189, 199] on div "// One timeline for the enter state; everything starts at time 0 (runs in paral…" at bounding box center [361, 157] width 432 height 207
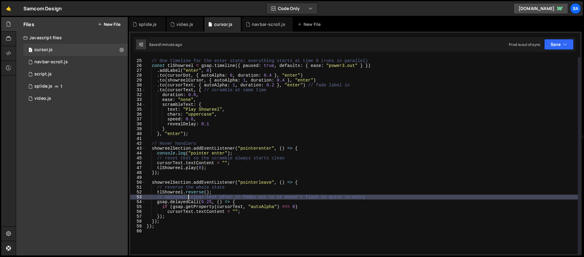
click at [185, 192] on div "// One timeline for the enter state; everything starts at time 0 (runs in paral…" at bounding box center [361, 157] width 432 height 207
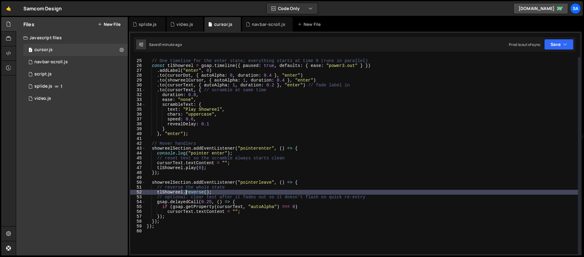
paste textarea ".timeScale(2)."
click at [185, 192] on div "// One timeline for the enter state; everything starts at time 0 (runs in paral…" at bounding box center [361, 157] width 432 height 207
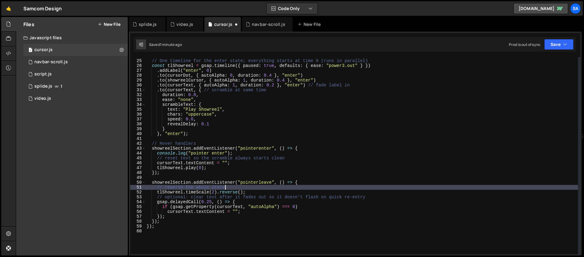
click at [280, 189] on div "// One timeline for the enter state; everything starts at time 0 (runs in paral…" at bounding box center [361, 157] width 432 height 207
click at [278, 191] on div "// One timeline for the enter state; everything starts at time 0 (runs in paral…" at bounding box center [361, 157] width 432 height 207
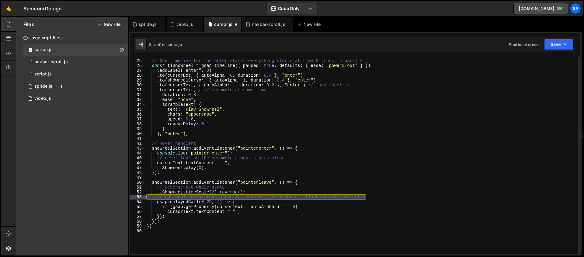
drag, startPoint x: 376, startPoint y: 195, endPoint x: 148, endPoint y: 196, distance: 228.0
click at [148, 196] on div "// One timeline for the enter state; everything starts at time 0 (runs in paral…" at bounding box center [361, 157] width 432 height 207
type textarea "// optional: clear text after it fades out so it doesn't flash on quick re-entry"
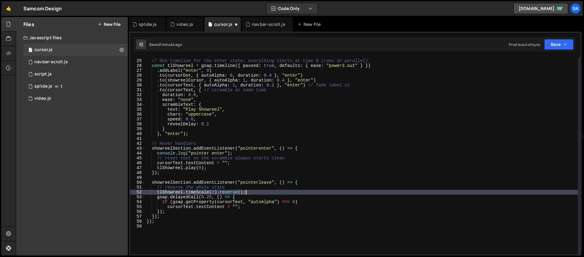
click at [234, 185] on div "// One timeline for the enter state; everything starts at time 0 (runs in paral…" at bounding box center [361, 157] width 432 height 207
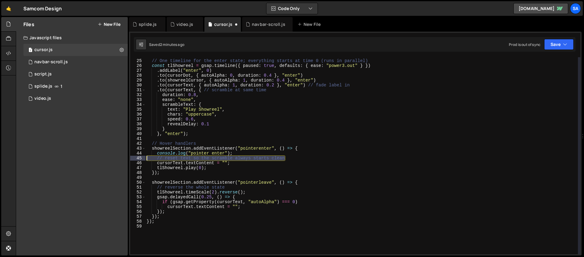
drag, startPoint x: 297, startPoint y: 157, endPoint x: 122, endPoint y: 157, distance: 174.8
click at [122, 157] on div "Files New File Javascript files 1 cursor.js 0 1 navbar-scroll.js 0 0 script.js …" at bounding box center [300, 136] width 568 height 239
type textarea "// reset text so the scramble always starts clean"
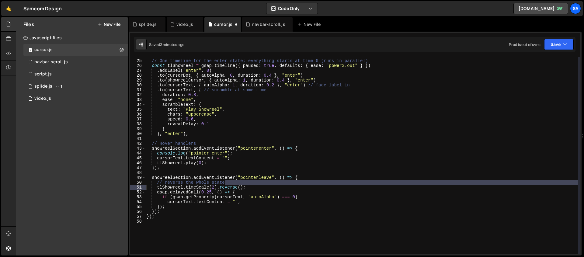
drag, startPoint x: 235, startPoint y: 182, endPoint x: 122, endPoint y: 186, distance: 113.8
click at [122, 186] on div "Files New File Javascript files 1 cursor.js 0 1 navbar-scroll.js 0 0 script.js …" at bounding box center [300, 136] width 568 height 239
click at [209, 182] on div "// One timeline for the enter state; everything starts at time 0 (runs in paral…" at bounding box center [361, 157] width 432 height 207
type textarea "// reverse the whole state"
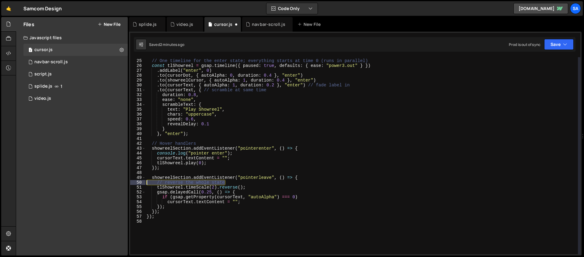
drag, startPoint x: 234, startPoint y: 182, endPoint x: 121, endPoint y: 183, distance: 113.4
click at [121, 183] on div "Files New File Javascript files 1 cursor.js 0 1 navbar-scroll.js 0 0 script.js …" at bounding box center [300, 136] width 568 height 239
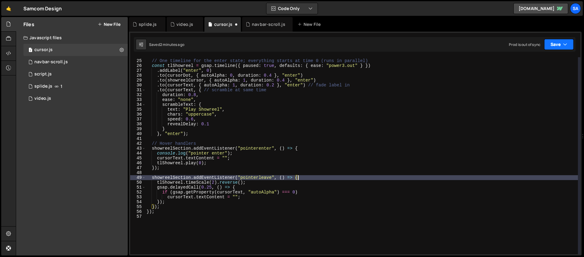
click at [447, 46] on button "Save" at bounding box center [558, 44] width 29 height 11
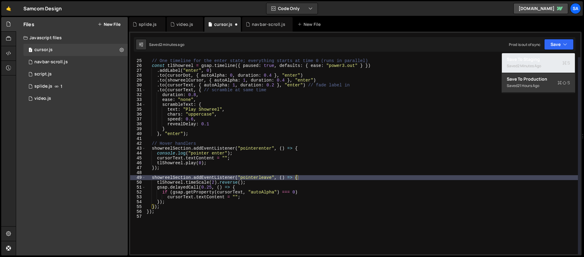
click at [447, 62] on div "Saved 2 minutes ago" at bounding box center [538, 65] width 63 height 7
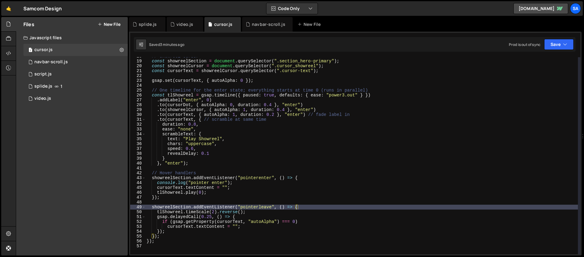
scroll to position [86, 0]
click at [199, 161] on div "// Showreel Cursor const showreelSection = document . querySelector ( ".section…" at bounding box center [361, 157] width 432 height 207
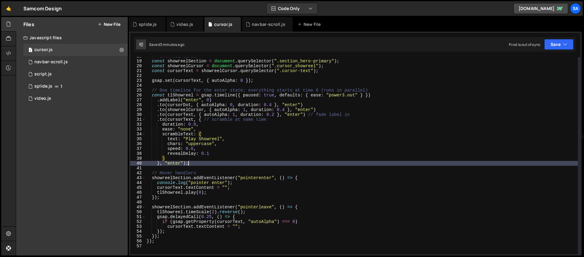
click at [198, 162] on div "// Showreel Cursor const showreelSection = document . querySelector ( ".section…" at bounding box center [361, 157] width 432 height 207
type textarea "}, "enter");"
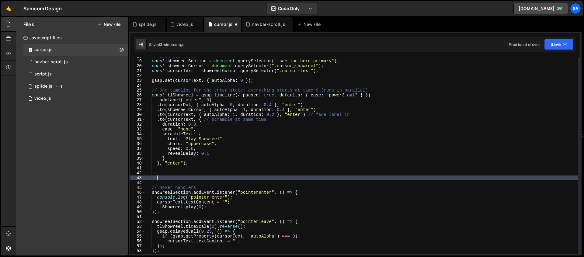
scroll to position [0, 0]
type textarea "s"
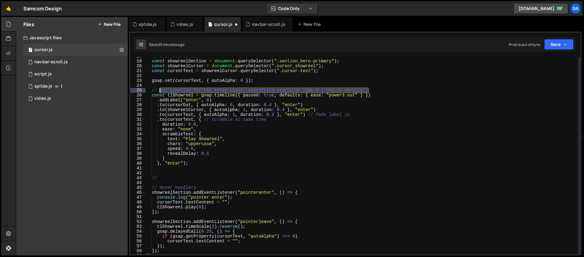
drag, startPoint x: 372, startPoint y: 90, endPoint x: 161, endPoint y: 88, distance: 211.0
click at [161, 88] on div "// Showreel Cursor const showreelSection = document . querySelector ( ".section…" at bounding box center [361, 157] width 432 height 207
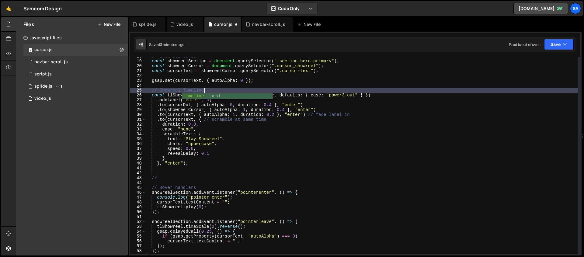
scroll to position [0, 4]
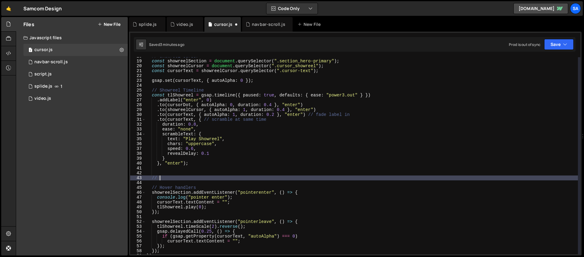
click at [175, 180] on div "// Showreel Cursor const showreelSection = document . querySelector ( ".section…" at bounding box center [361, 157] width 432 height 207
type textarea "// Portfolio timeline"
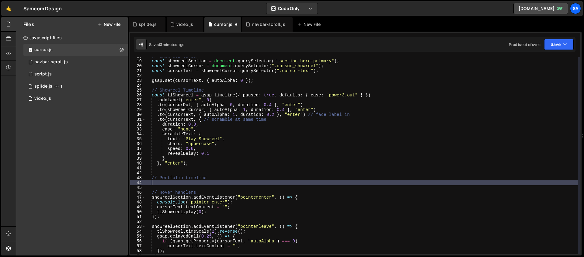
scroll to position [0, 0]
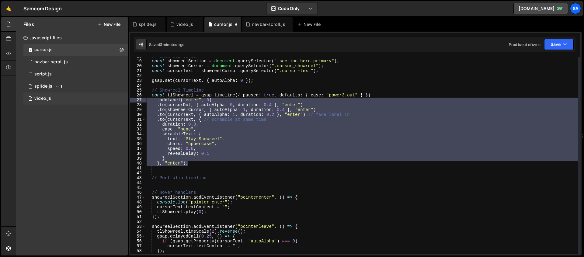
drag, startPoint x: 210, startPoint y: 165, endPoint x: 127, endPoint y: 98, distance: 107.0
click at [127, 98] on div "Files New File Javascript files 1 cursor.js 0 1 navbar-scroll.js 0 0 script.js …" at bounding box center [300, 136] width 568 height 239
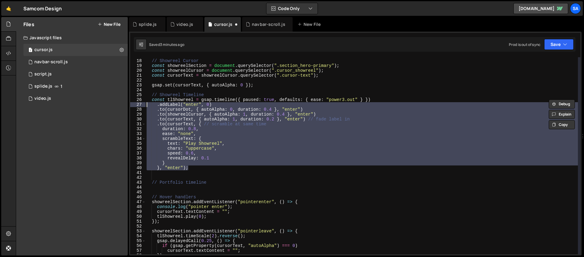
scroll to position [79, 0]
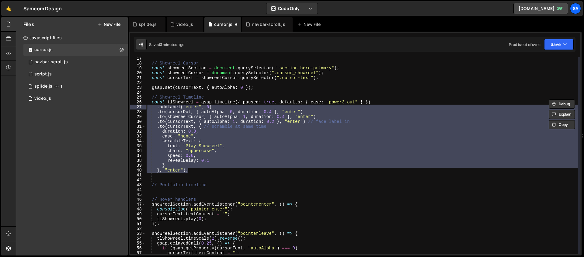
click at [321, 79] on div "// Showreel Cursor const showreelSection = document . querySelector ( ".section…" at bounding box center [361, 159] width 432 height 207
type textarea "const cursorText = showreelCursor.querySelector(".cursor-text");"
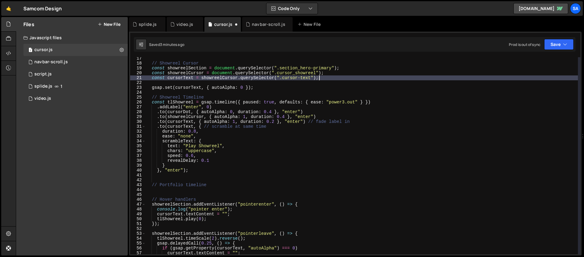
click at [194, 189] on div "// Showreel Cursor const showreelSection = document . querySelector ( ".section…" at bounding box center [361, 159] width 432 height 207
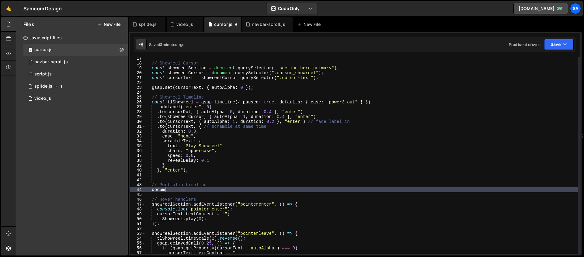
scroll to position [0, 0]
type textarea "d"
type textarea "const portfolioIte = document.querySelector(".portfolio-item_image-wrap");"
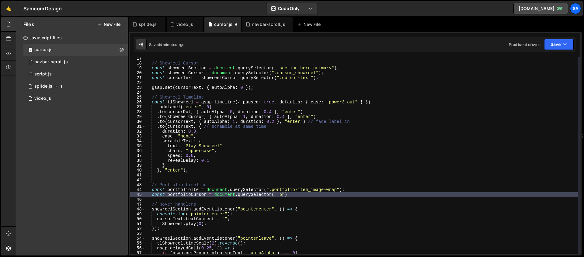
scroll to position [0, 9]
paste textarea "cursor_portfolio"
type textarea "const portfolioCursor = document.querySelector(".cursor_portfolio")"
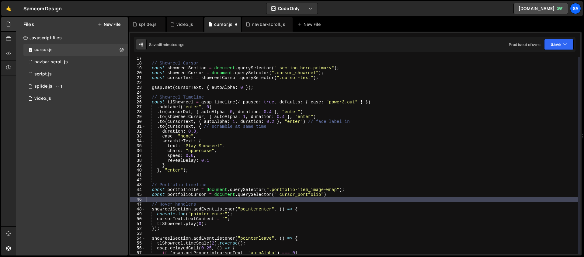
click at [352, 199] on div "// Showreel Cursor const showreelSection = document . querySelector ( ".section…" at bounding box center [361, 159] width 432 height 207
click at [350, 197] on div "// Showreel Cursor const showreelSection = document . querySelector ( ".section…" at bounding box center [361, 159] width 432 height 207
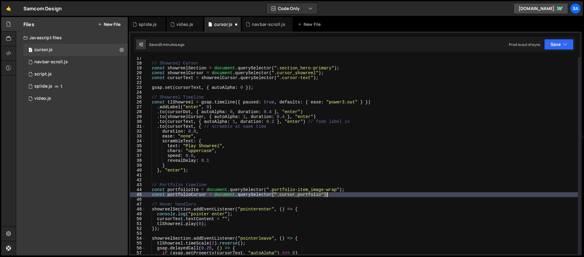
type textarea "const portfolioCursor = document.querySelector(".cursor_portfolio");"
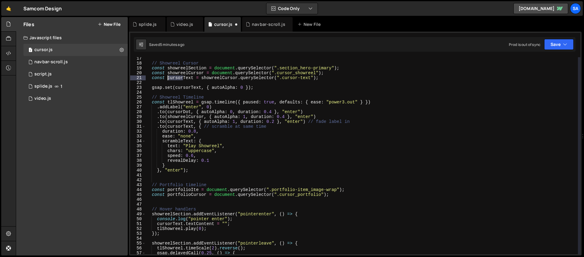
drag, startPoint x: 182, startPoint y: 79, endPoint x: 168, endPoint y: 78, distance: 14.6
click at [168, 78] on div "// Showreel Cursor const showreelSection = document . querySelector ( ".section…" at bounding box center [361, 159] width 432 height 207
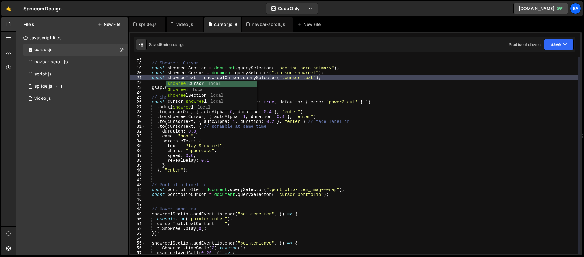
scroll to position [0, 3]
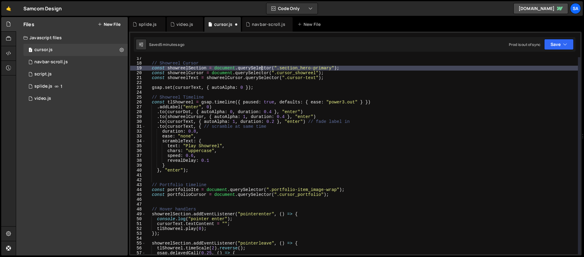
click at [262, 70] on div "// Showreel Cursor const showreelSection = document . querySelector ( ".section…" at bounding box center [361, 159] width 432 height 207
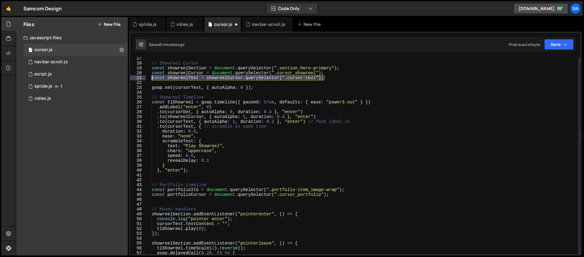
drag, startPoint x: 326, startPoint y: 78, endPoint x: 151, endPoint y: 80, distance: 175.1
click at [151, 80] on div "// Showreel Cursor const showreelSection = document . querySelector ( ".section…" at bounding box center [361, 159] width 432 height 207
type textarea "const showreelText = showreelCursor.querySelector(".cursor-text");"
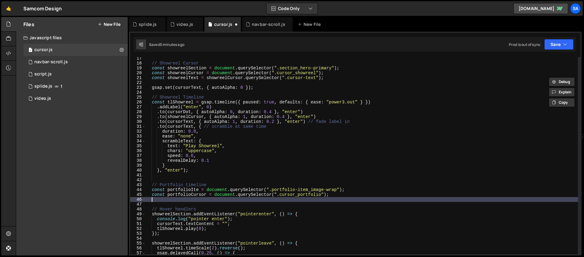
click at [163, 199] on div "// Showreel Cursor const showreelSection = document . querySelector ( ".section…" at bounding box center [361, 159] width 432 height 207
paste textarea "const showreelText = showreelCursor.querySelector(".cursor-text");"
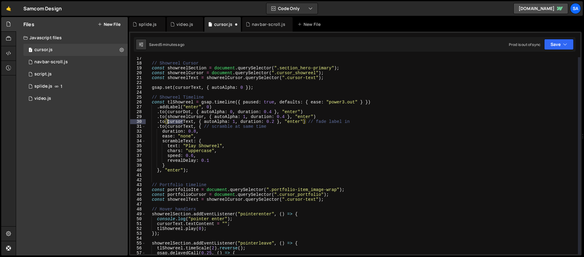
drag, startPoint x: 183, startPoint y: 121, endPoint x: 168, endPoint y: 121, distance: 14.9
click at [168, 121] on div "// Showreel Cursor const showreelSection = document . querySelector ( ".section…" at bounding box center [361, 159] width 432 height 207
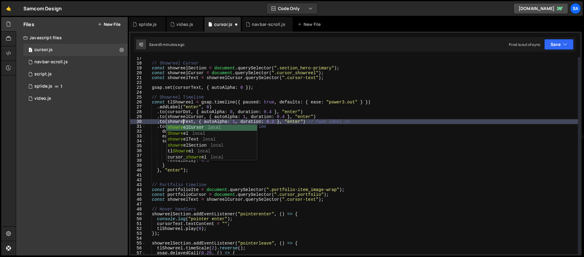
scroll to position [0, 3]
click at [202, 117] on div "// Showreel Cursor const showreelSection = document . querySelector ( ".section…" at bounding box center [361, 159] width 432 height 207
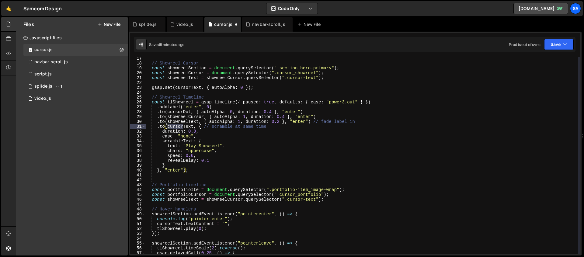
drag, startPoint x: 183, startPoint y: 126, endPoint x: 168, endPoint y: 126, distance: 14.9
click at [168, 126] on div "// Showreel Cursor const showreelSection = document . querySelector ( ".section…" at bounding box center [361, 159] width 432 height 207
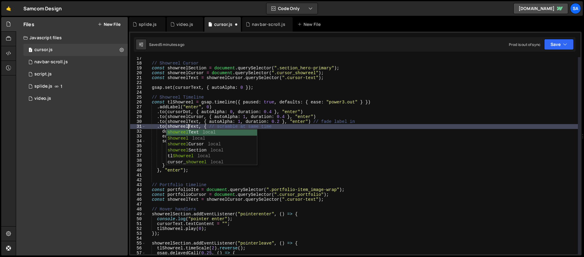
click at [170, 118] on div "// Showreel Cursor const showreelSection = document . querySelector ( ".section…" at bounding box center [361, 159] width 432 height 207
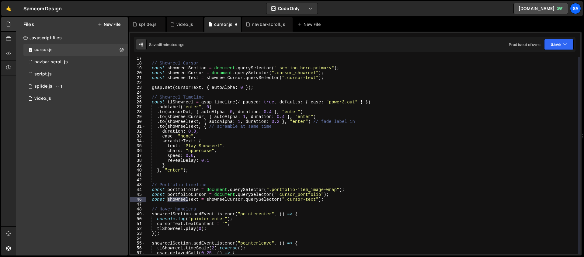
drag, startPoint x: 189, startPoint y: 201, endPoint x: 169, endPoint y: 200, distance: 20.1
click at [169, 200] on div "// Showreel Cursor const showreelSection = document . querySelector ( ".section…" at bounding box center [361, 159] width 432 height 207
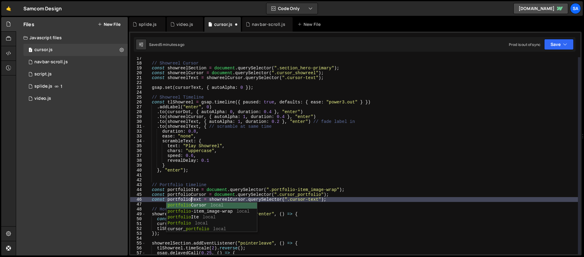
scroll to position [0, 3]
click at [244, 199] on div "// Showreel Cursor const showreelSection = document . querySelector ( ".section…" at bounding box center [361, 159] width 432 height 207
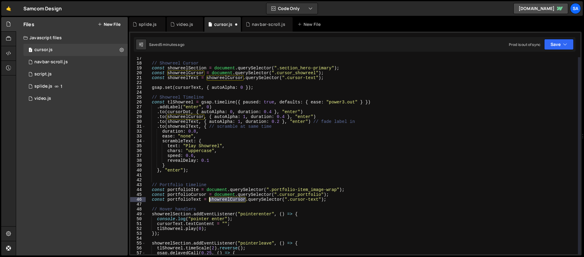
drag, startPoint x: 245, startPoint y: 200, endPoint x: 210, endPoint y: 199, distance: 35.6
click at [210, 199] on div "// Showreel Cursor const showreelSection = document . querySelector ( ".section…" at bounding box center [361, 159] width 432 height 207
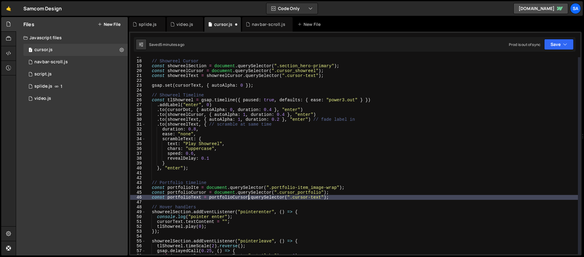
scroll to position [0, 7]
click at [199, 189] on div "// Showreel Cursor const showreelSection = document . querySelector ( ".section…" at bounding box center [361, 157] width 432 height 207
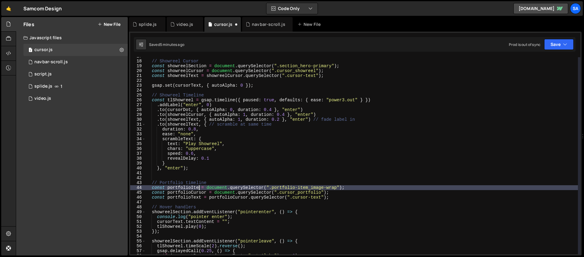
scroll to position [0, 4]
click at [279, 196] on div "// Showreel Cursor const showreelSection = document . querySelector ( ".section…" at bounding box center [361, 157] width 432 height 207
type textarea "const portfolioText = portfolioCursor.querySelector(".cursor-text");"
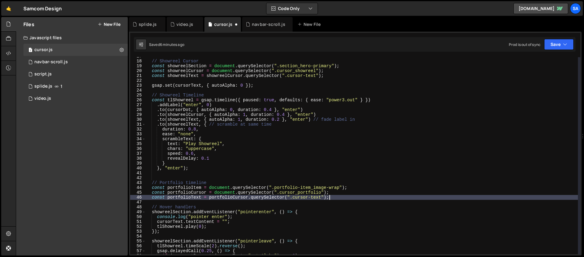
click at [364, 197] on div "// Showreel Cursor const showreelSection = document . querySelector ( ".section…" at bounding box center [361, 157] width 432 height 207
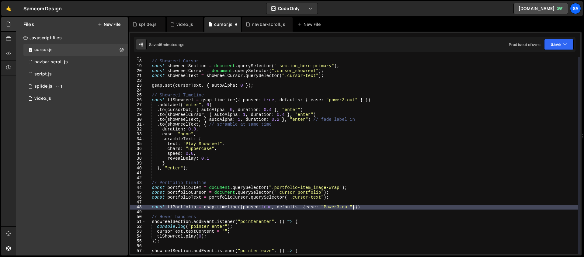
scroll to position [0, 14]
click at [372, 208] on div "// Showreel Cursor const showreelSection = document . querySelector ( ".section…" at bounding box center [361, 157] width 432 height 207
type textarea "const tlPortfolio = gsap.timeline({paused:true, defaults: {ease: "Power3.out"}})"
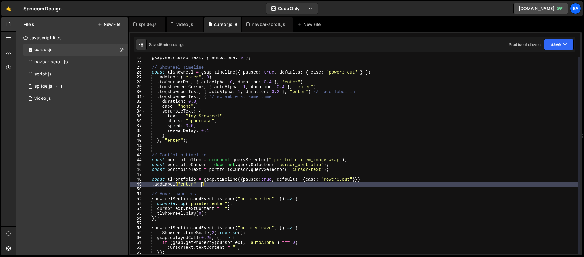
scroll to position [0, 4]
type textarea ".addLabel("enter", 0)"
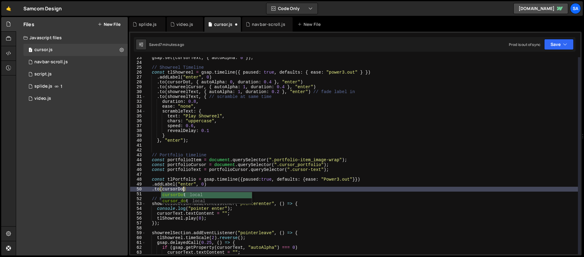
scroll to position [0, 2]
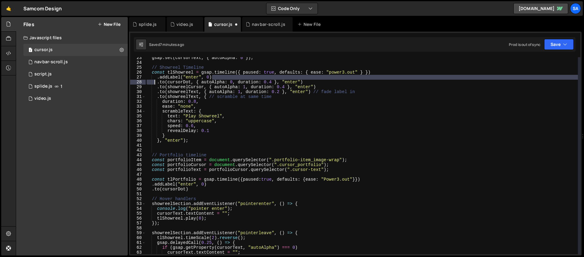
drag, startPoint x: 321, startPoint y: 79, endPoint x: 154, endPoint y: 84, distance: 166.7
click at [154, 84] on div "gsap . set ( cursorText , { autoAlpha : 0 }) ; // Showreel Timeline const tlSho…" at bounding box center [361, 158] width 432 height 207
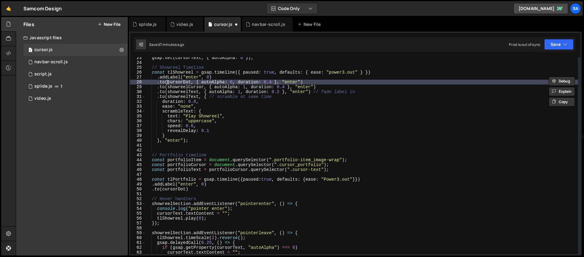
click at [168, 83] on div "gsap . set ( cursorText , { autoAlpha : 0 }) ; // Showreel Timeline const tlSho…" at bounding box center [361, 158] width 432 height 207
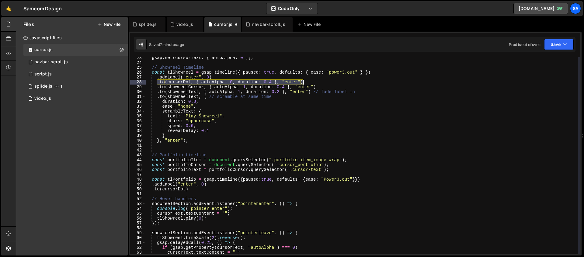
drag, startPoint x: 157, startPoint y: 83, endPoint x: 304, endPoint y: 80, distance: 146.3
click at [304, 80] on div "gsap . set ( cursorText , { autoAlpha : 0 }) ; // Showreel Timeline const tlSho…" at bounding box center [361, 158] width 432 height 207
click at [187, 186] on div "gsap . set ( cursorText , { autoAlpha : 0 }) ; // Showreel Timeline const tlSho…" at bounding box center [361, 158] width 432 height 207
drag, startPoint x: 191, startPoint y: 189, endPoint x: 152, endPoint y: 191, distance: 39.6
click at [152, 191] on div "gsap . set ( cursorText , { autoAlpha : 0 }) ; // Showreel Timeline const tlSho…" at bounding box center [361, 158] width 432 height 207
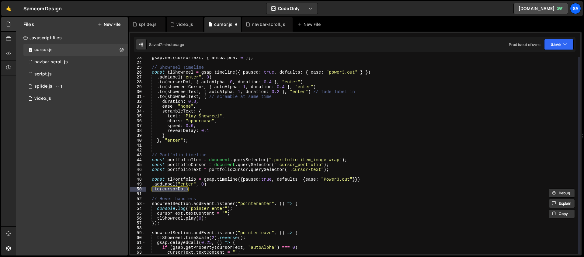
paste textarea ", { autoAlpha: 0, duration: 0.4 }, "enter""
type textarea ".to(cursorDot, { autoAlpha: 0, duration: 0.4 }, "enter")"
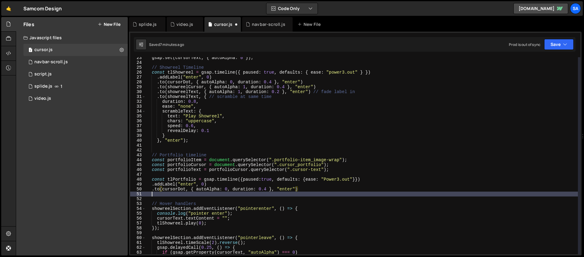
scroll to position [0, 0]
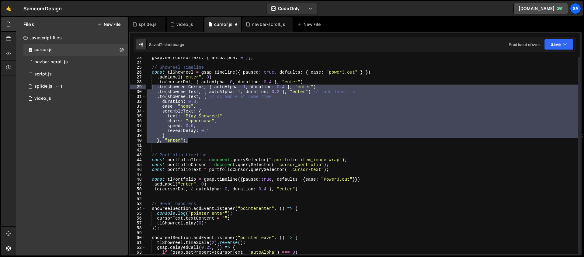
drag, startPoint x: 181, startPoint y: 130, endPoint x: 152, endPoint y: 86, distance: 51.6
click at [152, 86] on div "gsap . set ( cursorText , { autoAlpha : 0 }) ; // Showreel Timeline const tlSho…" at bounding box center [361, 158] width 432 height 207
type textarea ".to(showreelCursor, { autoAlpha: 1, duration: 0.4 }, "enter") .to(showreelText,…"
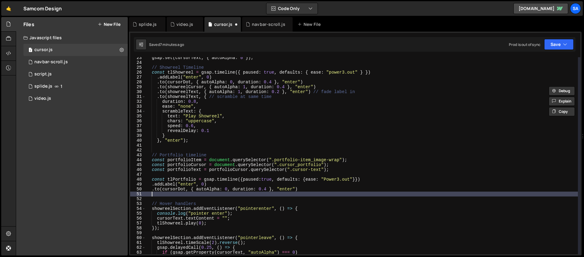
click at [167, 193] on div "gsap . set ( cursorText , { autoAlpha : 0 }) ; // Showreel Timeline const tlSho…" at bounding box center [361, 158] width 432 height 207
paste textarea "}, "enter");"
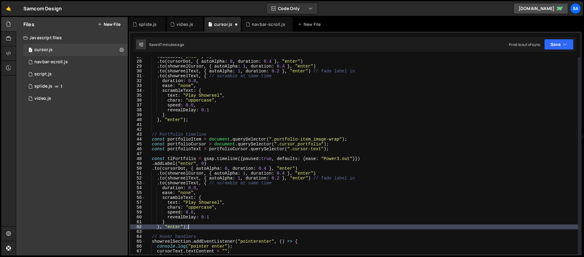
scroll to position [130, 0]
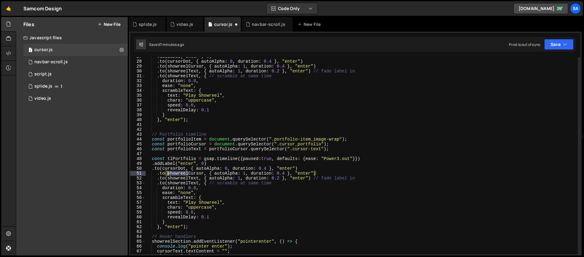
drag, startPoint x: 188, startPoint y: 173, endPoint x: 167, endPoint y: 174, distance: 20.4
click at [167, 174] on div ". addLabel ( "enter" , 0 ) . to ( cursorDot , { autoAlpha : 0 , duration : 0.4 …" at bounding box center [361, 157] width 432 height 207
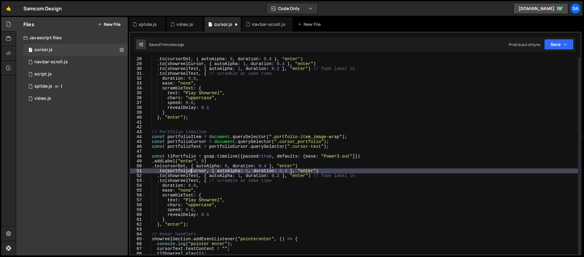
scroll to position [132, 0]
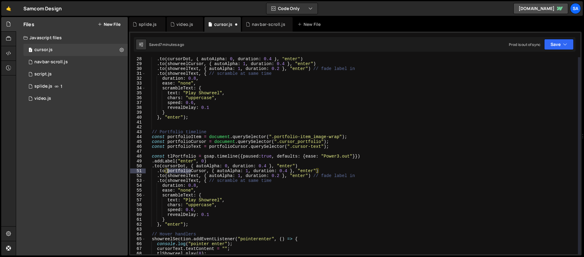
drag, startPoint x: 191, startPoint y: 171, endPoint x: 168, endPoint y: 171, distance: 22.5
click at [168, 171] on div ". to ( cursorDot , { autoAlpha : 0 , duration : 0.4 } , "enter" ) . to ( showre…" at bounding box center [361, 160] width 432 height 207
drag, startPoint x: 187, startPoint y: 175, endPoint x: 168, endPoint y: 177, distance: 19.2
click at [168, 177] on div ". to ( cursorDot , { autoAlpha : 0 , duration : 0.4 } , "enter" ) . to ( showre…" at bounding box center [361, 160] width 432 height 207
paste textarea "portfolio"
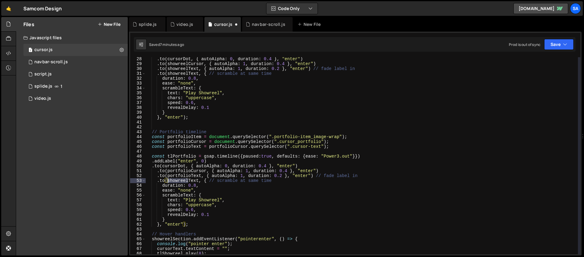
drag, startPoint x: 189, startPoint y: 180, endPoint x: 168, endPoint y: 182, distance: 20.8
click at [168, 182] on div ". to ( cursorDot , { autoAlpha : 0 , duration : 0.4 } , "enter" ) . to ( showre…" at bounding box center [361, 160] width 432 height 207
paste textarea "portfolio"
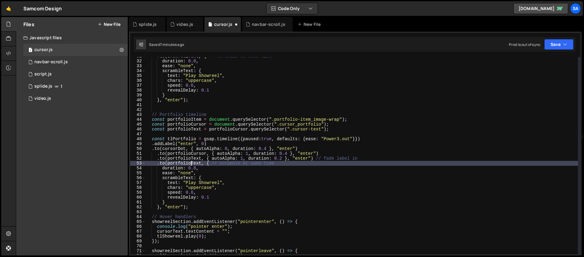
scroll to position [193, 0]
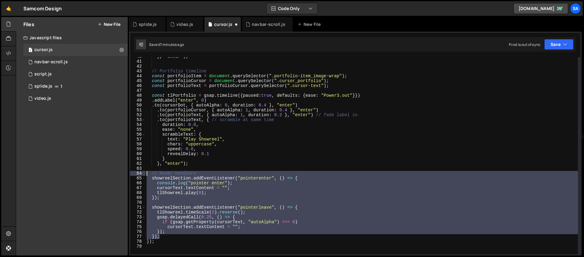
drag, startPoint x: 169, startPoint y: 238, endPoint x: 132, endPoint y: 175, distance: 72.8
click at [132, 175] on div ".to(portfolioText, { // scramble at same time 40 41 42 43 44 45 46 47 48 49 50 …" at bounding box center [355, 155] width 450 height 197
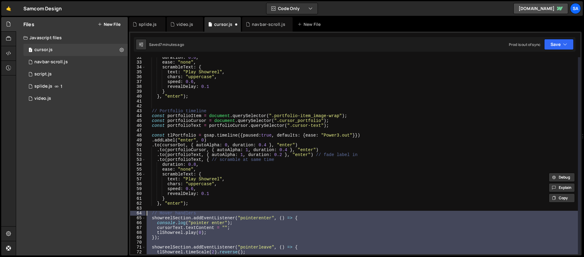
scroll to position [151, 0]
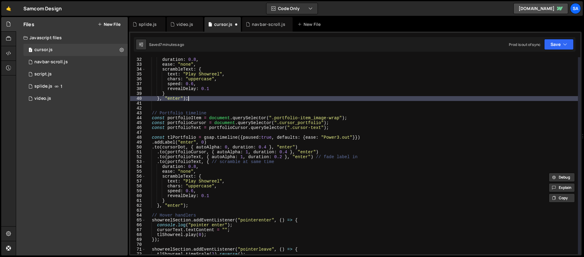
click at [196, 99] on div ". to ( showreelText , { // scramble at same time duration : 0.8 , ease : "none"…" at bounding box center [361, 155] width 432 height 207
type textarea "}, "enter");"
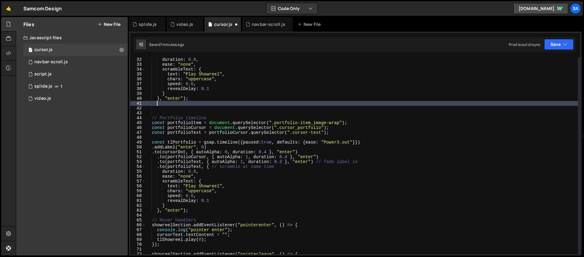
scroll to position [0, 0]
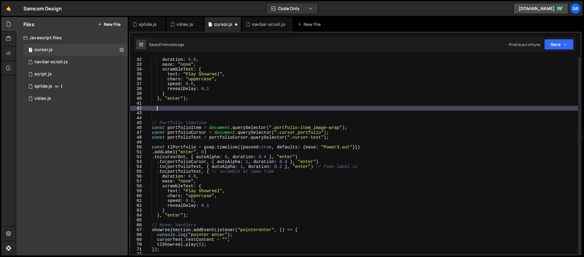
paste textarea "});"
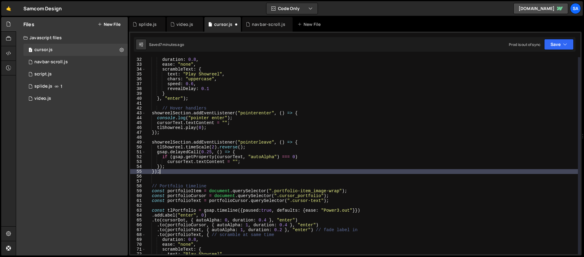
click at [163, 107] on div ". to ( showreelText , { // scramble at same time duration : 0.8 , ease : "none"…" at bounding box center [361, 155] width 432 height 207
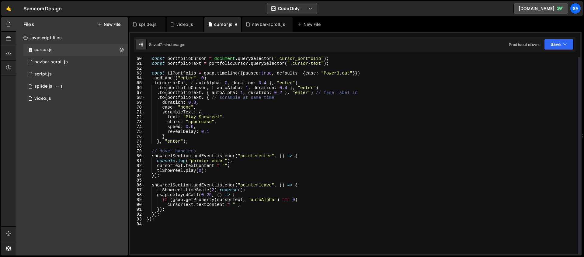
scroll to position [288, 0]
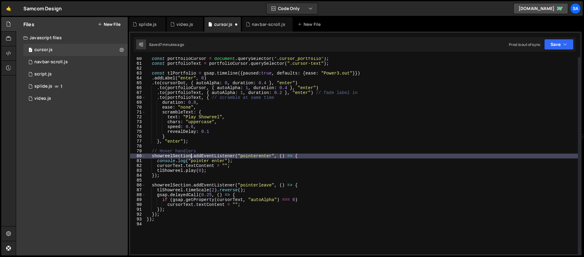
click at [190, 156] on div "const portfolioCursor = document . querySelector ( ".cursor_portfolio" ) ; cons…" at bounding box center [361, 159] width 432 height 207
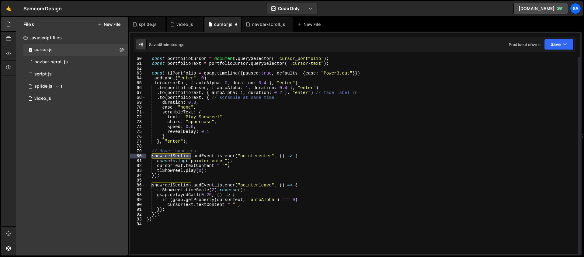
drag, startPoint x: 192, startPoint y: 156, endPoint x: 152, endPoint y: 157, distance: 39.3
click at [152, 157] on div "const portfolioCursor = document . querySelector ( ".cursor_portfolio" ) ; cons…" at bounding box center [361, 159] width 432 height 207
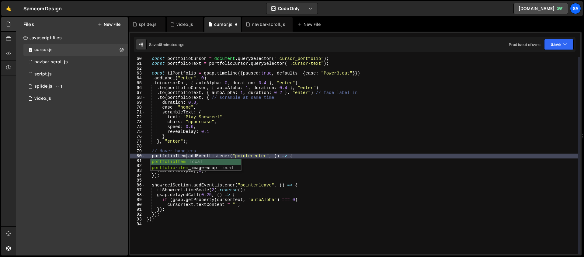
scroll to position [309, 0]
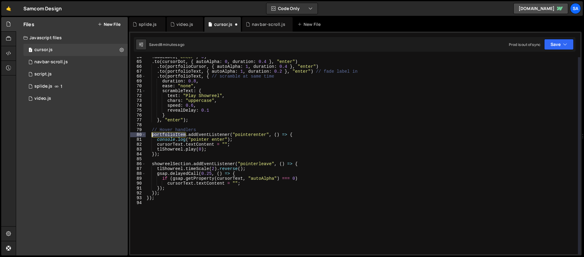
drag, startPoint x: 185, startPoint y: 134, endPoint x: 152, endPoint y: 134, distance: 33.7
click at [152, 134] on div ". addLabel ( "enter" , 0 ) . to ( cursorDot , { autoAlpha : 0 , duration : 0.4 …" at bounding box center [361, 157] width 432 height 207
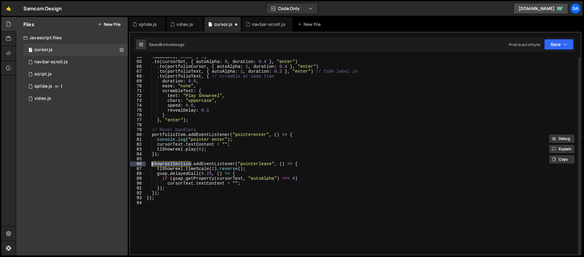
drag, startPoint x: 192, startPoint y: 163, endPoint x: 153, endPoint y: 165, distance: 38.9
click at [153, 165] on div ". addLabel ( "enter" , 0 ) . to ( cursorDot , { autoAlpha : 0 , duration : 0.4 …" at bounding box center [361, 157] width 432 height 207
paste textarea "portfolioItem"
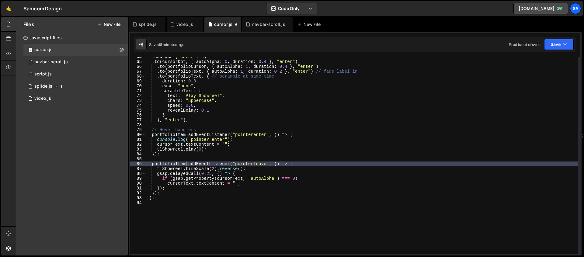
click at [243, 139] on div ". addLabel ( "enter" , 0 ) . to ( cursorDot , { autoAlpha : 0 , duration : 0.4 …" at bounding box center [361, 157] width 432 height 207
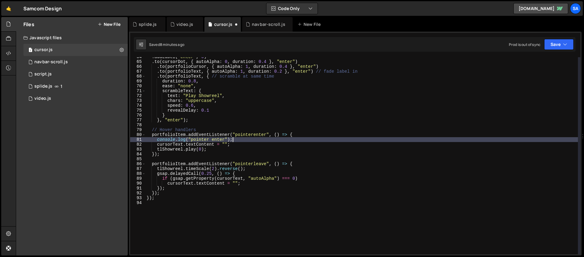
click at [240, 144] on div ". addLabel ( "enter" , 0 ) . to ( cursorDot , { autoAlpha : 0 , duration : 0.4 …" at bounding box center [361, 157] width 432 height 207
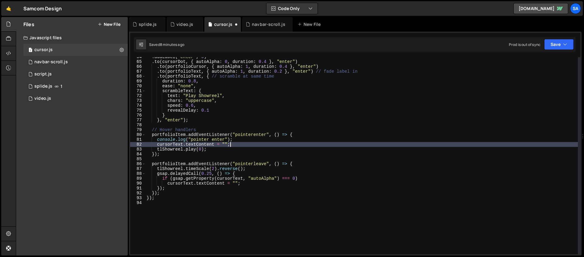
click at [242, 140] on div ". addLabel ( "enter" , 0 ) . to ( cursorDot , { autoAlpha : 0 , duration : 0.4 …" at bounding box center [361, 157] width 432 height 207
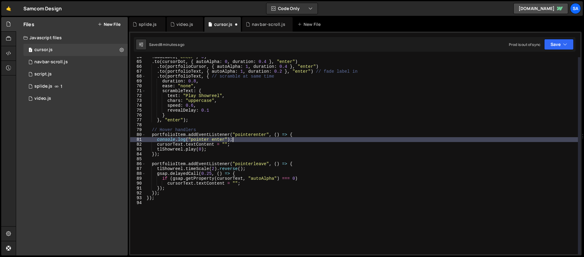
click at [252, 137] on div ". addLabel ( "enter" , 0 ) . to ( cursorDot , { autoAlpha : 0 , duration : 0.4 …" at bounding box center [361, 157] width 432 height 207
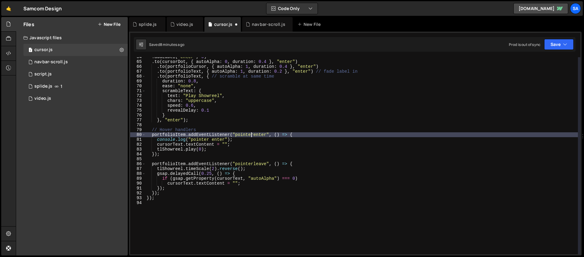
click at [251, 144] on div ". addLabel ( "enter" , 0 ) . to ( cursorDot , { autoAlpha : 0 , duration : 0.4 …" at bounding box center [361, 157] width 432 height 207
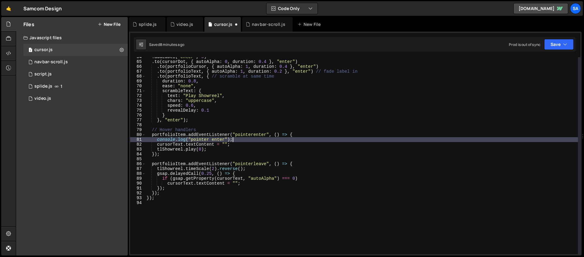
click at [239, 141] on div ". addLabel ( "enter" , 0 ) . to ( cursorDot , { autoAlpha : 0 , duration : 0.4 …" at bounding box center [361, 157] width 432 height 207
click at [240, 140] on div ". addLabel ( "enter" , 0 ) . to ( cursorDot , { autoAlpha : 0 , duration : 0.4 …" at bounding box center [361, 157] width 432 height 207
click at [239, 143] on div ". addLabel ( "enter" , 0 ) . to ( cursorDot , { autoAlpha : 0 , duration : 0.4 …" at bounding box center [361, 157] width 432 height 207
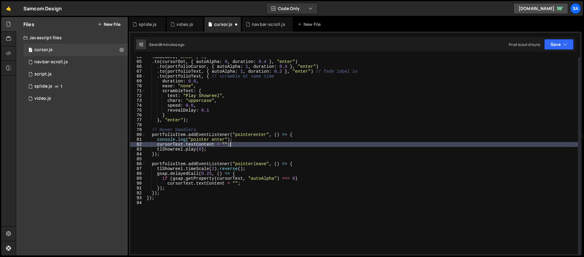
click at [213, 149] on div ". addLabel ( "enter" , 0 ) . to ( cursorDot , { autoAlpha : 0 , duration : 0.4 …" at bounding box center [361, 157] width 432 height 207
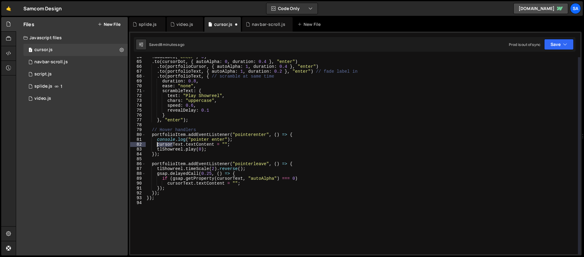
drag, startPoint x: 174, startPoint y: 145, endPoint x: 158, endPoint y: 145, distance: 15.8
click at [158, 145] on div ". addLabel ( "enter" , 0 ) . to ( cursorDot , { autoAlpha : 0 , duration : 0.4 …" at bounding box center [361, 157] width 432 height 207
paste textarea "portfolioItem"
drag, startPoint x: 182, startPoint y: 149, endPoint x: 162, endPoint y: 149, distance: 20.1
click at [162, 149] on div ". addLabel ( "enter" , 0 ) . to ( cursorDot , { autoAlpha : 0 , duration : 0.4 …" at bounding box center [361, 157] width 432 height 207
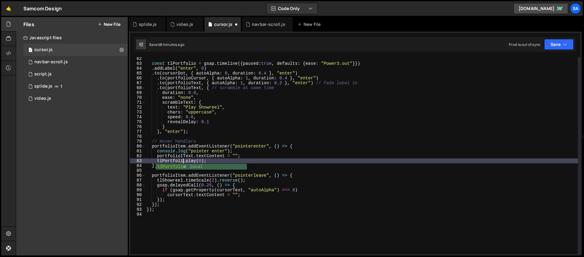
scroll to position [0, 3]
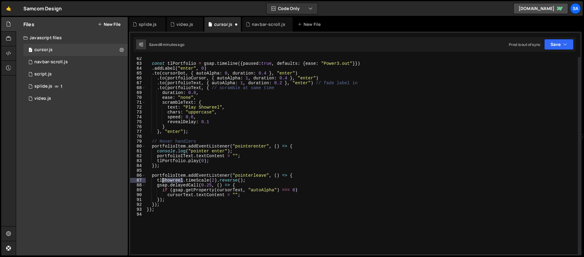
drag, startPoint x: 183, startPoint y: 179, endPoint x: 163, endPoint y: 179, distance: 19.5
click at [162, 180] on div "const tlPortfolio = gsap . timeline ({ paused : true , defaults : { ease : "Pow…" at bounding box center [361, 159] width 432 height 207
drag, startPoint x: 233, startPoint y: 191, endPoint x: 218, endPoint y: 190, distance: 14.9
click at [218, 190] on div "const tlPortfolio = gsap . timeline ({ paused : true , defaults : { ease : "Pow…" at bounding box center [361, 159] width 432 height 207
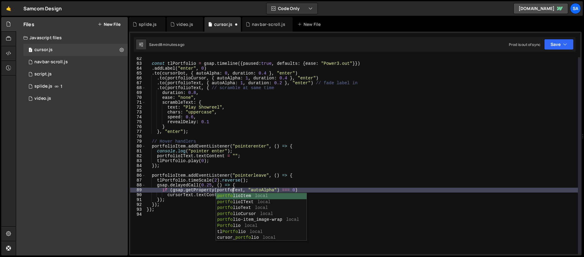
scroll to position [0, 6]
click at [221, 160] on div "const tlPortfolio = gsap . timeline ({ paused : true , defaults : { ease : "Pow…" at bounding box center [361, 159] width 432 height 207
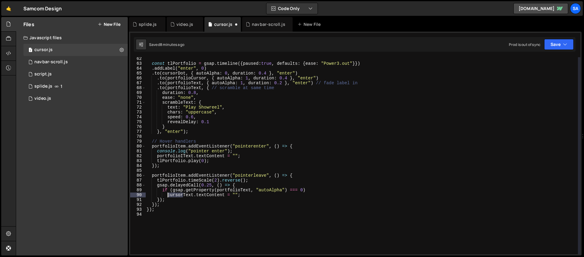
drag, startPoint x: 183, startPoint y: 195, endPoint x: 167, endPoint y: 195, distance: 16.4
click at [167, 195] on div "const tlPortfolio = gsap . timeline ({ paused : true , defaults : { ease : "Pow…" at bounding box center [361, 159] width 432 height 207
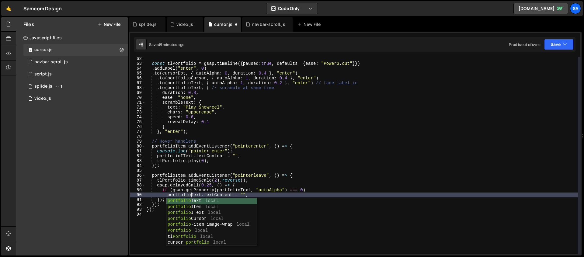
scroll to position [0, 3]
click at [175, 179] on div "const tlPortfolio = gsap . timeline ({ paused : true , defaults : { ease : "Pow…" at bounding box center [361, 159] width 432 height 207
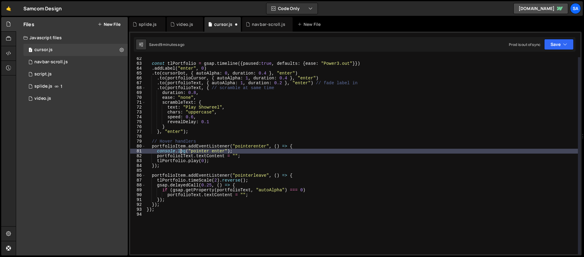
click at [181, 152] on div "const tlPortfolio = gsap . timeline ({ paused : true , defaults : { ease : "Pow…" at bounding box center [361, 159] width 432 height 207
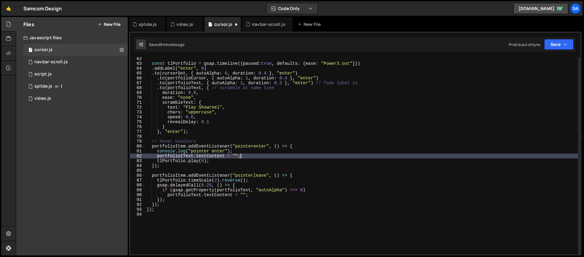
click at [263, 156] on div "const tlPortfolio = gsap . timeline ({ paused : true , defaults : { ease : "Pow…" at bounding box center [361, 159] width 432 height 207
click at [183, 155] on div "const tlPortfolio = gsap . timeline ({ paused : true , defaults : { ease : "Pow…" at bounding box center [361, 159] width 432 height 207
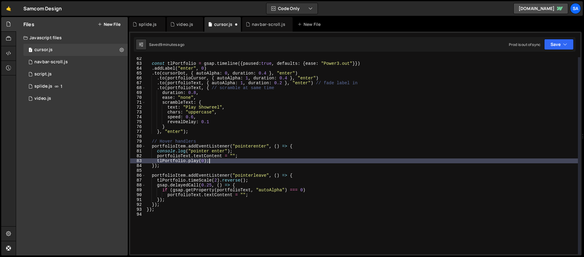
click at [216, 160] on div "const tlPortfolio = gsap . timeline ({ paused : true , defaults : { ease : "Pow…" at bounding box center [361, 159] width 432 height 207
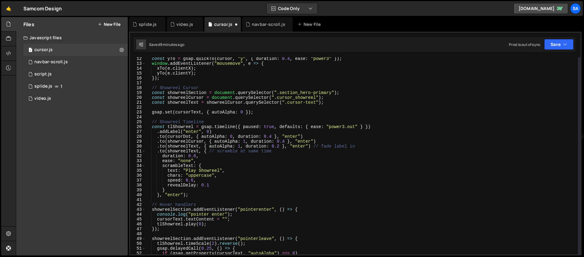
scroll to position [147, 0]
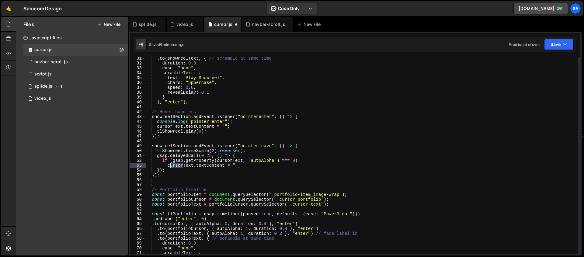
drag, startPoint x: 182, startPoint y: 166, endPoint x: 169, endPoint y: 167, distance: 12.8
click at [169, 167] on div ". to ( showreelText , { // scramble at same time duration : 0.8 , ease : "none"…" at bounding box center [361, 159] width 432 height 207
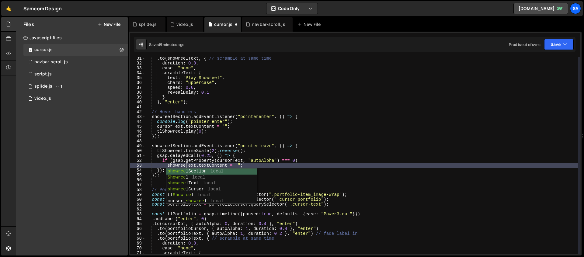
scroll to position [0, 3]
click at [232, 161] on div ". to ( showreelText , { // scramble at same time duration : 0.8 , ease : "none"…" at bounding box center [361, 159] width 432 height 207
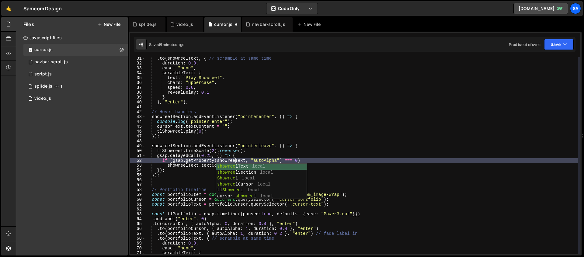
scroll to position [0, 6]
click at [171, 171] on div ". to ( showreelText , { // scramble at same time duration : 0.8 , ease : "none"…" at bounding box center [361, 159] width 432 height 207
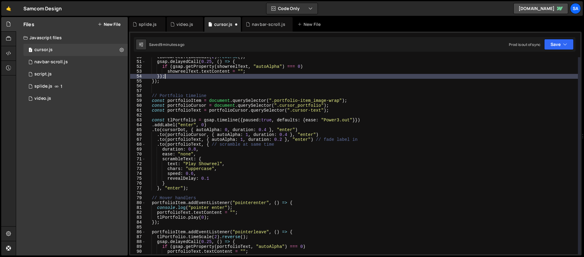
scroll to position [300, 0]
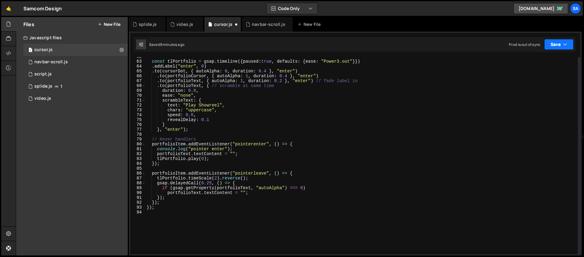
click at [447, 40] on button "Save" at bounding box center [558, 44] width 29 height 11
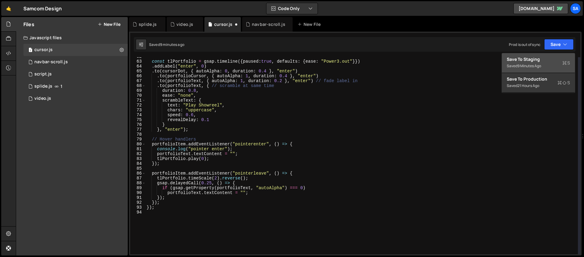
click at [447, 59] on div "Save to Staging S" at bounding box center [538, 59] width 63 height 6
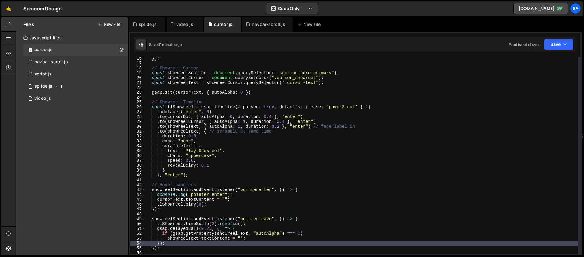
scroll to position [74, 0]
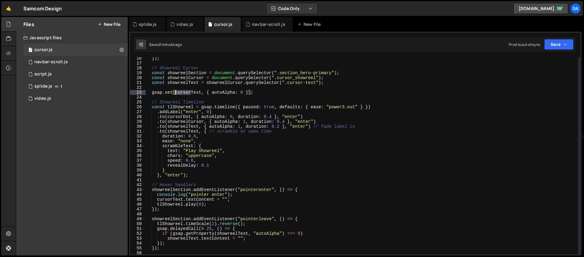
drag, startPoint x: 190, startPoint y: 93, endPoint x: 176, endPoint y: 92, distance: 14.3
click at [176, 92] on div "}) ; // Showreel Cursor const showreelSection = document . querySelector ( ".se…" at bounding box center [361, 159] width 432 height 207
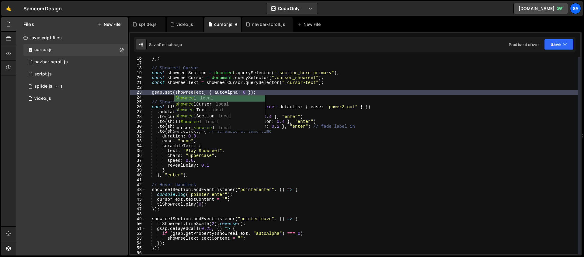
scroll to position [0, 3]
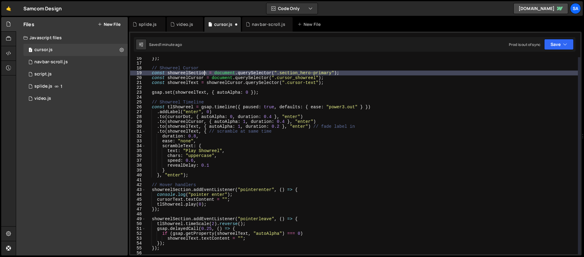
click at [205, 75] on div "}) ; // Showreel Cursor const showreelSection = document . querySelector ( ".se…" at bounding box center [361, 159] width 432 height 207
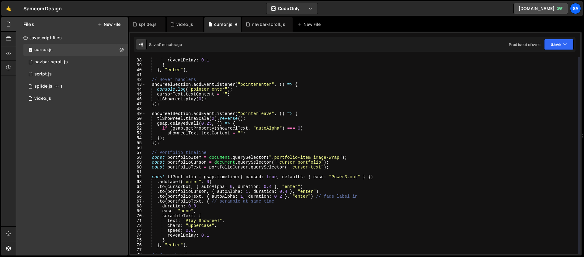
scroll to position [126, 0]
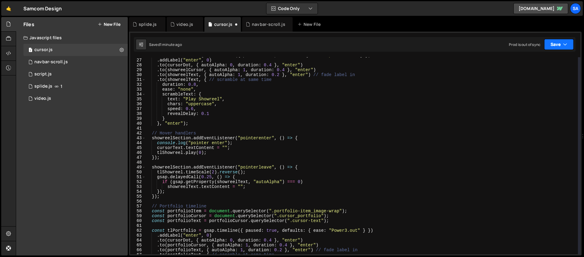
type textarea "const showreelSection = document.querySelector(".section_hero-primary");"
click at [447, 45] on button "Save" at bounding box center [558, 44] width 29 height 11
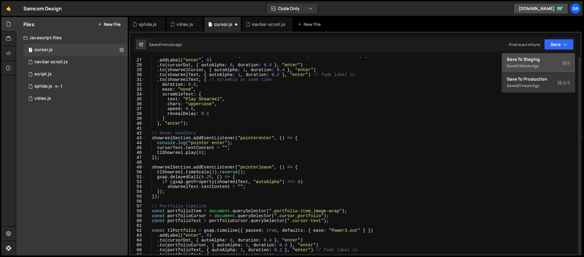
click at [447, 62] on div "Saved 1 minute ago" at bounding box center [538, 65] width 63 height 7
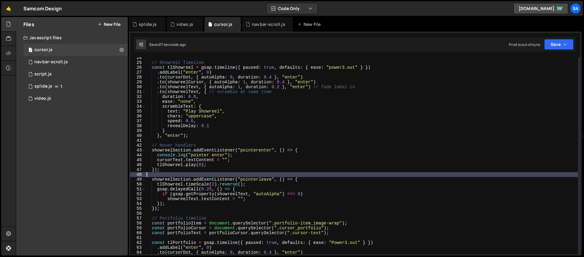
scroll to position [0, 0]
click at [161, 174] on div "// Showreel Timeline const tlShowreel = gsap . timeline ({ paused : true , defa…" at bounding box center [361, 158] width 432 height 207
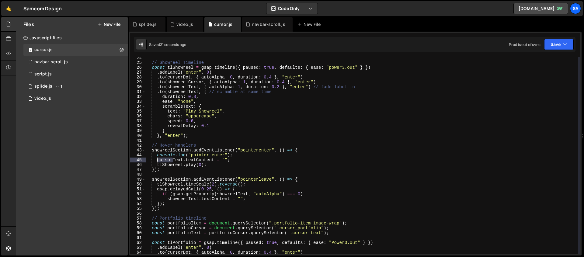
drag, startPoint x: 172, startPoint y: 160, endPoint x: 158, endPoint y: 161, distance: 14.4
click at [158, 161] on div "// Showreel Timeline const tlShowreel = gsap . timeline ({ paused : true , defa…" at bounding box center [361, 158] width 432 height 207
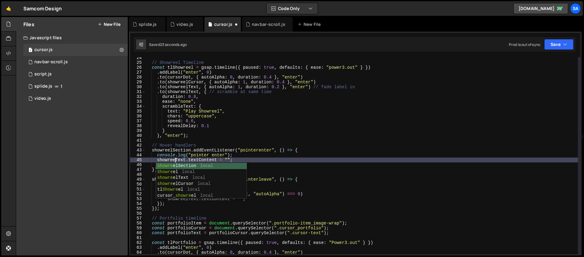
scroll to position [0, 2]
type textarea "showreelText.textContent = "";"
click at [447, 43] on div "Prod is out of sync Upgrade to Edit Save Save to Staging S Saved 25 seconds ago…" at bounding box center [541, 44] width 65 height 11
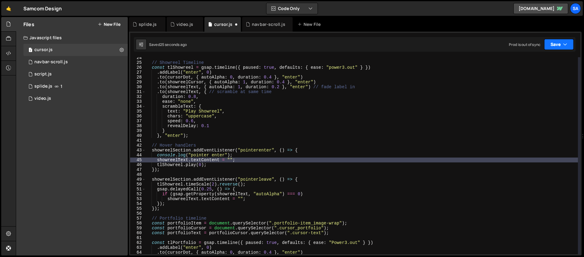
drag, startPoint x: 547, startPoint y: 43, endPoint x: 547, endPoint y: 52, distance: 9.1
click at [447, 43] on button "Save" at bounding box center [558, 44] width 29 height 11
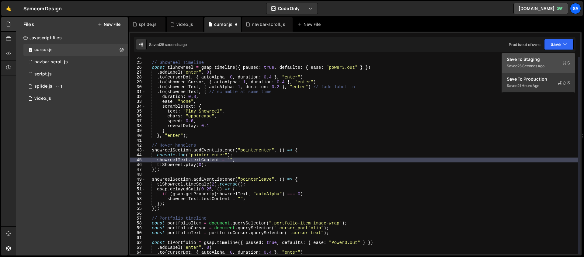
click at [447, 65] on div "25 seconds ago" at bounding box center [530, 65] width 27 height 5
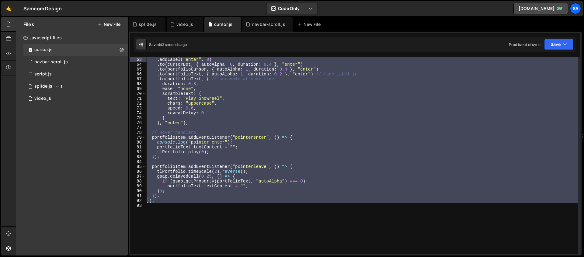
scroll to position [0, 0]
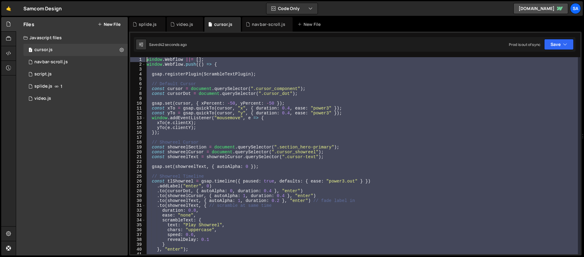
drag, startPoint x: 178, startPoint y: 184, endPoint x: 135, endPoint y: 12, distance: 176.8
click at [135, 12] on div "Hold on a sec... Are you certain you wish to leave this page? Any changes you'v…" at bounding box center [292, 128] width 584 height 257
type textarea "window.Webflow ||= []; window.Webflow.push(() => {"
click at [182, 67] on div "window . Webflow ||= [ ] ; window . Webflow . push (( ) => { gsap . registerPlu…" at bounding box center [361, 155] width 432 height 197
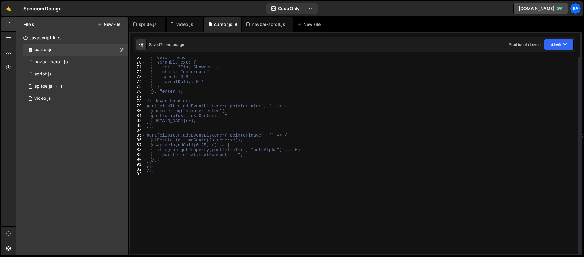
scroll to position [351, 0]
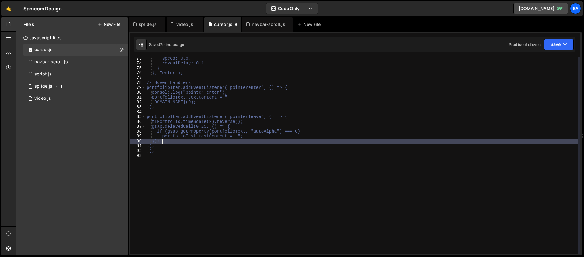
click at [163, 142] on div "speed: 0.6, revealDelay: 0.1 } }, "enter"); // Hover handlers portfolioItem.add…" at bounding box center [361, 159] width 432 height 207
click at [162, 145] on div "speed: 0.6, revealDelay: 0.1 } }, "enter"); // Hover handlers portfolioItem.add…" at bounding box center [361, 159] width 432 height 207
type textarea "});"
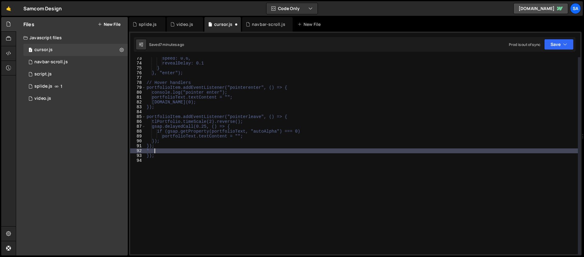
type textarea "*/"
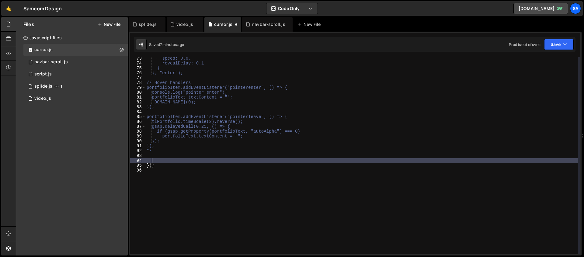
paste textarea
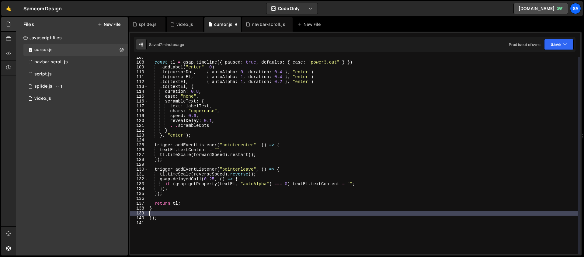
scroll to position [523, 0]
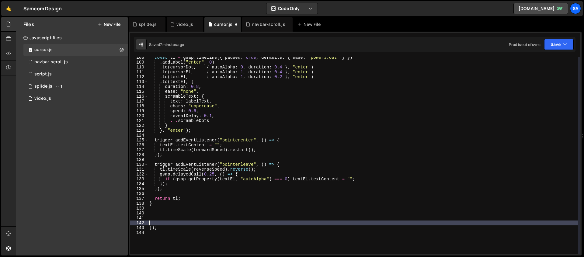
click at [159, 214] on div "const tl = gsap . timeline ({ paused : true , defaults : { ease : "power3.out" …" at bounding box center [363, 158] width 430 height 207
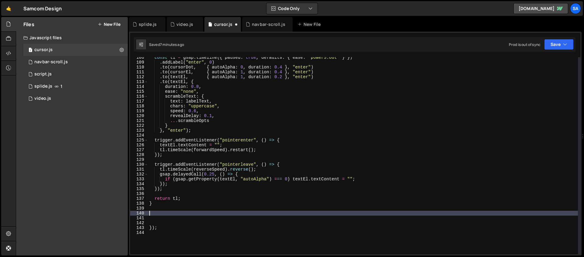
paste textarea "// Showreel"
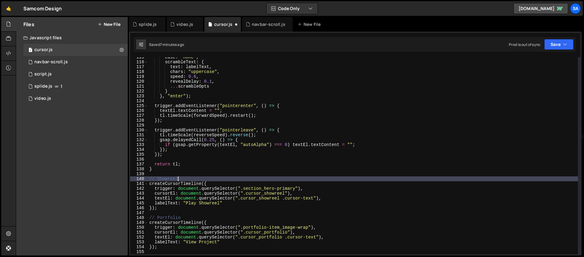
click at [196, 181] on div "ease : "none" , scrambleText : { text : labelText , chars : "uppercase" , speed…" at bounding box center [363, 158] width 430 height 207
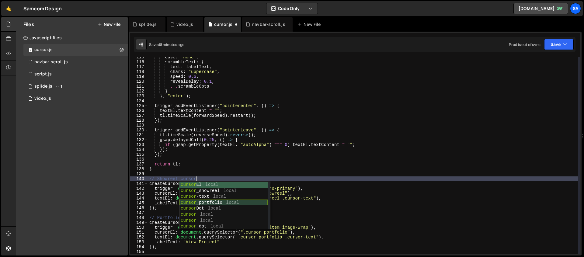
scroll to position [559, 0]
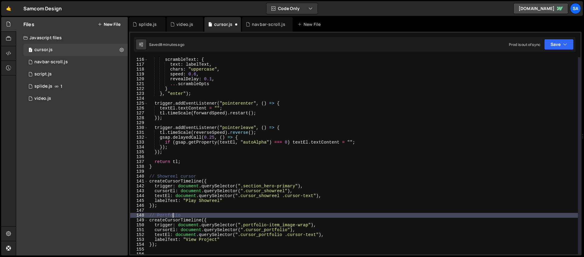
click at [171, 214] on div "ease : "none" , scrambleText : { text : labelText , chars : "uppercase" , speed…" at bounding box center [363, 155] width 430 height 207
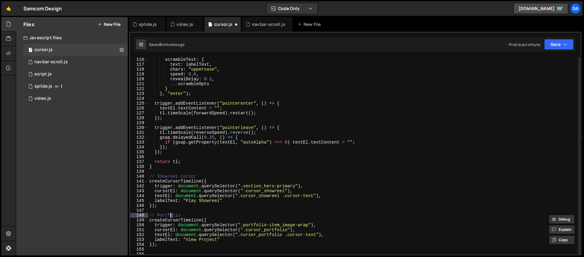
click at [196, 215] on div "ease : "none" , scrambleText : { text : labelText , chars : "uppercase" , speed…" at bounding box center [363, 155] width 430 height 207
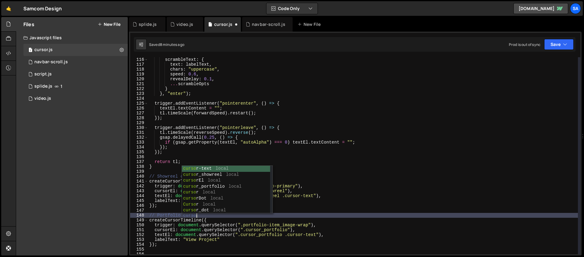
scroll to position [0, 3]
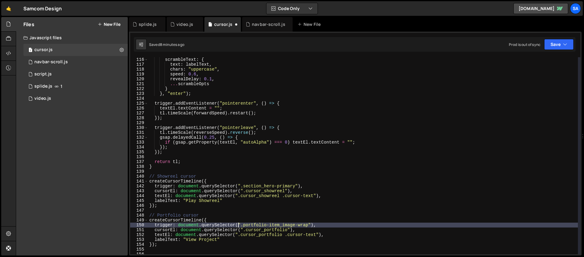
click at [239, 226] on div "ease : "none" , scrambleText : { text : labelText , chars : "uppercase" , speed…" at bounding box center [363, 155] width 430 height 207
click at [238, 223] on div "ease : "none" , scrambleText : { text : labelText , chars : "uppercase" , speed…" at bounding box center [363, 155] width 430 height 207
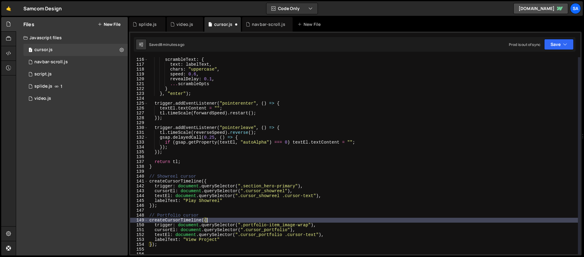
click at [241, 218] on div "ease : "none" , scrambleText : { text : labelText , chars : "uppercase" , speed…" at bounding box center [363, 155] width 430 height 207
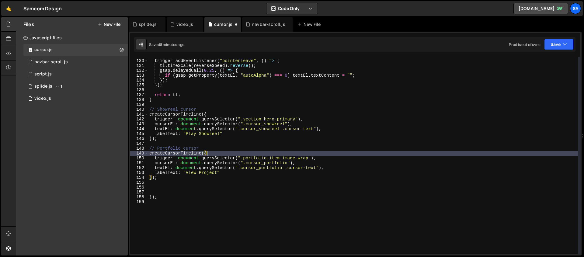
scroll to position [626, 0]
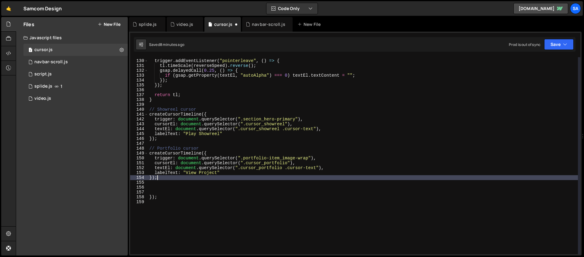
click at [219, 180] on div "trigger . addEventListener ( "pointerleave" , ( ) => { tl . timeScale ( reverse…" at bounding box center [363, 157] width 430 height 207
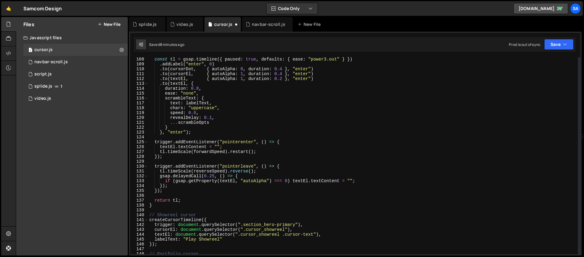
scroll to position [558, 0]
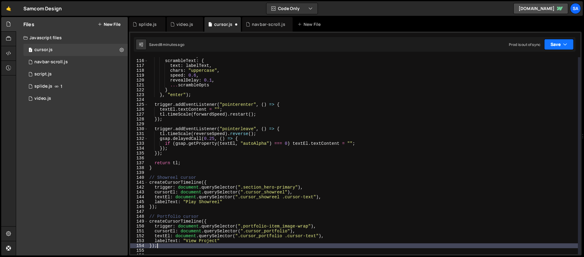
click at [447, 41] on button "Save" at bounding box center [558, 44] width 29 height 11
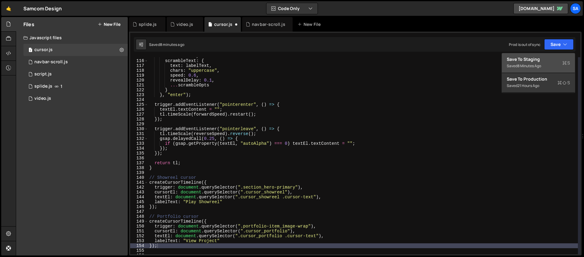
click at [447, 65] on div "8 minutes ago" at bounding box center [529, 65] width 24 height 5
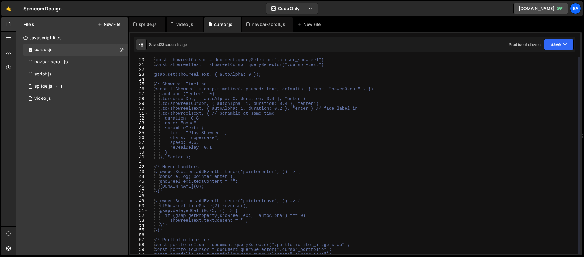
scroll to position [0, 0]
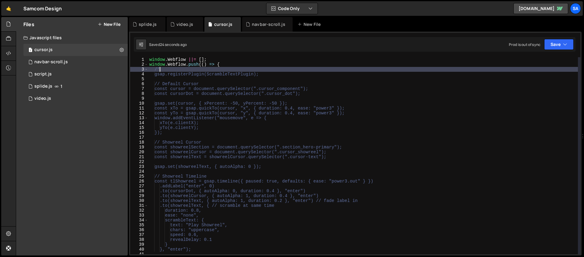
click at [164, 70] on div "window . Webflow ||= [ ] ; window . Webflow . push (( ) => { /* gsap.registerPl…" at bounding box center [363, 160] width 430 height 207
type textarea "/"
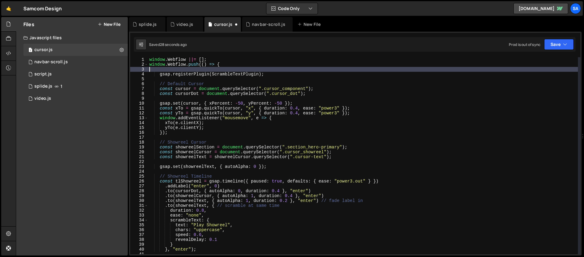
click at [171, 139] on div "window . Webflow ||= [ ] ; window . Webflow . push (( ) => { gsap . registerPlu…" at bounding box center [363, 160] width 430 height 207
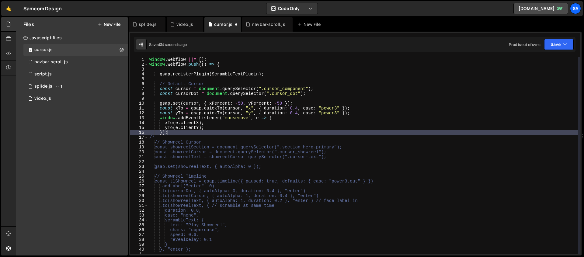
click at [173, 133] on div "window . Webflow ||= [ ] ; window . Webflow . push (( ) => { gsap . registerPlu…" at bounding box center [363, 160] width 430 height 207
type textarea "});"
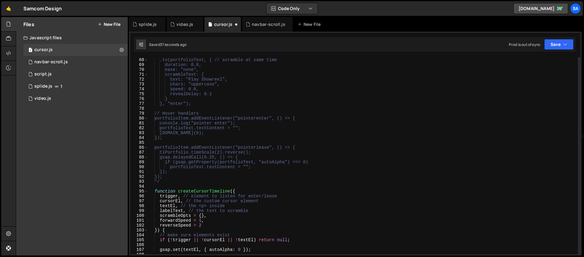
scroll to position [328, 0]
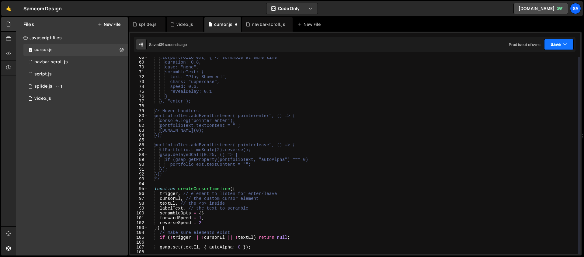
click at [447, 46] on button "Save" at bounding box center [558, 44] width 29 height 11
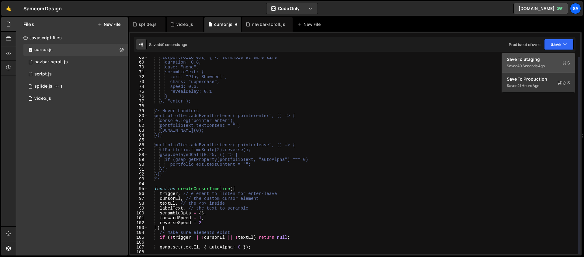
click at [447, 60] on div "Save to Staging S" at bounding box center [538, 59] width 63 height 6
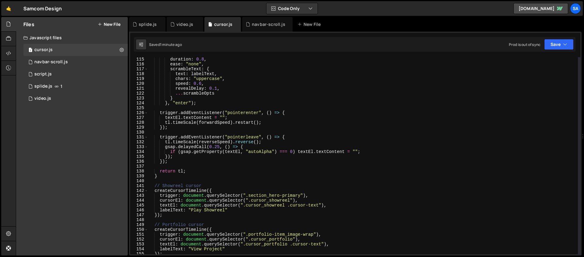
scroll to position [613, 0]
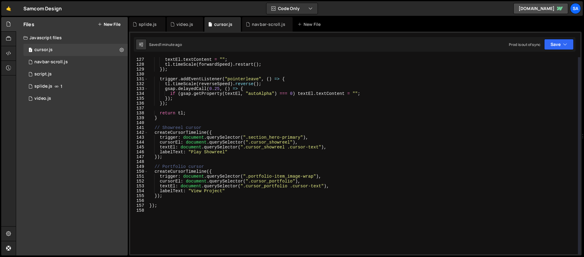
click at [240, 137] on div "trigger . addEventListener ( "pointerenter" , ( ) => { textEl . textContent = "…" at bounding box center [363, 155] width 430 height 207
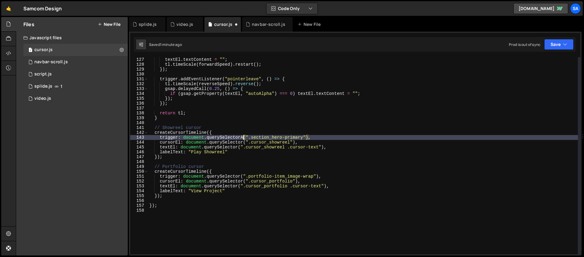
scroll to position [0, 7]
click at [241, 176] on div "trigger . addEventListener ( "pointerenter" , ( ) => { textEl . textContent = "…" at bounding box center [363, 155] width 430 height 207
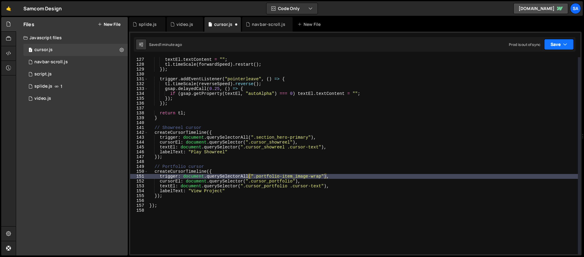
click at [447, 48] on button "Save" at bounding box center [558, 44] width 29 height 11
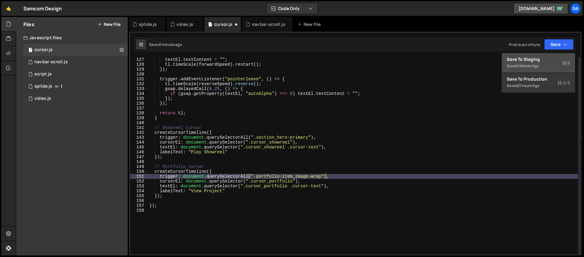
click at [447, 61] on div "Save to Staging S" at bounding box center [538, 59] width 63 height 6
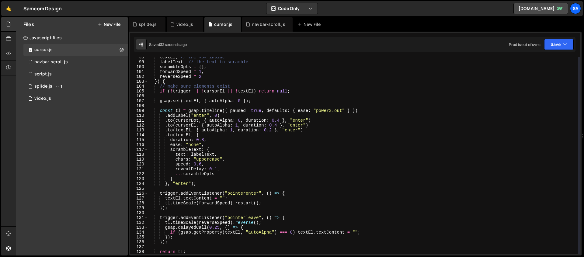
scroll to position [0, 5]
click at [230, 115] on div "textEl , // the <p> inside labelText , // the text to scramble scrambleOpts = {…" at bounding box center [363, 158] width 430 height 207
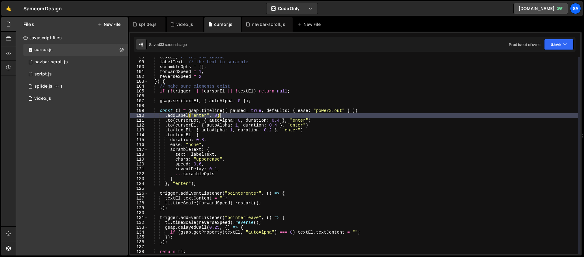
click at [216, 144] on div "textEl , // the <p> inside labelText , // the text to scramble scrambleOpts = {…" at bounding box center [363, 158] width 430 height 207
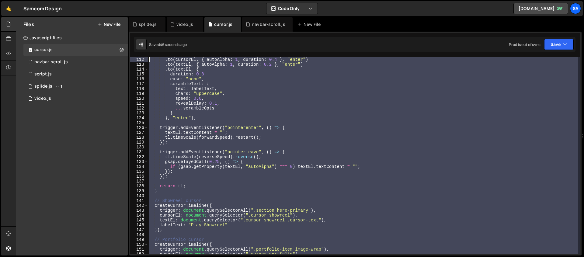
scroll to position [379, 0]
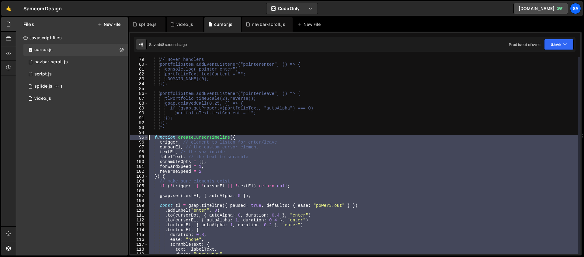
drag, startPoint x: 155, startPoint y: 191, endPoint x: 146, endPoint y: 137, distance: 54.6
click at [146, 137] on div "ease: "none", 79 80 81 82 83 84 85 86 87 88 89 90 91 92 93 94 95 96 97 98 99 10…" at bounding box center [355, 155] width 450 height 197
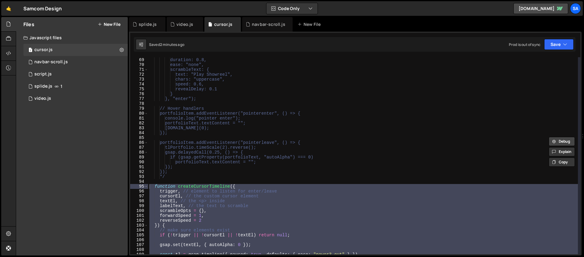
scroll to position [366, 0]
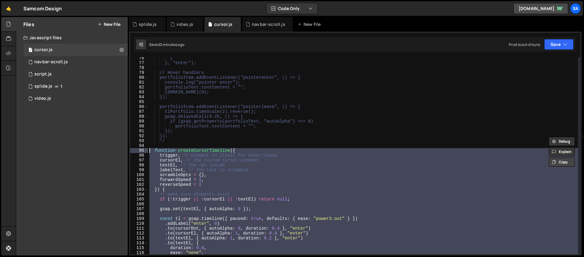
click at [447, 164] on button "Copy" at bounding box center [561, 161] width 26 height 9
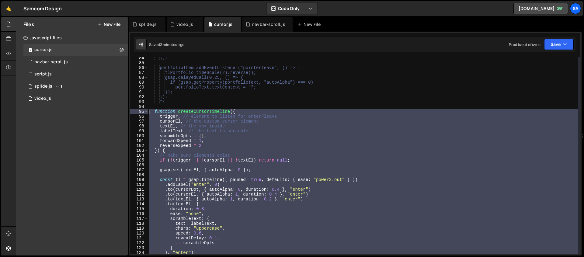
scroll to position [407, 0]
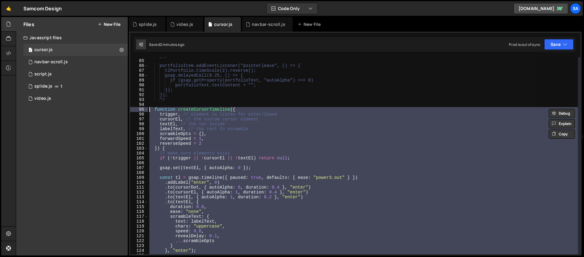
click at [308, 156] on div "}); portfolioItem.addEventListener("pointerleave", () => { tlPortfolio.timeScal…" at bounding box center [363, 155] width 430 height 197
type textarea "if (!trigger || !cursorEl || !textEl) return null;"
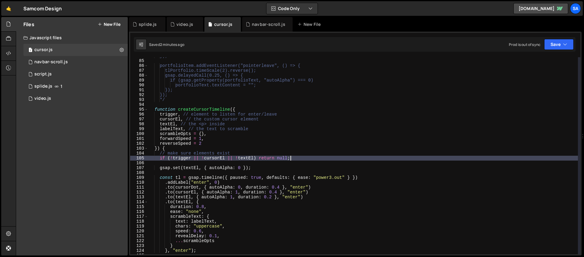
scroll to position [0, 0]
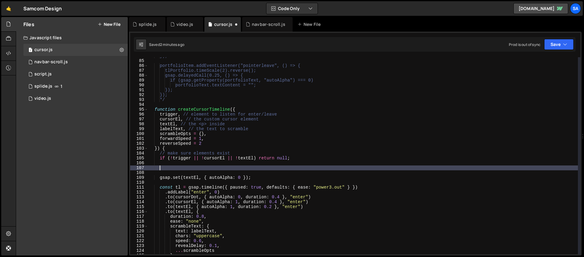
paste textarea "const triggers = trigger.length ? Array.from(trigger) : [trigger];"
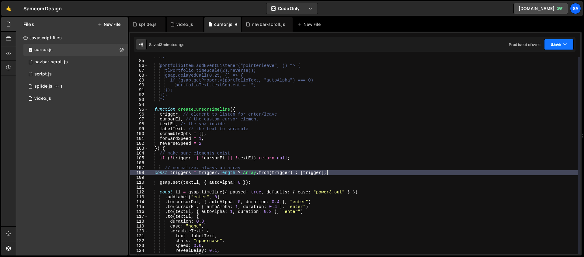
click at [447, 45] on button "Save" at bounding box center [558, 44] width 29 height 11
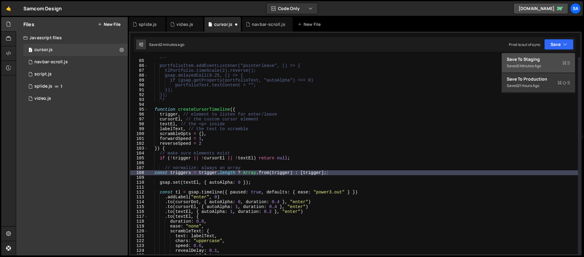
click at [447, 61] on div "Save to Staging S" at bounding box center [538, 59] width 63 height 6
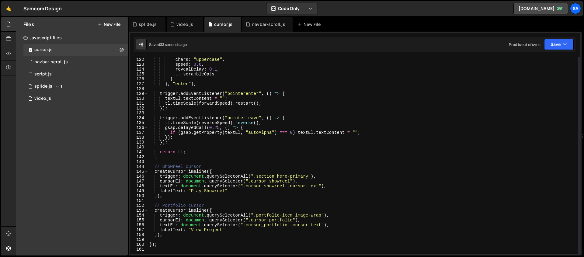
scroll to position [606, 0]
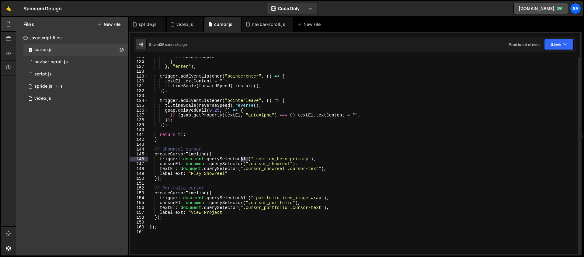
drag, startPoint x: 249, startPoint y: 159, endPoint x: 242, endPoint y: 159, distance: 7.0
click at [242, 159] on div "... scrambleOpts } } , "enter" ) ; trigger . addEventListener ( "pointerenter" …" at bounding box center [363, 157] width 430 height 207
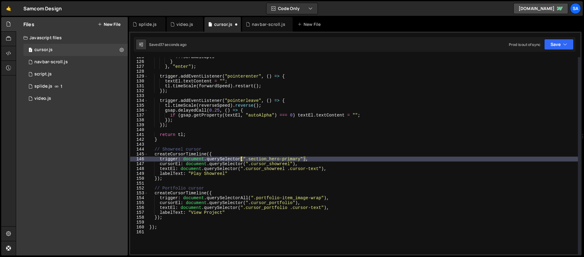
click at [334, 154] on div "... scrambleOpts } } , "enter" ) ; trigger . addEventListener ( "pointerenter" …" at bounding box center [363, 157] width 430 height 207
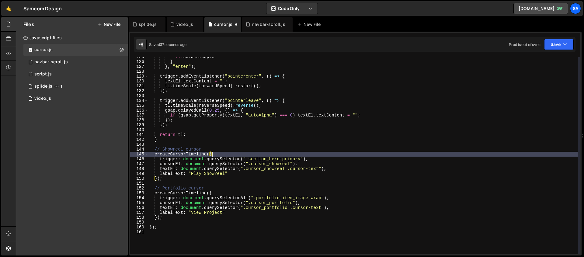
click at [328, 159] on div "... scrambleOpts } } , "enter" ) ; trigger . addEventListener ( "pointerenter" …" at bounding box center [363, 157] width 430 height 207
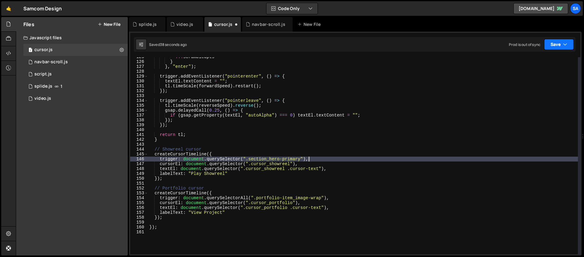
click at [447, 44] on button "Save" at bounding box center [558, 44] width 29 height 11
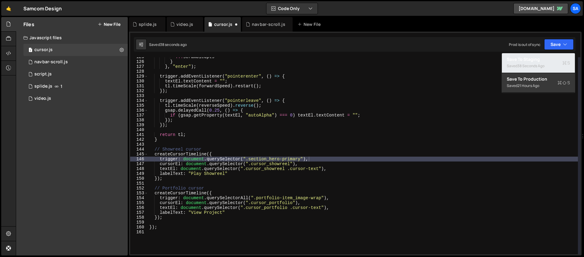
click at [447, 66] on div "38 seconds ago" at bounding box center [530, 65] width 27 height 5
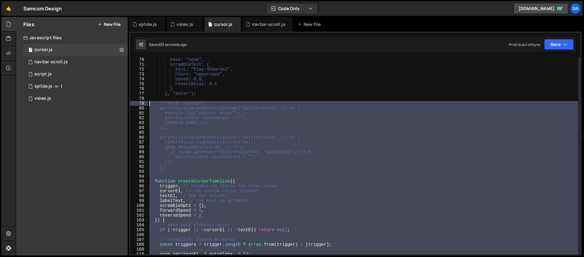
scroll to position [336, 0]
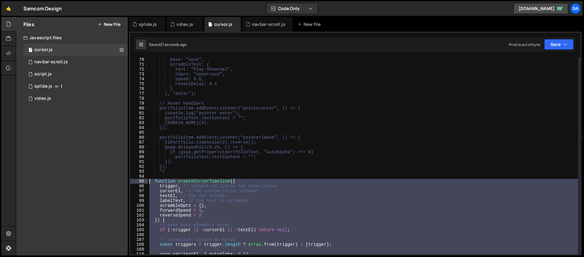
drag, startPoint x: 163, startPoint y: 172, endPoint x: 137, endPoint y: 179, distance: 27.2
click at [137, 179] on div "} 70 71 72 73 74 75 76 77 78 79 80 81 82 83 84 85 86 87 88 89 90 91 92 93 94 95…" at bounding box center [355, 155] width 450 height 197
type textarea "function createCursorTimeline({ trigger, // element to listen for enter/leave"
paste textarea
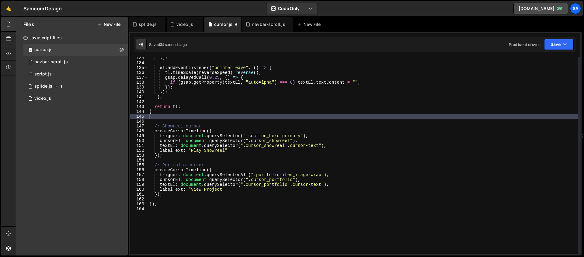
scroll to position [665, 0]
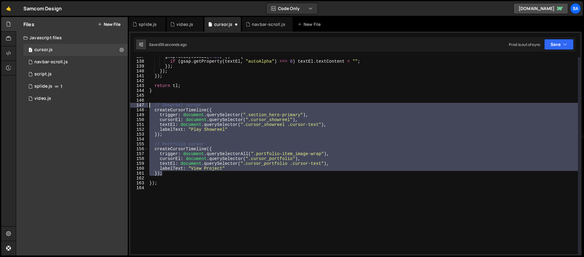
drag, startPoint x: 169, startPoint y: 173, endPoint x: 138, endPoint y: 104, distance: 75.1
click at [138, 104] on div "137 138 139 140 141 142 143 144 145 146 147 148 149 150 151 152 153 154 155 156…" at bounding box center [355, 155] width 450 height 197
type textarea "// Showreel cursor createCursorTimeline({"
paste textarea
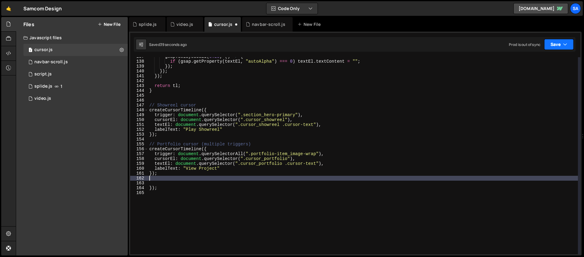
click at [447, 44] on button "Save" at bounding box center [558, 44] width 29 height 11
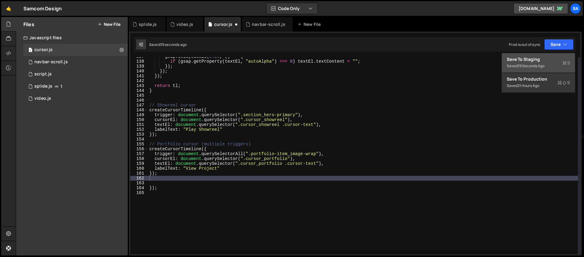
click at [447, 54] on button "Save to Staging S Saved 39 seconds ago" at bounding box center [538, 63] width 73 height 20
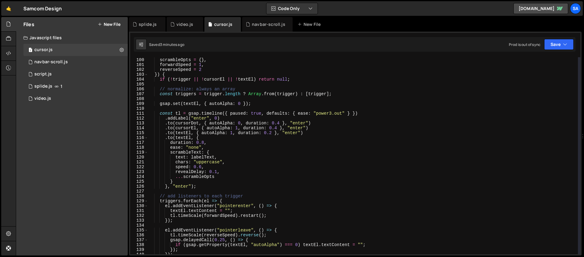
scroll to position [481, 0]
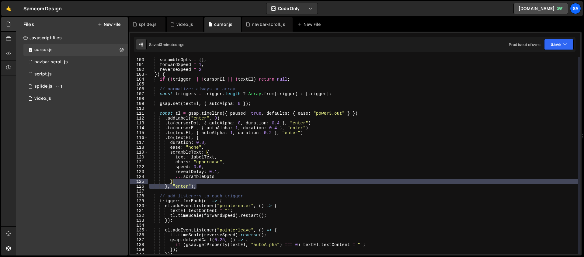
drag, startPoint x: 203, startPoint y: 187, endPoint x: 199, endPoint y: 183, distance: 6.0
click at [199, 183] on div "labelText , scrambleOpts = { } , forwardSpeed = 1 , reverseSpeed = 2 }) { if ( …" at bounding box center [363, 156] width 430 height 207
click at [205, 186] on div "labelText , scrambleOpts = { } , forwardSpeed = 1 , reverseSpeed = 2 }) { if ( …" at bounding box center [363, 155] width 430 height 197
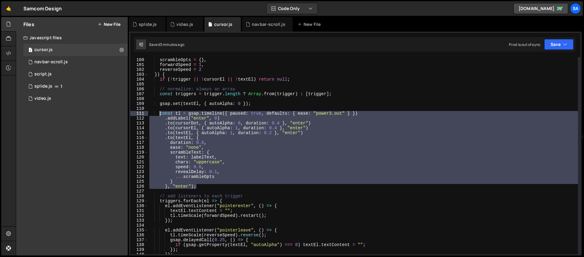
drag, startPoint x: 186, startPoint y: 157, endPoint x: 161, endPoint y: 115, distance: 48.9
click at [161, 115] on div "labelText , scrambleOpts = { } , forwardSpeed = 1 , reverseSpeed = 2 }) { if ( …" at bounding box center [363, 156] width 430 height 207
type textarea "const tl = gsap.timeline({ paused: true, defaults: { ease: "power3.out" } }) .a…"
paste textarea
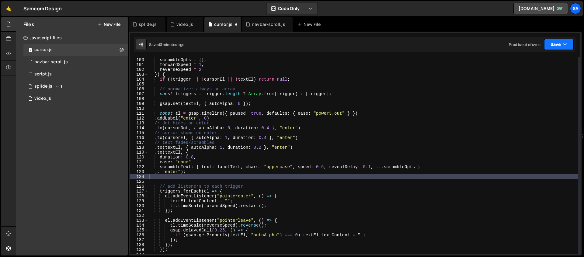
click at [447, 48] on button "Save" at bounding box center [558, 44] width 29 height 11
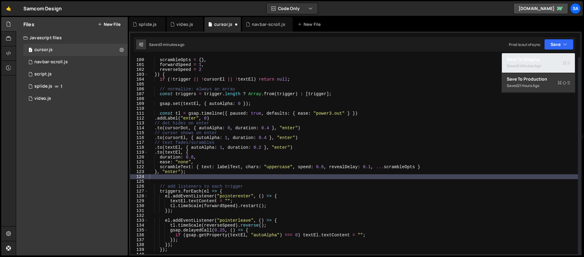
click at [447, 62] on div "Saved 3 minutes ago" at bounding box center [538, 65] width 63 height 7
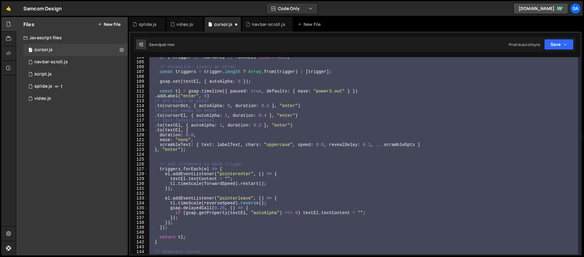
scroll to position [440, 0]
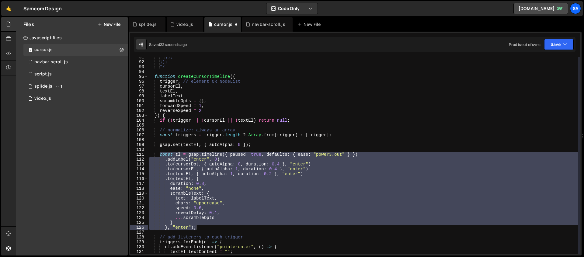
click at [237, 169] on div "}); }); */ function createCursorTimeline ( { trigger , // element OR NodeList c…" at bounding box center [363, 155] width 430 height 197
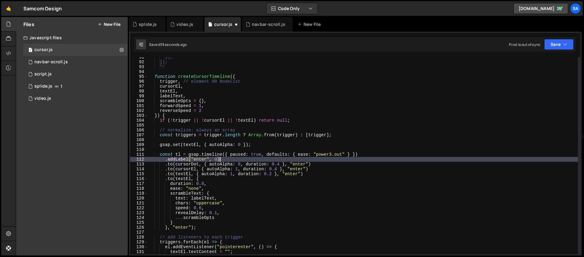
click at [316, 160] on div "}); }); */ function createCursorTimeline ( { trigger , // element OR NodeList c…" at bounding box center [363, 158] width 430 height 207
click at [314, 164] on div "}); }); */ function createCursorTimeline ( { trigger , // element OR NodeList c…" at bounding box center [363, 158] width 430 height 207
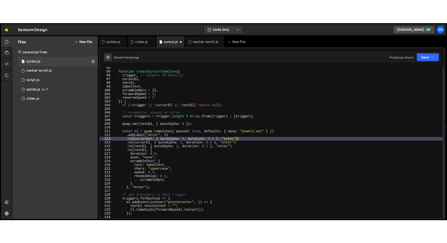
scroll to position [454, 0]
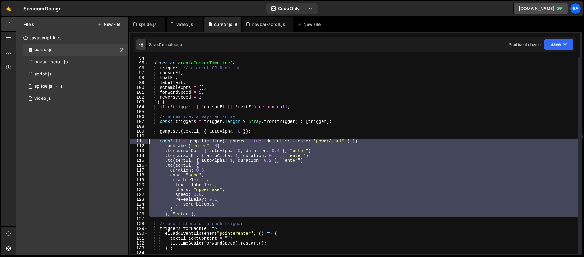
drag, startPoint x: 209, startPoint y: 217, endPoint x: 151, endPoint y: 143, distance: 94.8
click at [151, 143] on div "function createCursorTimeline ( { trigger , // element OR NodeList cursorEl , t…" at bounding box center [363, 159] width 430 height 207
type textarea "const tl = gsap.timeline({ paused: true, defaults: { ease: "power3.out" } }) .a…"
paste textarea
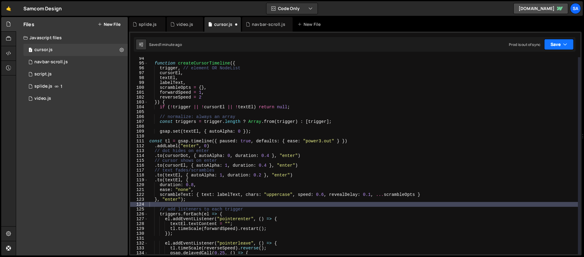
click at [447, 47] on button "Save" at bounding box center [558, 44] width 29 height 11
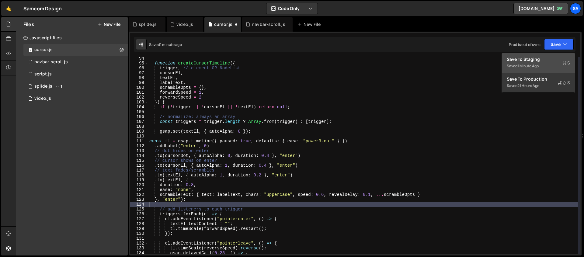
click at [447, 64] on div "Saved 1 minute ago" at bounding box center [538, 65] width 63 height 7
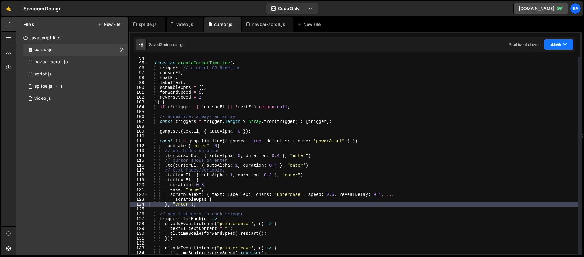
click at [447, 44] on button "Save" at bounding box center [558, 44] width 29 height 11
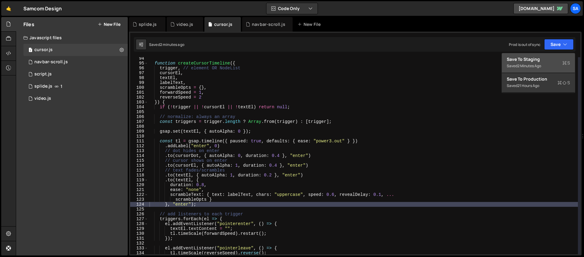
click at [447, 67] on div "2 minutes ago" at bounding box center [529, 65] width 24 height 5
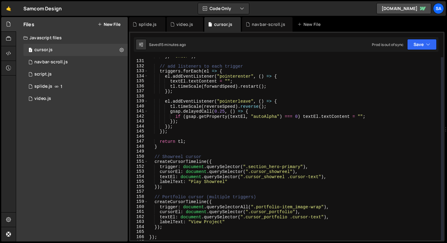
scroll to position [724, 0]
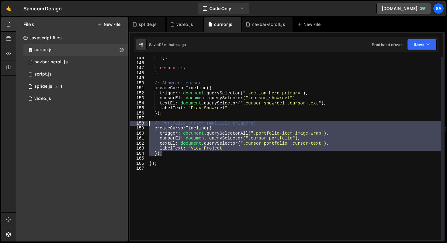
drag, startPoint x: 173, startPoint y: 154, endPoint x: 126, endPoint y: 121, distance: 57.6
click at [126, 121] on div "Files New File Javascript files 1 cursor.js 0 1 navbar-scroll.js 0 0 script.js …" at bounding box center [231, 129] width 431 height 224
click at [244, 151] on div "}) ; return tl ; } // Showreel cursor createCursorTimeline ({ trigger : documen…" at bounding box center [294, 148] width 293 height 183
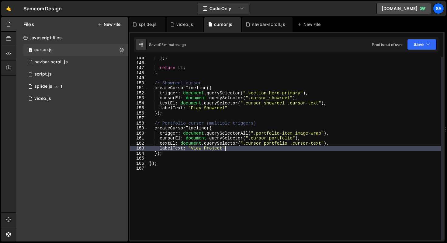
click at [186, 156] on div "}) ; return tl ; } // Showreel cursor createCursorTimeline ({ trigger : documen…" at bounding box center [294, 151] width 293 height 193
type textarea "});"
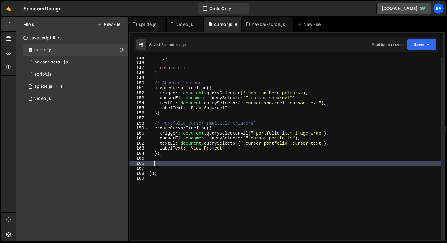
paste textarea "});"
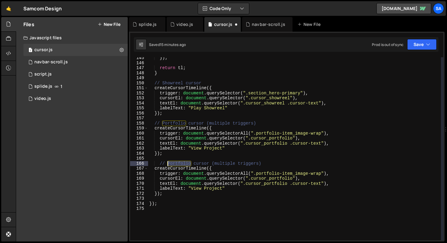
drag, startPoint x: 189, startPoint y: 162, endPoint x: 166, endPoint y: 163, distance: 23.4
click at [166, 163] on div "}) ; return tl ; } // Showreel cursor createCursorTimeline ({ trigger : documen…" at bounding box center [294, 151] width 293 height 193
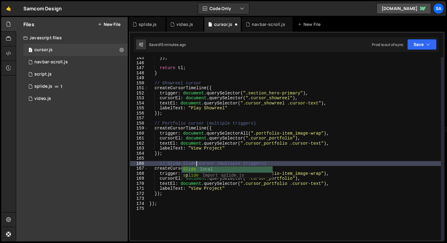
scroll to position [0, 3]
click at [266, 167] on div "}) ; return tl ; } // Showreel cursor createCursorTimeline ({ trigger : documen…" at bounding box center [294, 151] width 293 height 193
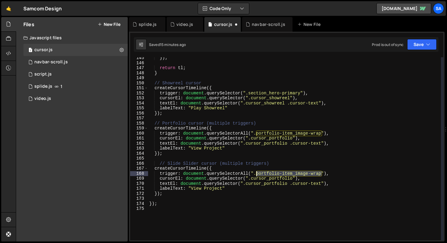
drag, startPoint x: 321, startPoint y: 174, endPoint x: 255, endPoint y: 174, distance: 65.7
click at [255, 174] on div "}) ; return tl ; } // Showreel cursor createCursorTimeline ({ trigger : documen…" at bounding box center [294, 151] width 293 height 193
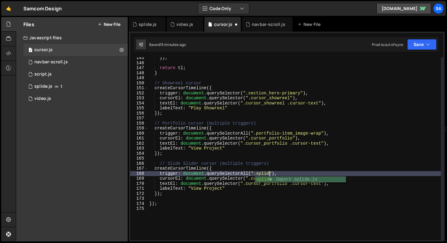
scroll to position [0, 9]
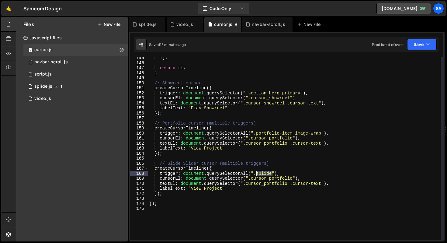
drag, startPoint x: 272, startPoint y: 173, endPoint x: 256, endPoint y: 171, distance: 16.5
click at [256, 171] on div "}) ; return tl ; } // Showreel cursor createCursorTimeline ({ trigger : documen…" at bounding box center [294, 151] width 293 height 193
paste textarea "__slide"
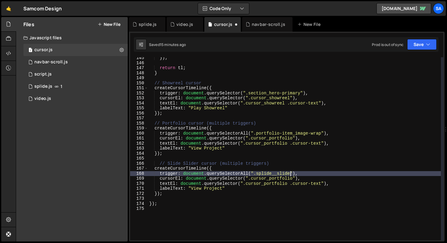
click at [278, 179] on div "}) ; return tl ; } // Showreel cursor createCursorTimeline ({ trigger : documen…" at bounding box center [294, 151] width 293 height 193
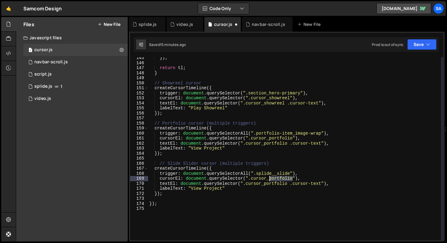
drag, startPoint x: 292, startPoint y: 178, endPoint x: 271, endPoint y: 180, distance: 21.4
click at [270, 181] on div "}) ; return tl ; } // Showreel cursor createCursorTimeline ({ trigger : documen…" at bounding box center [294, 151] width 293 height 193
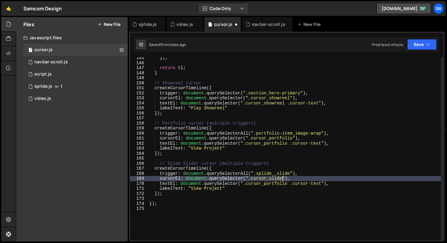
scroll to position [0, 9]
click at [298, 185] on div "}) ; return tl ; } // Showreel cursor createCursorTimeline ({ trigger : documen…" at bounding box center [294, 151] width 293 height 193
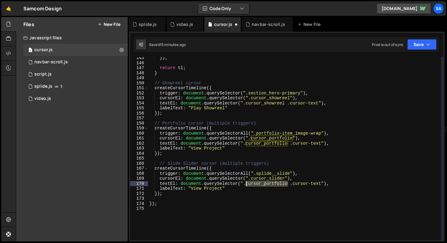
drag, startPoint x: 287, startPoint y: 184, endPoint x: 246, endPoint y: 183, distance: 41.0
click at [246, 183] on div "}) ; return tl ; } // Showreel cursor createCursorTimeline ({ trigger : documen…" at bounding box center [294, 151] width 293 height 193
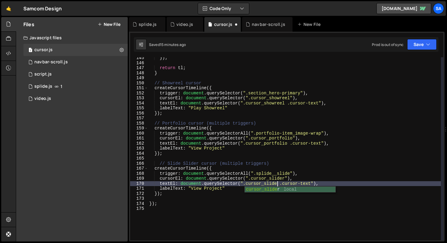
scroll to position [0, 9]
click at [298, 183] on div "}) ; return tl ; } // Showreel cursor createCursorTimeline ({ trigger : documen…" at bounding box center [294, 151] width 293 height 193
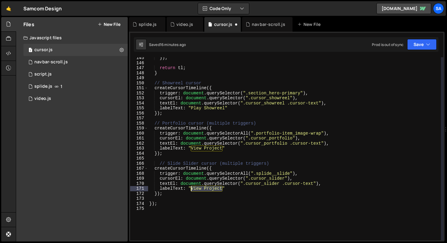
drag, startPoint x: 222, startPoint y: 189, endPoint x: 190, endPoint y: 189, distance: 31.6
click at [190, 189] on div "}) ; return tl ; } // Showreel cursor createCursorTimeline ({ trigger : documen…" at bounding box center [294, 151] width 293 height 193
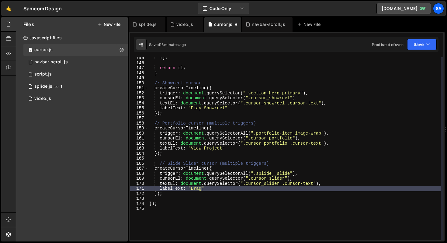
scroll to position [0, 3]
click at [420, 42] on button "Save" at bounding box center [421, 44] width 29 height 11
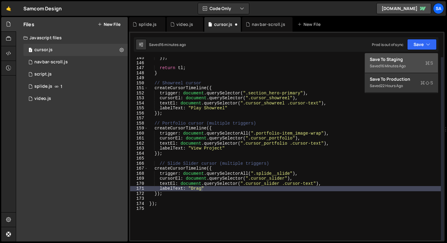
click at [401, 61] on div "Save to Staging S" at bounding box center [401, 59] width 63 height 6
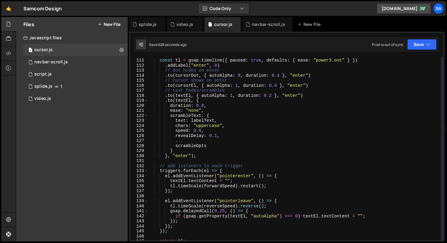
scroll to position [548, 0]
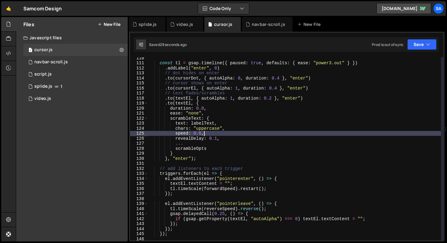
click at [242, 131] on div "const tl = gsap . timeline ({ paused : true , defaults : { ease : "power3.out" …" at bounding box center [294, 151] width 293 height 193
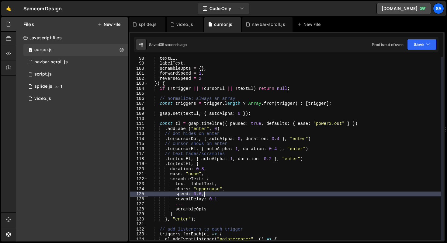
scroll to position [489, 0]
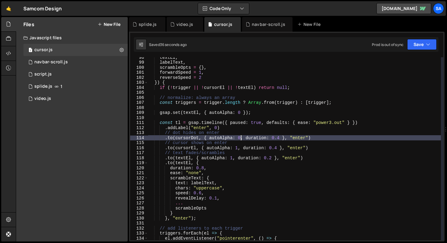
click at [240, 137] on div "textEl , labelText , scrambleOpts = { } , forwardSpeed = 1 , reverseSpeed = 2 }…" at bounding box center [294, 151] width 293 height 193
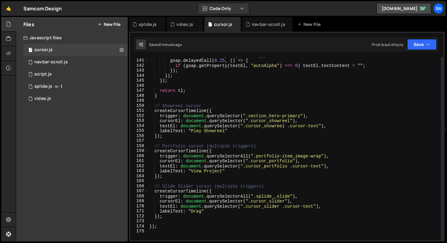
scroll to position [732, 0]
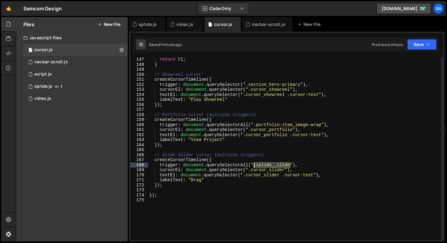
drag, startPoint x: 290, startPoint y: 165, endPoint x: 254, endPoint y: 165, distance: 36.2
click at [254, 165] on div "return tl ; } // Showreel cursor createCursorTimeline ({ trigger : document . q…" at bounding box center [294, 153] width 293 height 193
paste textarea "testimonial-slide_component"
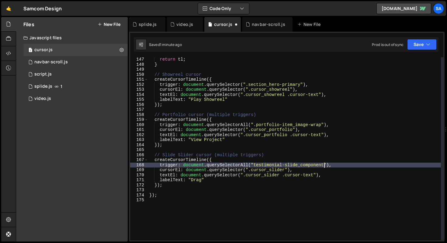
click at [253, 165] on div "return tl ; } // Showreel cursor createCursorTimeline ({ trigger : document . q…" at bounding box center [294, 153] width 293 height 193
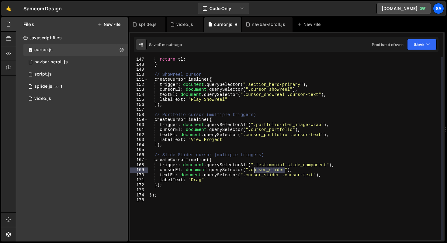
drag, startPoint x: 284, startPoint y: 170, endPoint x: 295, endPoint y: 170, distance: 11.6
click at [295, 170] on div "return tl ; } // Showreel cursor createCursorTimeline ({ trigger : document . q…" at bounding box center [294, 153] width 293 height 193
click at [320, 170] on div "return tl ; } // Showreel cursor createCursorTimeline ({ trigger : document . q…" at bounding box center [294, 148] width 293 height 183
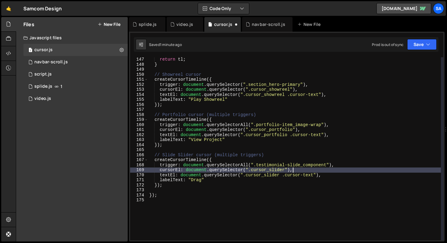
click at [299, 170] on div "return tl ; } // Showreel cursor createCursorTimeline ({ trigger : document . q…" at bounding box center [294, 153] width 293 height 193
click at [303, 163] on div "return tl ; } // Showreel cursor createCursorTimeline ({ trigger : document . q…" at bounding box center [294, 153] width 293 height 193
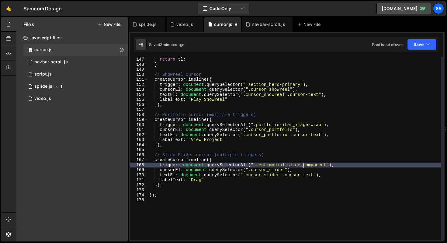
click at [304, 168] on div "return tl ; } // Showreel cursor createCursorTimeline ({ trigger : document . q…" at bounding box center [294, 153] width 293 height 193
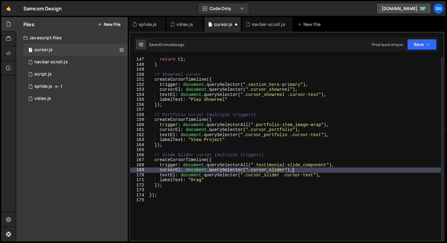
click at [351, 174] on div "return tl ; } // Showreel cursor createCursorTimeline ({ trigger : document . q…" at bounding box center [294, 153] width 293 height 193
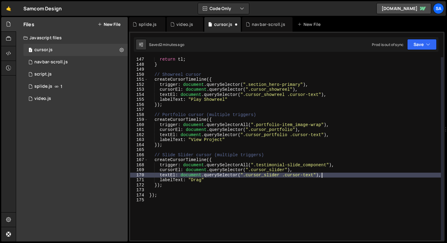
click at [230, 180] on div "return tl ; } // Showreel cursor createCursorTimeline ({ trigger : document . q…" at bounding box center [294, 153] width 293 height 193
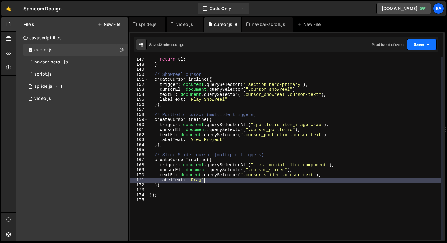
click at [418, 43] on button "Save" at bounding box center [421, 44] width 29 height 11
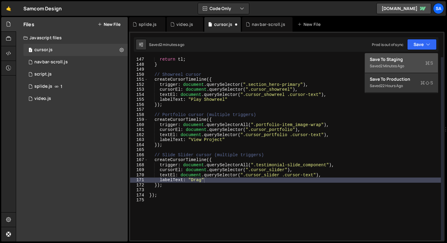
click at [393, 58] on div "Save to Staging S" at bounding box center [401, 59] width 63 height 6
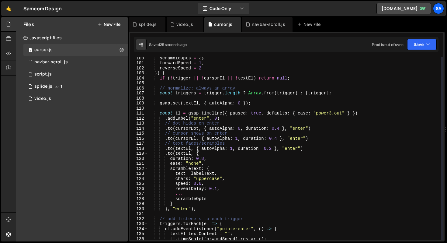
scroll to position [443, 0]
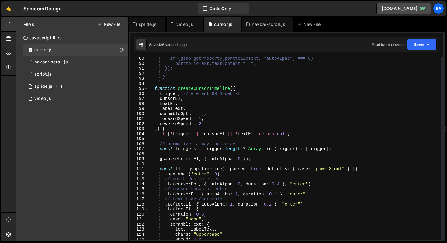
click at [237, 121] on div "if (gsap.getProperty(portfolioText, "autoAlpha") === 0) portfolioText.textConte…" at bounding box center [294, 152] width 293 height 193
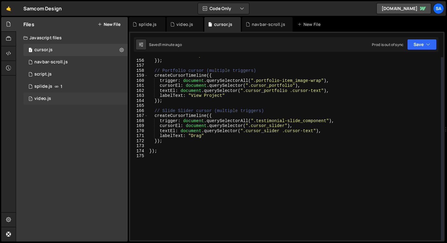
scroll to position [777, 0]
click at [233, 142] on div "labelText : "Play Showreel" }) ; // Portfolio cursor (multiple triggers) create…" at bounding box center [294, 149] width 293 height 193
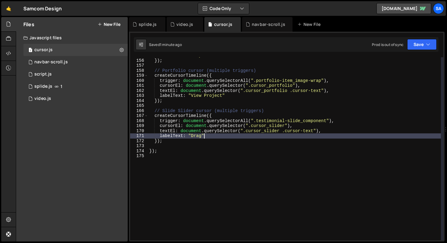
click at [233, 136] on div "labelText : "Play Showreel" }) ; // Portfolio cursor (multiple triggers) create…" at bounding box center [294, 149] width 293 height 193
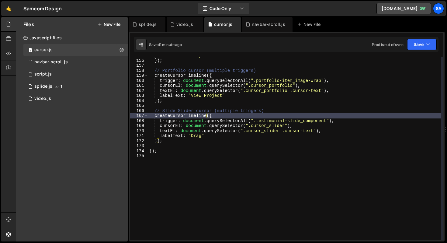
click at [205, 115] on div "labelText : "Play Showreel" }) ; // Portfolio cursor (multiple triggers) create…" at bounding box center [294, 149] width 293 height 193
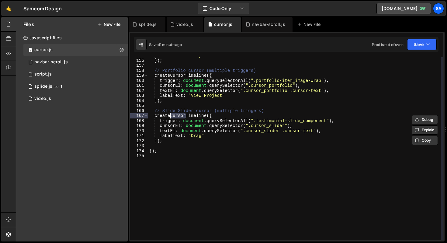
drag, startPoint x: 185, startPoint y: 115, endPoint x: 170, endPoint y: 115, distance: 15.8
click at [170, 115] on div "labelText : "Play Showreel" }) ; // Portfolio cursor (multiple triggers) create…" at bounding box center [294, 149] width 293 height 193
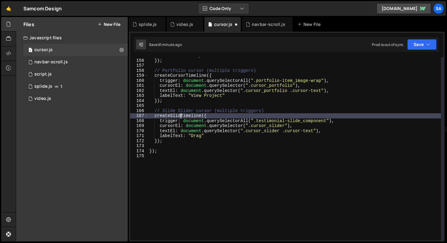
scroll to position [0, 2]
click at [237, 113] on div "labelText : "Play Showreel" }) ; // Portfolio cursor (multiple triggers) create…" at bounding box center [294, 149] width 293 height 193
click at [234, 116] on div "labelText : "Play Showreel" }) ; // Portfolio cursor (multiple triggers) create…" at bounding box center [294, 149] width 293 height 193
click at [419, 46] on button "Save" at bounding box center [421, 44] width 29 height 11
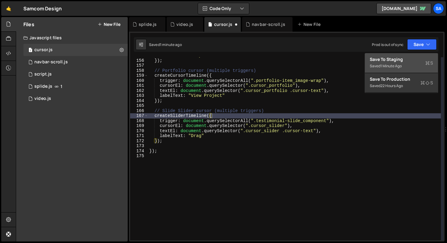
click at [402, 59] on div "Save to Staging S" at bounding box center [401, 59] width 63 height 6
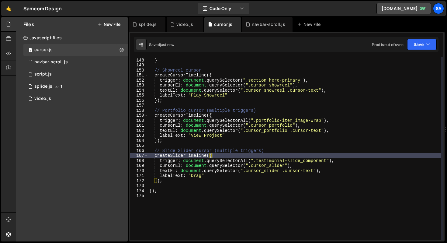
scroll to position [735, 0]
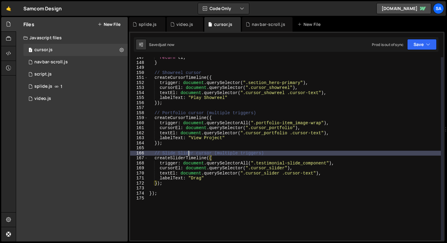
click at [189, 151] on div "return tl ; } // Showreel cursor createCursorTimeline ({ trigger : document . q…" at bounding box center [294, 151] width 293 height 193
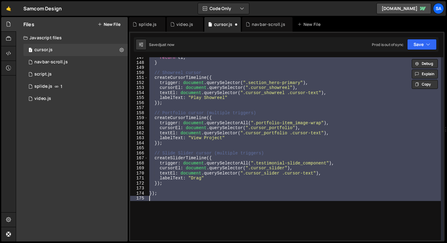
scroll to position [0, 0]
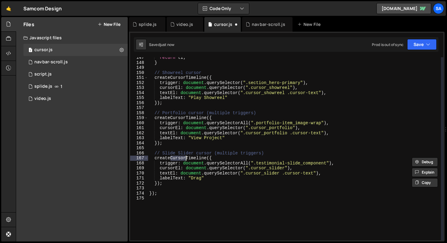
click at [417, 51] on div "Saved just now Prod is out of sync Upgrade to Edit Save Save to Staging S Saved…" at bounding box center [286, 44] width 305 height 15
click at [418, 46] on button "Save" at bounding box center [421, 44] width 29 height 11
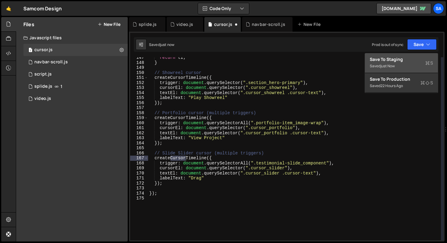
click at [408, 54] on button "Save to Staging S Saved just now" at bounding box center [401, 63] width 73 height 20
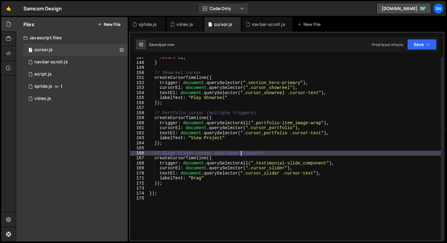
click at [240, 154] on div "return tl ; } // Showreel cursor createCursorTimeline ({ trigger : document . q…" at bounding box center [294, 151] width 293 height 193
click at [224, 161] on div "return tl ; } // Showreel cursor createCursorTimeline ({ trigger : document . q…" at bounding box center [294, 151] width 293 height 193
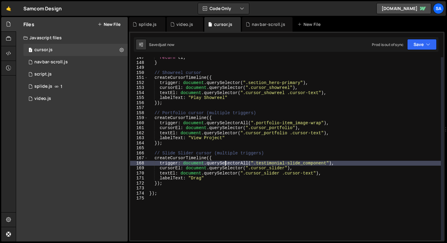
click at [226, 156] on div "return tl ; } // Showreel cursor createCursorTimeline ({ trigger : document . q…" at bounding box center [294, 151] width 293 height 193
click at [348, 161] on div "return tl ; } // Showreel cursor createCursorTimeline ({ trigger : document . q…" at bounding box center [294, 151] width 293 height 193
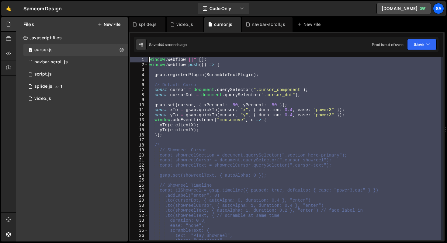
scroll to position [0, 0]
drag, startPoint x: 160, startPoint y: 193, endPoint x: 113, endPoint y: 17, distance: 181.8
click at [113, 17] on div "Files New File Javascript files 1 cursor.js 0 1 navbar-scroll.js 0 0 script.js …" at bounding box center [231, 129] width 431 height 224
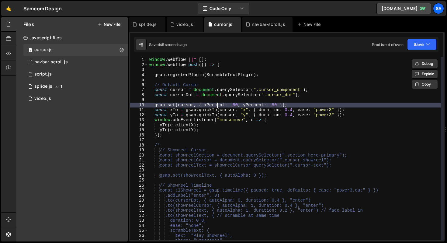
drag, startPoint x: 217, startPoint y: 106, endPoint x: 214, endPoint y: 111, distance: 5.6
click at [216, 106] on div "window . Webflow ||= [ ] ; window . Webflow . push (( ) => { gsap . registerPlu…" at bounding box center [294, 153] width 293 height 193
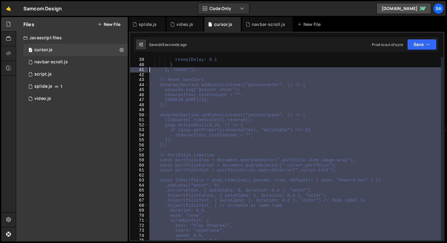
scroll to position [50, 0]
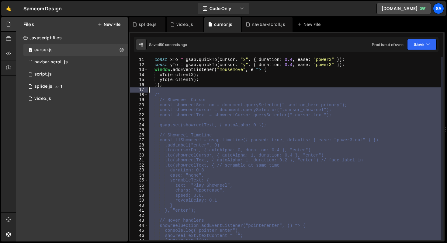
drag, startPoint x: 183, startPoint y: 167, endPoint x: 140, endPoint y: 89, distance: 89.4
click at [140, 89] on div "gsap.set(cursor, { xPercent: -50, yPercent: -50 }); 11 12 13 14 15 16 17 18 19 …" at bounding box center [286, 148] width 313 height 183
type textarea "/*"
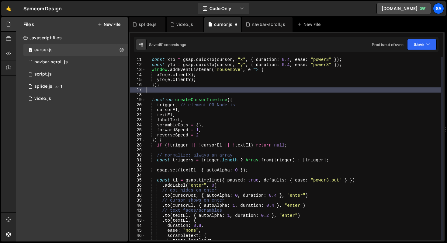
type textarea "});"
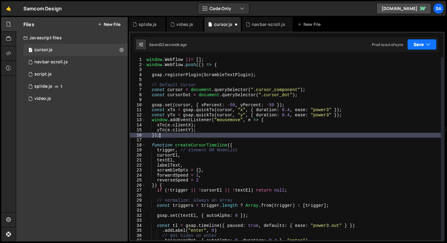
click at [420, 40] on button "Save" at bounding box center [421, 44] width 29 height 11
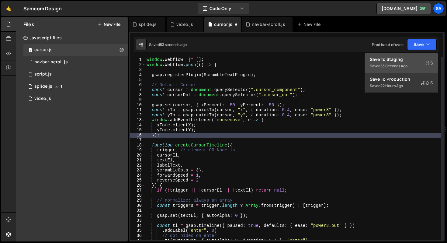
click at [407, 60] on div "Save to Staging S" at bounding box center [401, 59] width 63 height 6
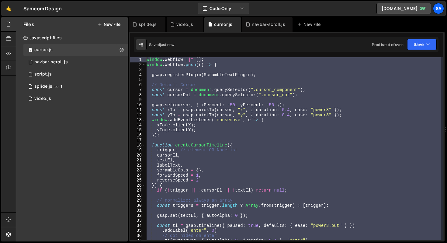
drag, startPoint x: 171, startPoint y: 198, endPoint x: 122, endPoint y: 6, distance: 198.7
click at [122, 6] on div "Hold on a sec... Are you certain you wish to leave this page? Any changes you'v…" at bounding box center [223, 121] width 447 height 243
click at [193, 169] on div "window . Webflow ||= [ ] ; window . Webflow . push (( ) => { gsap . registerPlu…" at bounding box center [293, 148] width 296 height 183
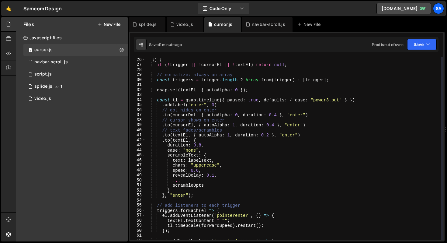
scroll to position [126, 0]
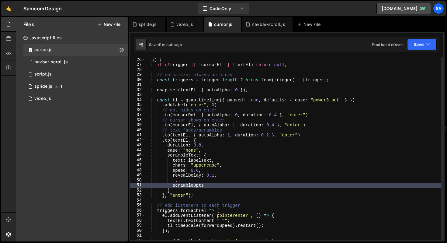
click at [172, 185] on div "}) { if ( ! trigger || ! cursorEl || ! textEl ) return null ; // normalize: alw…" at bounding box center [293, 153] width 296 height 193
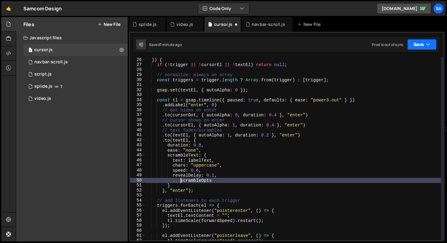
click at [407, 46] on button "Save" at bounding box center [421, 44] width 29 height 11
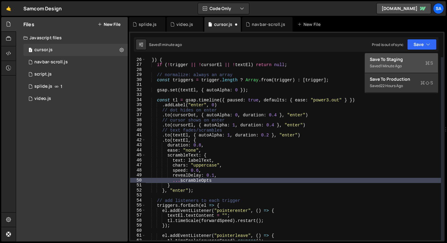
click at [400, 61] on div "Save to Staging S" at bounding box center [401, 59] width 63 height 6
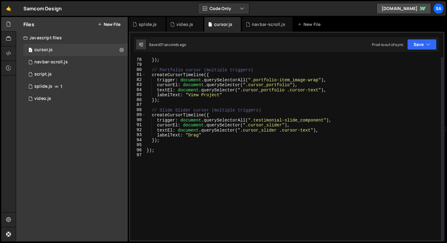
scroll to position [386, 0]
type textarea "// Slide Slider cursor (multiple triggers)"
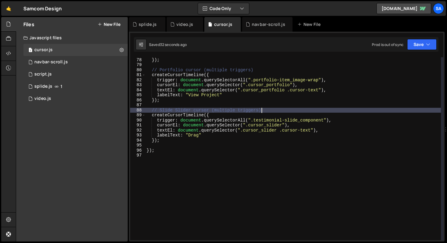
click at [265, 109] on div "labelText : "Play Showreel" }) ; // Portfolio cursor (multiple triggers) create…" at bounding box center [293, 148] width 296 height 193
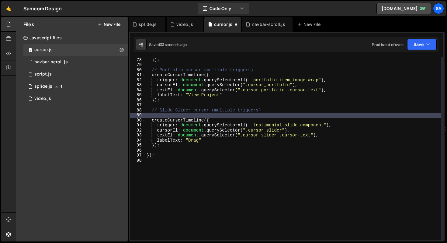
paste textarea
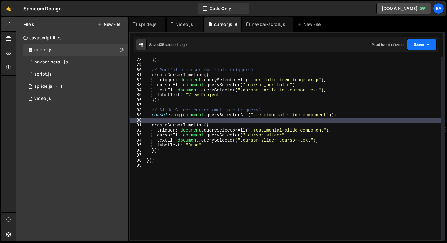
click at [418, 42] on button "Save" at bounding box center [421, 44] width 29 height 11
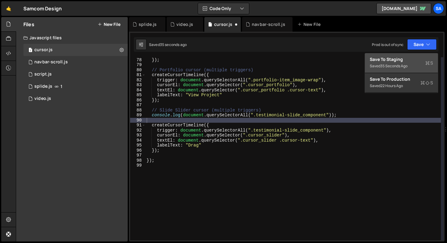
click at [399, 57] on div "Save to Staging S" at bounding box center [401, 59] width 63 height 6
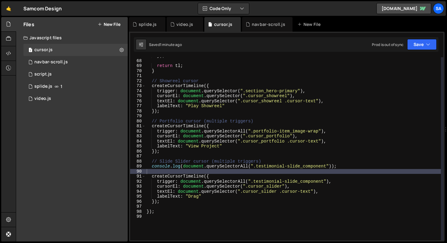
scroll to position [346, 0]
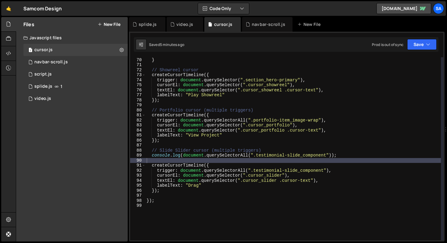
click at [295, 161] on div "return tl ; } // Showreel cursor createCursorTimeline ({ trigger : document . q…" at bounding box center [293, 148] width 296 height 193
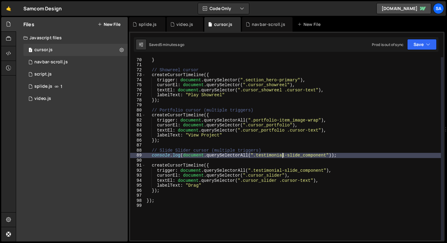
click at [282, 157] on div "return tl ; } // Showreel cursor createCursorTimeline ({ trigger : document . q…" at bounding box center [293, 148] width 296 height 193
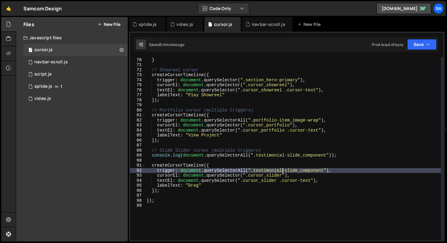
click at [283, 170] on div "return tl ; } // Showreel cursor createCursorTimeline ({ trigger : document . q…" at bounding box center [293, 148] width 296 height 193
click at [285, 170] on div "return tl ; } // Showreel cursor createCursorTimeline ({ trigger : document . q…" at bounding box center [293, 148] width 296 height 193
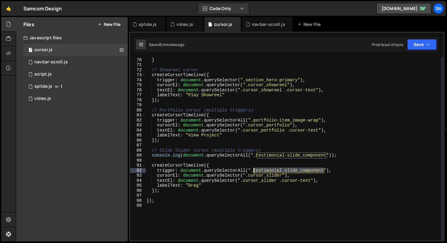
drag, startPoint x: 324, startPoint y: 171, endPoint x: 253, endPoint y: 170, distance: 70.8
click at [253, 170] on div "return tl ; } // Showreel cursor createCursorTimeline ({ trigger : document . q…" at bounding box center [293, 148] width 296 height 193
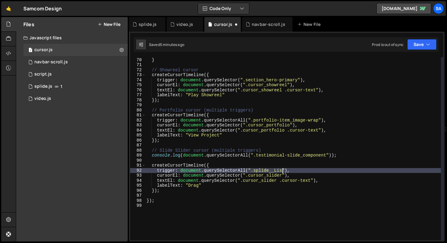
scroll to position [0, 9]
click at [426, 242] on div "Hold on a sec... Are you certain you wish to leave this page? Any changes you'v…" at bounding box center [223, 121] width 447 height 243
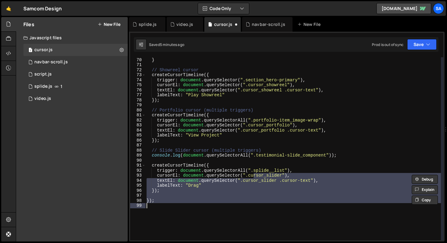
scroll to position [0, 0]
click at [311, 113] on div "return tl ; } // Showreel cursor createCursorTimeline ({ trigger : document . q…" at bounding box center [293, 148] width 296 height 193
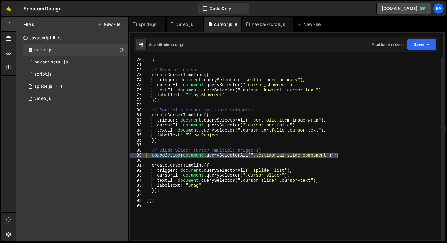
drag, startPoint x: 345, startPoint y: 156, endPoint x: 164, endPoint y: 156, distance: 181.2
click at [139, 157] on div "createCursorTimeline({ 69 70 71 72 73 74 75 76 77 78 79 80 81 82 83 84 85 86 87…" at bounding box center [286, 148] width 313 height 183
type textarea "console.log(document.querySelectorAll(".testimonial-slide_component"));"
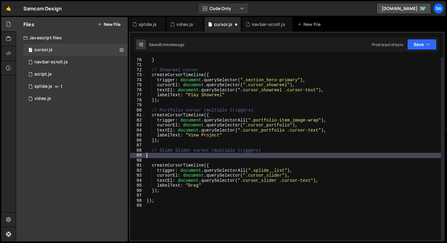
scroll to position [0, 0]
type textarea "// Slide Slider cursor (multiple triggers)"
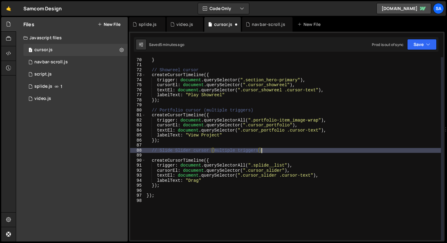
click at [182, 156] on div "return tl ; } // Showreel cursor createCursorTimeline ({ trigger : document . q…" at bounding box center [293, 148] width 296 height 193
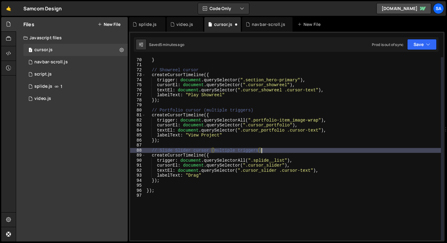
type textarea "// Slide Slider cursor (multiple triggers)"
click at [419, 38] on div "Saved 5 minutes ago Prod is out of sync Upgrade to Edit Save Save to Staging S …" at bounding box center [286, 44] width 305 height 15
click at [421, 45] on button "Save" at bounding box center [421, 44] width 29 height 11
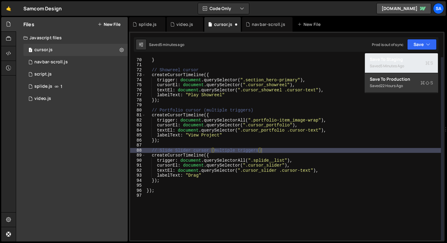
click at [389, 64] on div "5 minutes ago" at bounding box center [392, 65] width 24 height 5
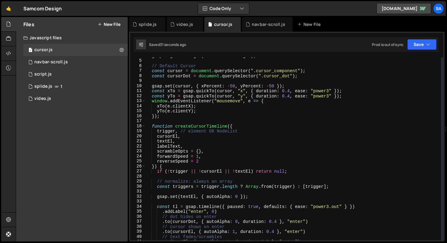
scroll to position [19, 0]
click at [438, 41] on div "Saved 5 minutes ago Prod is out of sync Upgrade to Edit Save Save to Staging S …" at bounding box center [286, 44] width 305 height 15
click at [419, 43] on button "Save" at bounding box center [421, 44] width 29 height 11
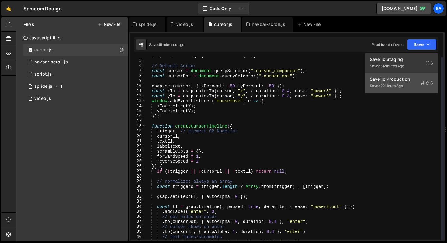
click at [395, 80] on div "Save to Production S" at bounding box center [401, 79] width 63 height 6
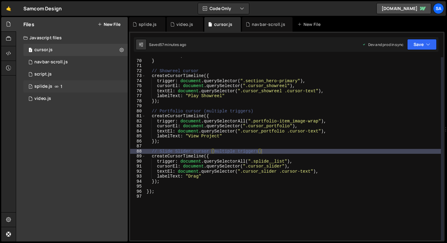
click at [61, 86] on span "1" at bounding box center [62, 86] width 2 height 5
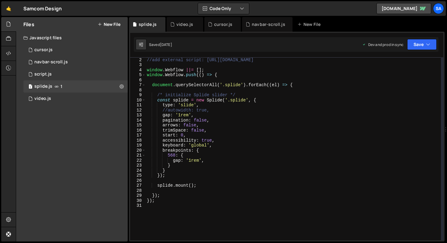
scroll to position [0, 0]
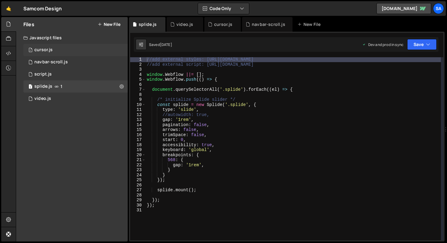
click at [50, 50] on div "cursor.js" at bounding box center [43, 49] width 18 height 5
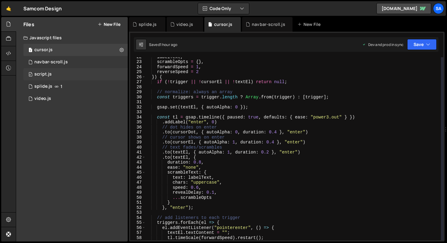
scroll to position [108, 0]
click at [53, 95] on div "1 video.js 0" at bounding box center [75, 98] width 104 height 12
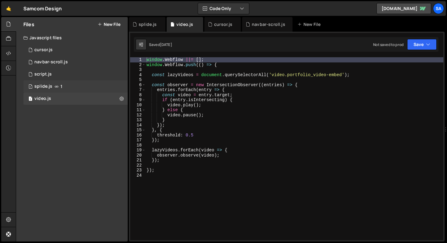
scroll to position [0, 0]
click at [63, 85] on div "1 splide.js 1" at bounding box center [75, 86] width 104 height 12
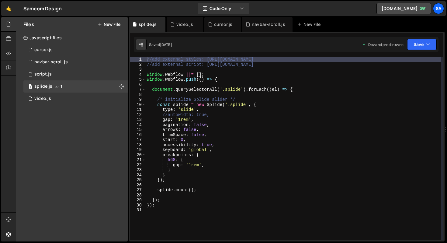
click at [180, 118] on div "//add external styles: [URL][DOMAIN_NAME] //add external script: [URL][DOMAIN_N…" at bounding box center [293, 153] width 295 height 193
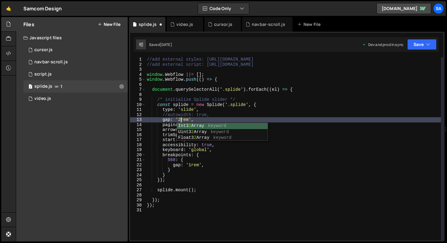
scroll to position [0, 2]
type textarea "gap: '2rem',"
click at [422, 42] on button "Save" at bounding box center [421, 44] width 29 height 11
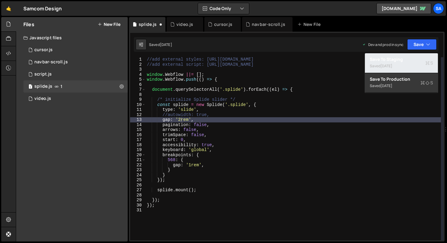
click at [397, 63] on div "Saved [DATE]" at bounding box center [401, 65] width 63 height 7
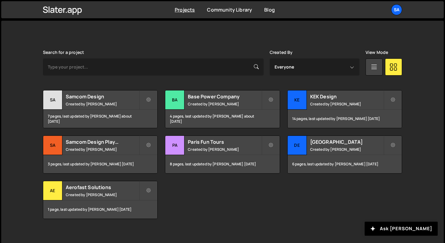
scroll to position [161, 0]
